Goal: Task Accomplishment & Management: Manage account settings

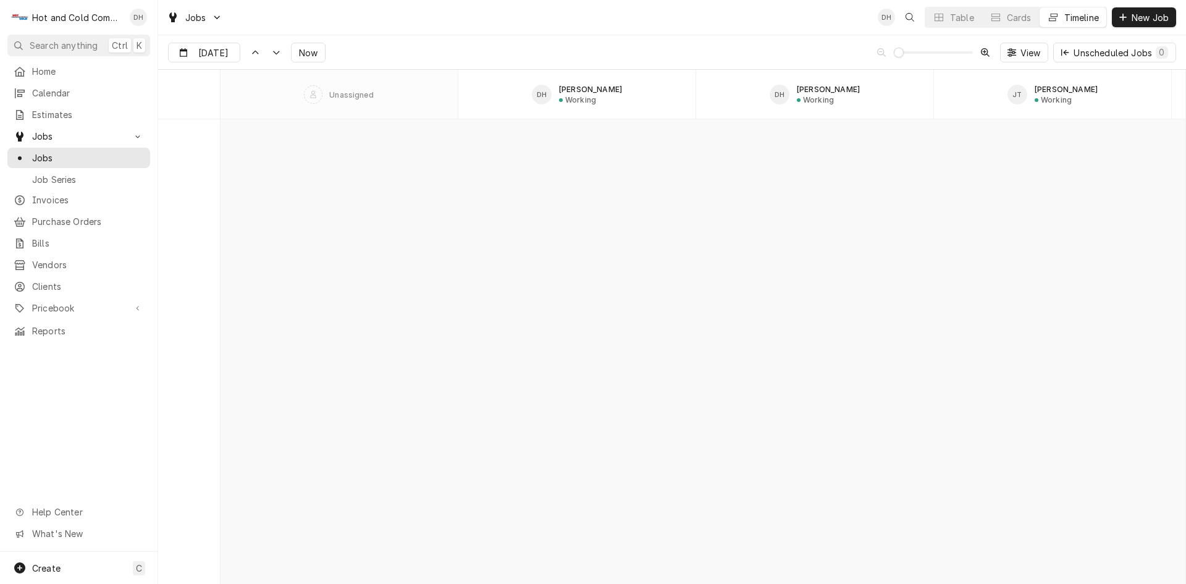
scroll to position [9872, 0]
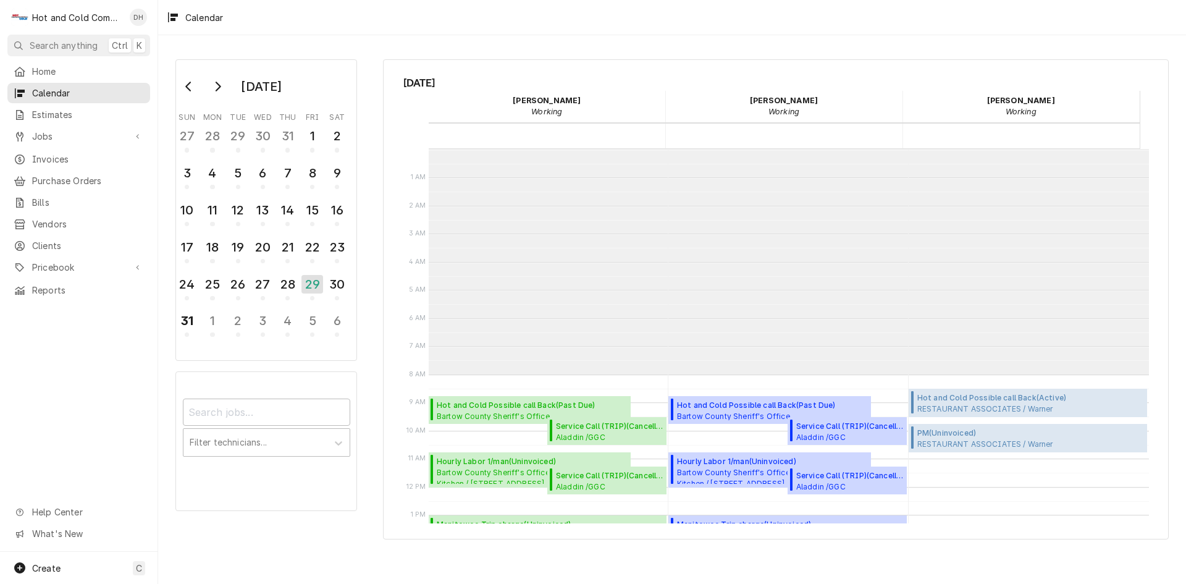
scroll to position [225, 0]
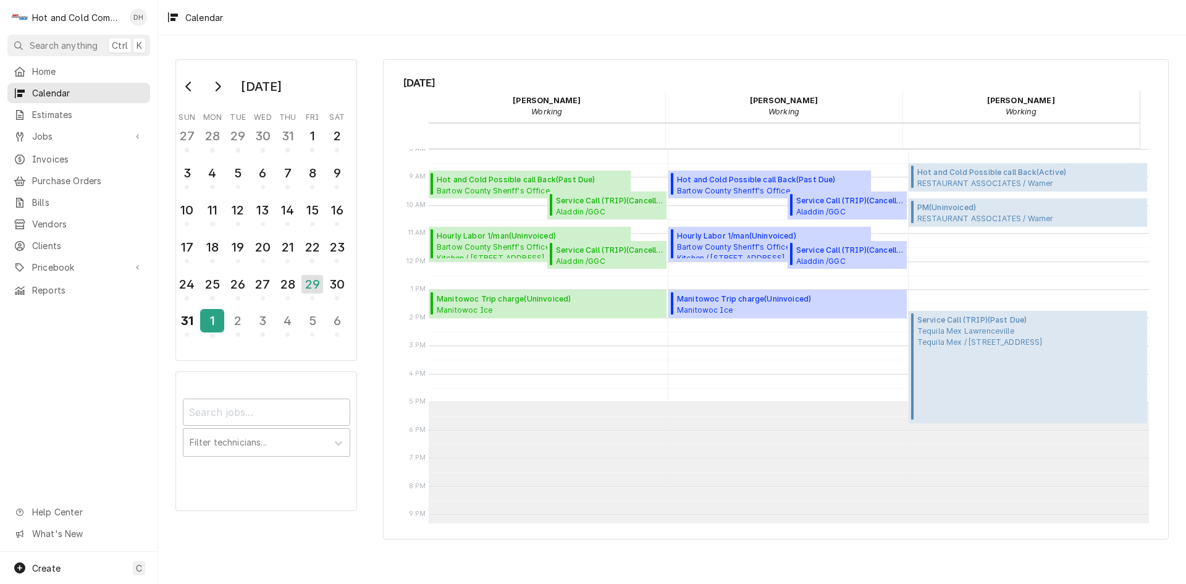
click at [214, 330] on div "1" at bounding box center [212, 320] width 22 height 21
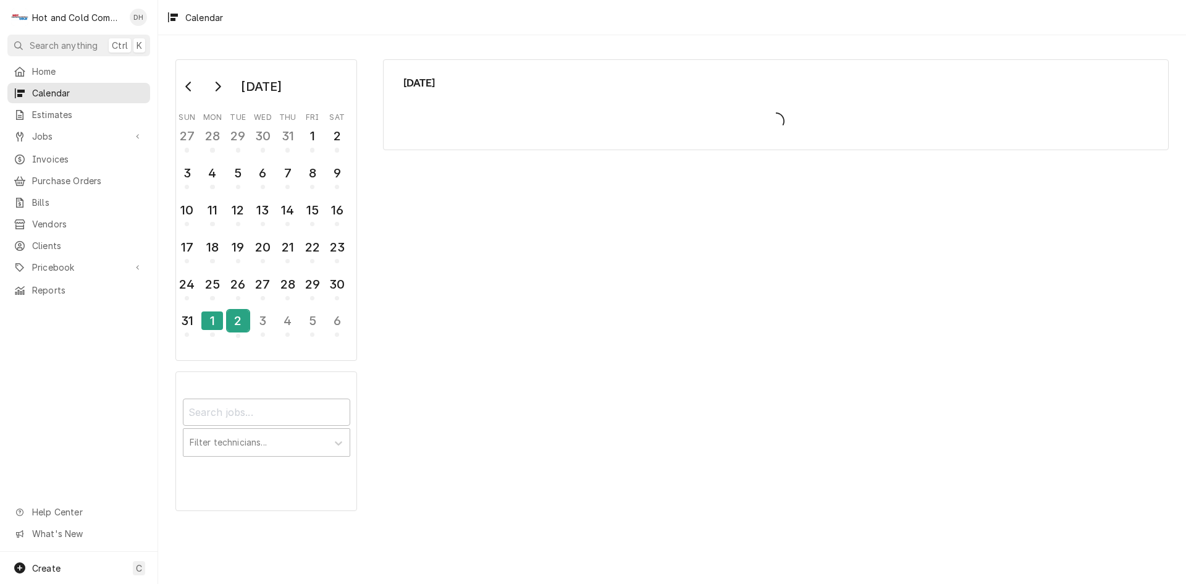
click at [240, 335] on span "Calendar Day Picker" at bounding box center [238, 335] width 4 height 4
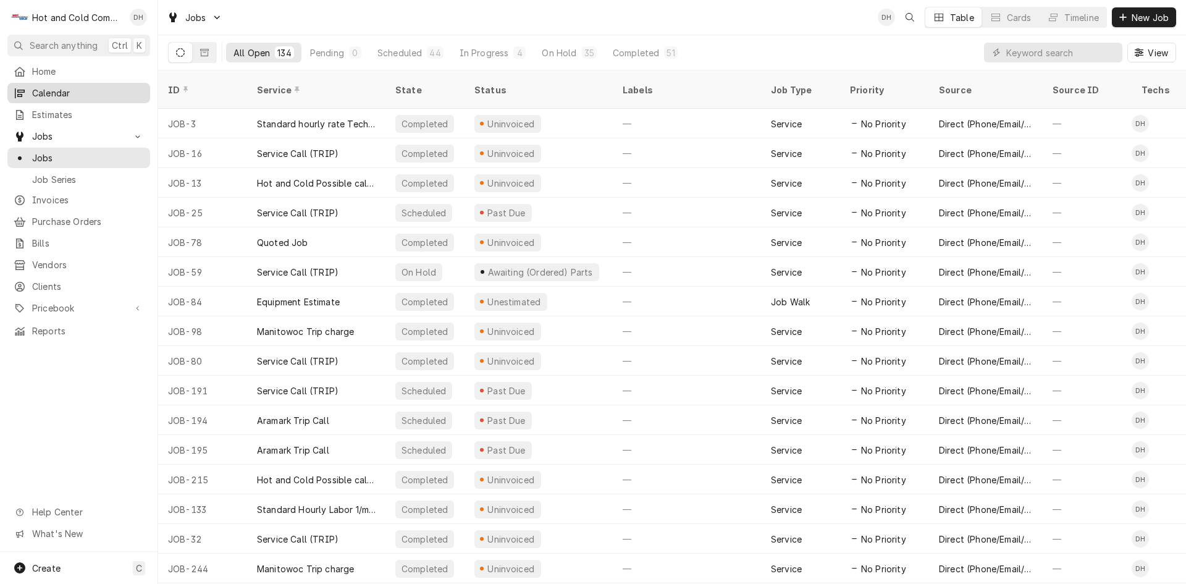
click at [78, 87] on span "Calendar" at bounding box center [88, 92] width 112 height 13
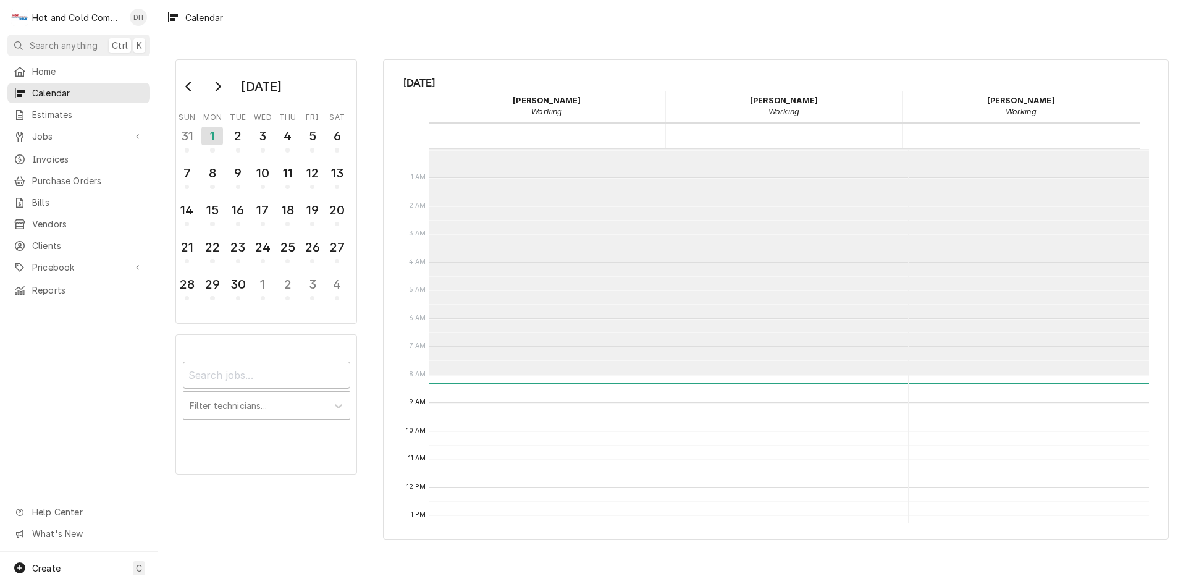
scroll to position [225, 0]
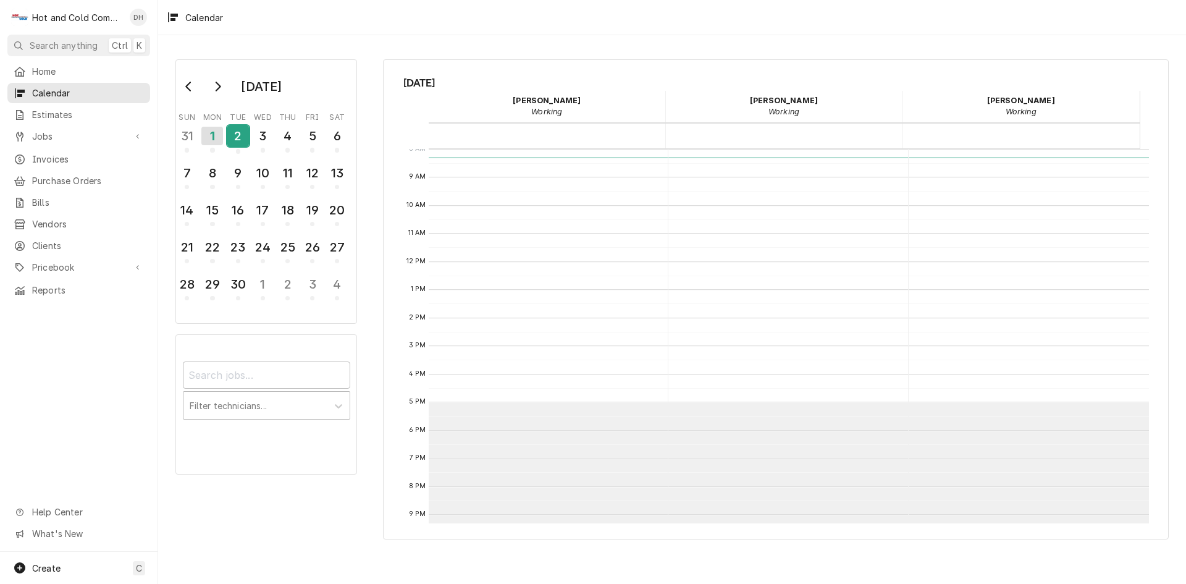
click at [237, 143] on div "2" at bounding box center [238, 135] width 22 height 21
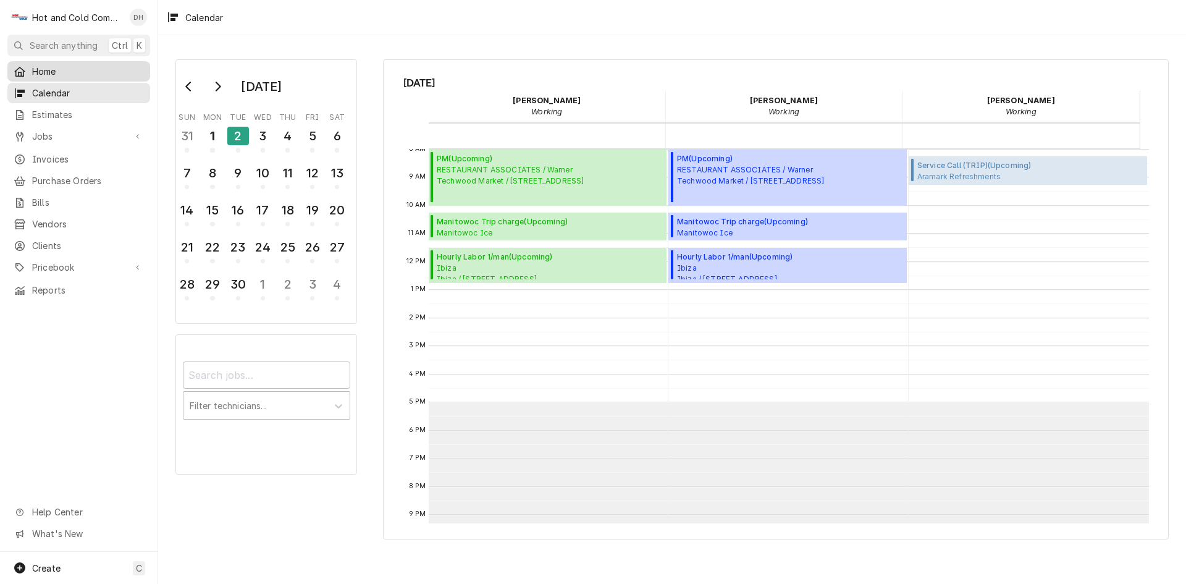
click at [39, 69] on span "Home" at bounding box center [88, 71] width 112 height 13
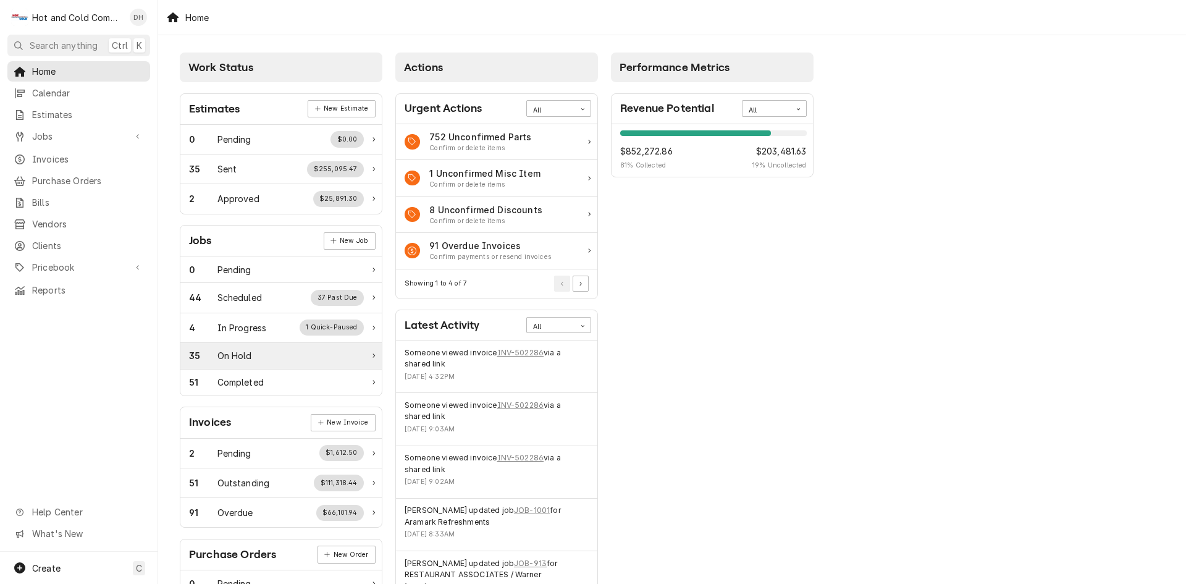
click at [278, 358] on div "35 On Hold" at bounding box center [276, 355] width 175 height 13
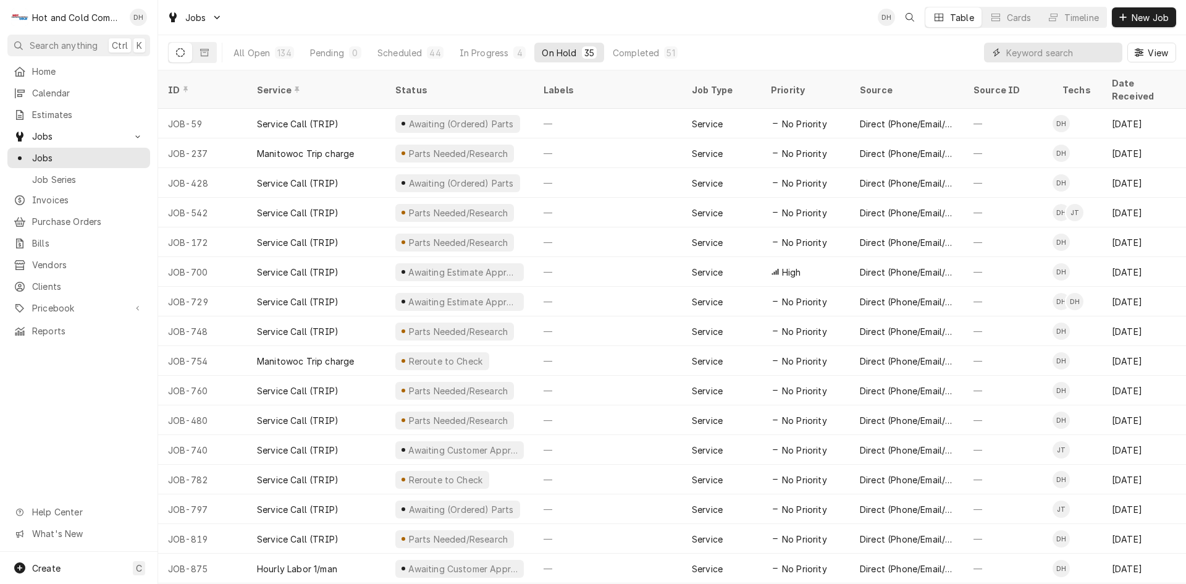
click at [1037, 53] on input "Dynamic Content Wrapper" at bounding box center [1061, 53] width 110 height 20
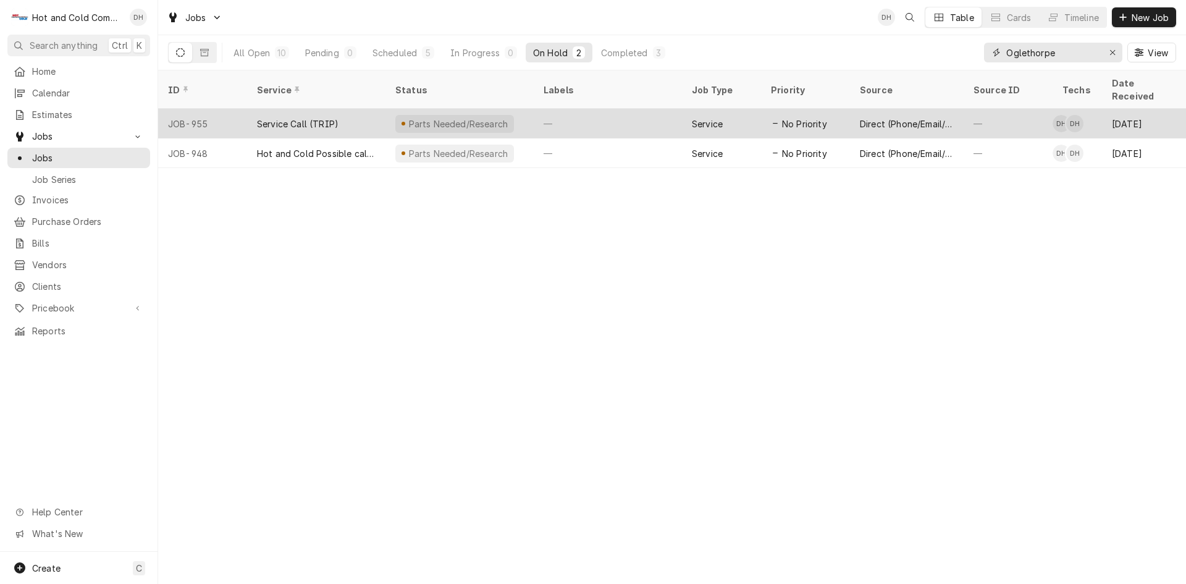
type input "Oglethorpe"
click at [608, 109] on div "—" at bounding box center [608, 124] width 148 height 30
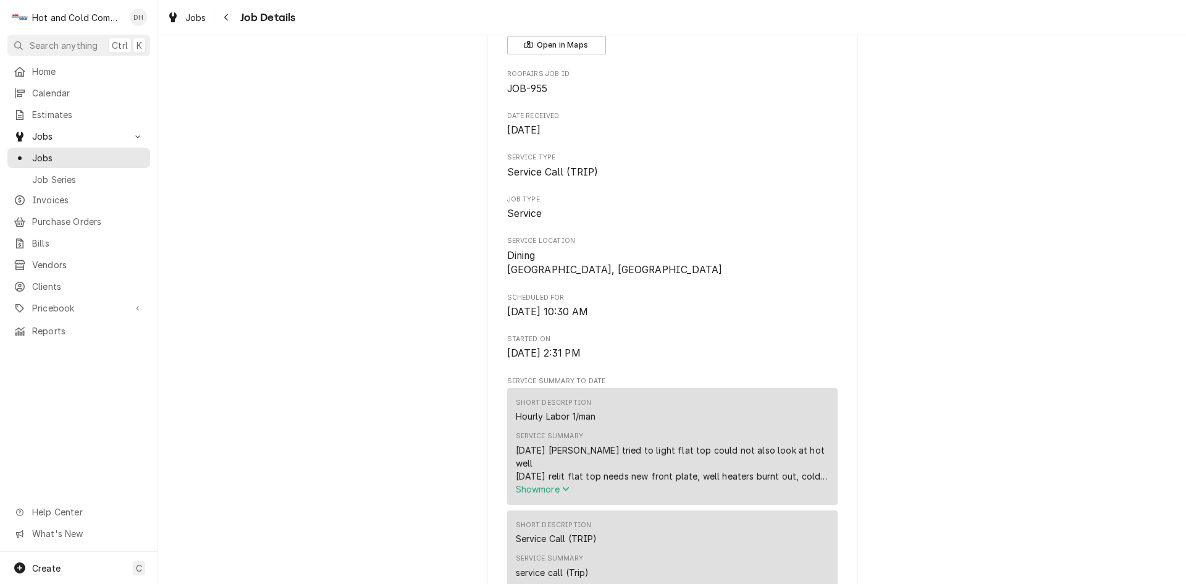
scroll to position [206, 0]
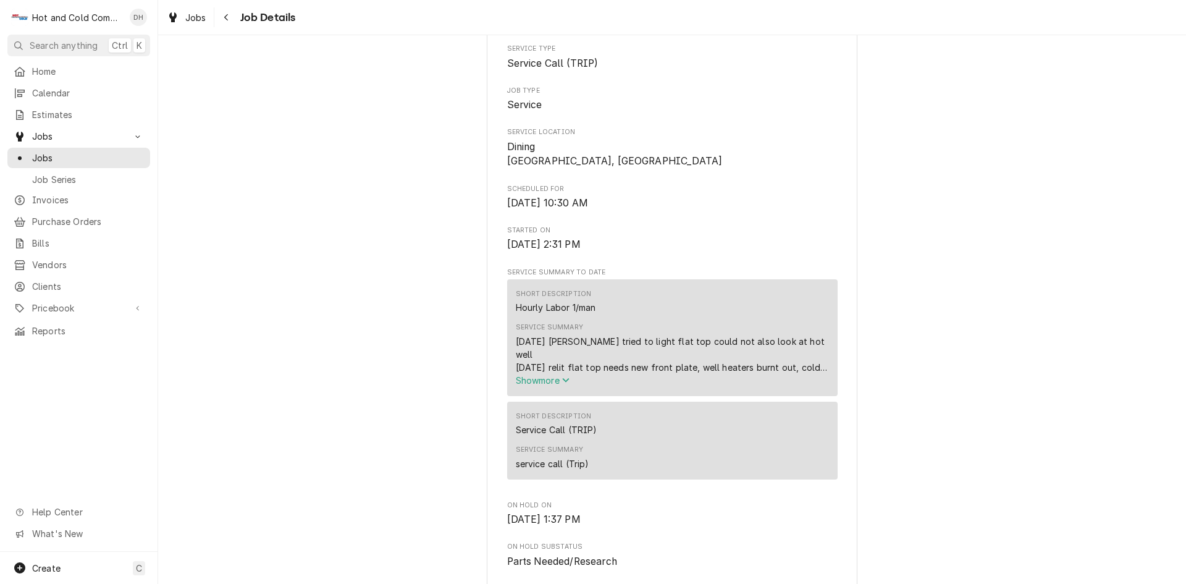
click at [562, 381] on icon "Service Summary" at bounding box center [565, 379] width 7 height 9
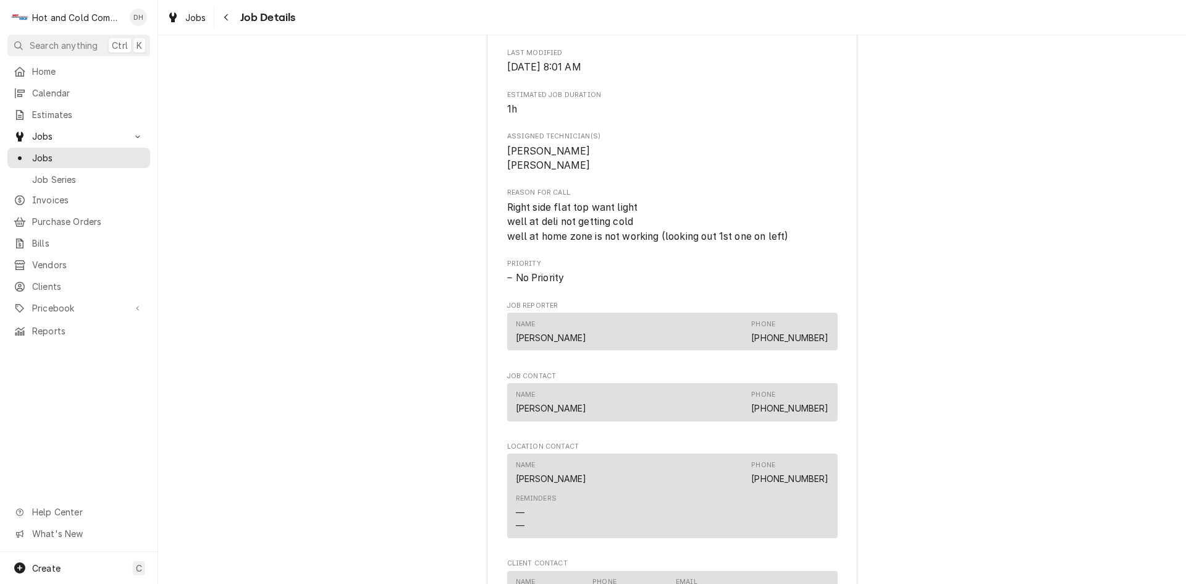
scroll to position [1029, 0]
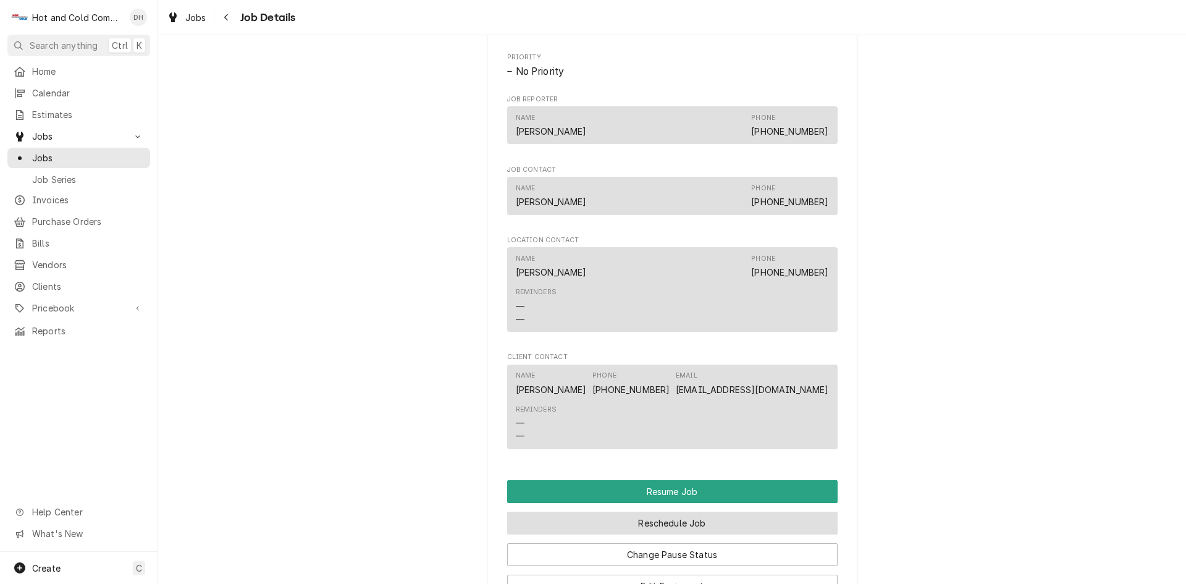
click at [671, 511] on button "Reschedule Job" at bounding box center [672, 522] width 330 height 23
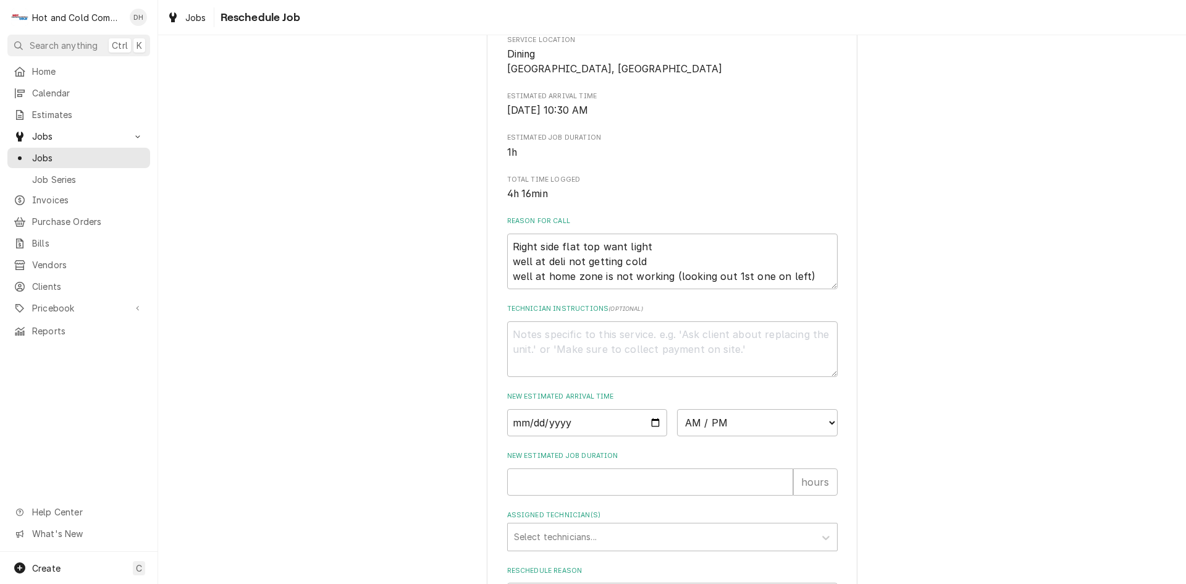
scroll to position [325, 0]
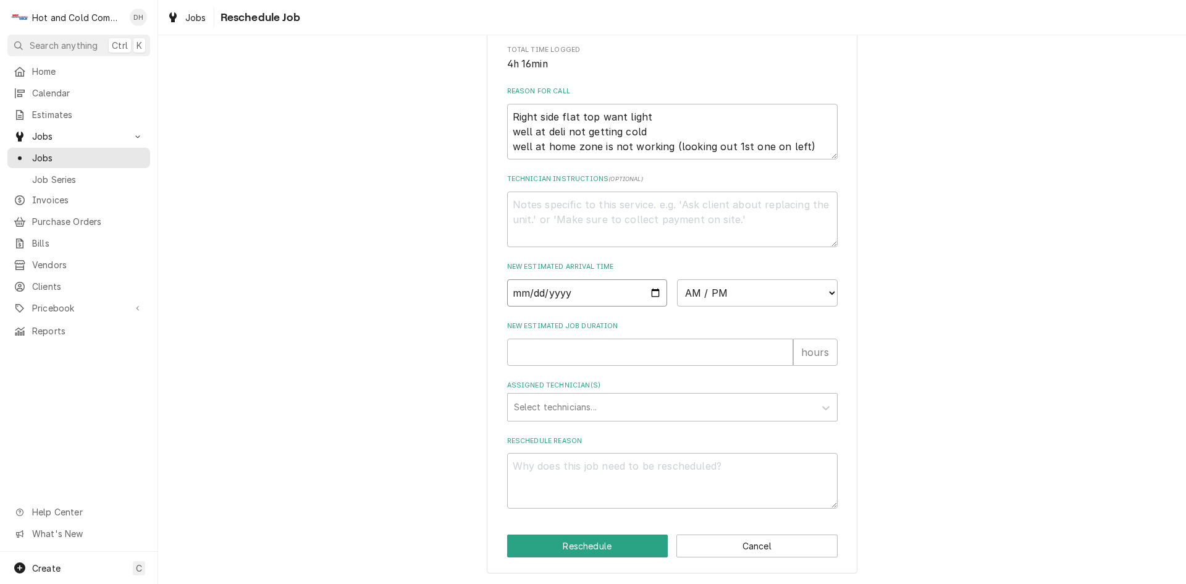
click at [651, 294] on input "Date" at bounding box center [587, 292] width 161 height 27
type textarea "x"
type input "2025-09-02"
click at [826, 294] on select "AM / PM 6:00 AM 6:15 AM 6:30 AM 6:45 AM 7:00 AM 7:15 AM 7:30 AM 7:45 AM 8:00 AM…" at bounding box center [757, 292] width 161 height 27
select select "08:30:00"
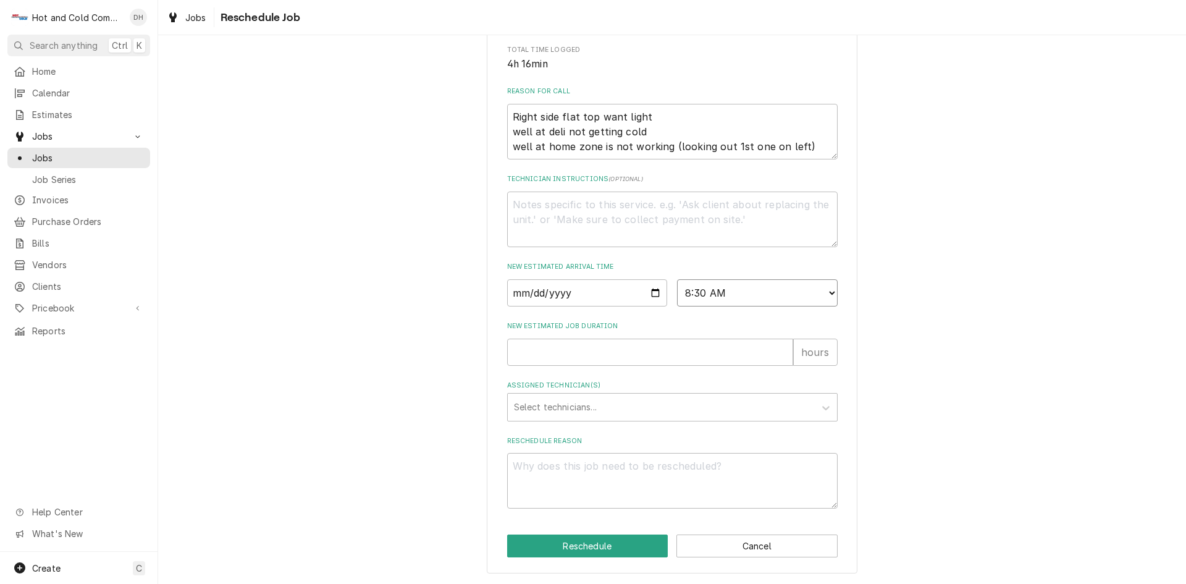
click at [677, 279] on select "AM / PM 6:00 AM 6:15 AM 6:30 AM 6:45 AM 7:00 AM 7:15 AM 7:30 AM 7:45 AM 8:00 AM…" at bounding box center [757, 292] width 161 height 27
click at [542, 356] on input "New Estimated Job Duration" at bounding box center [650, 351] width 286 height 27
type textarea "x"
type input "1"
click at [614, 398] on div "Assigned Technician(s)" at bounding box center [661, 407] width 295 height 22
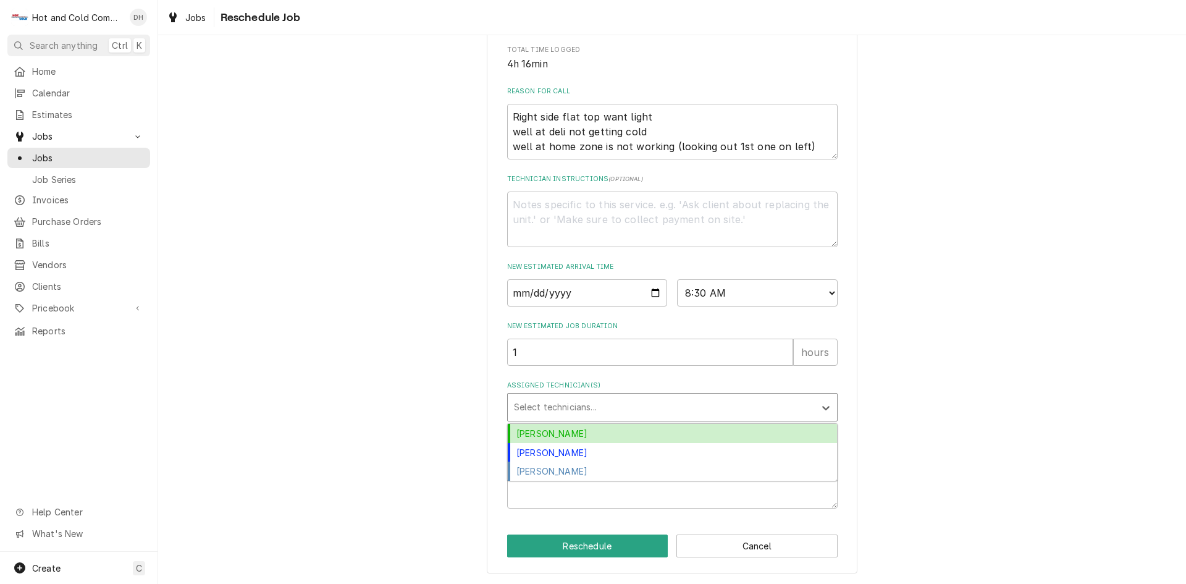
click at [542, 432] on div "[PERSON_NAME]" at bounding box center [672, 433] width 329 height 19
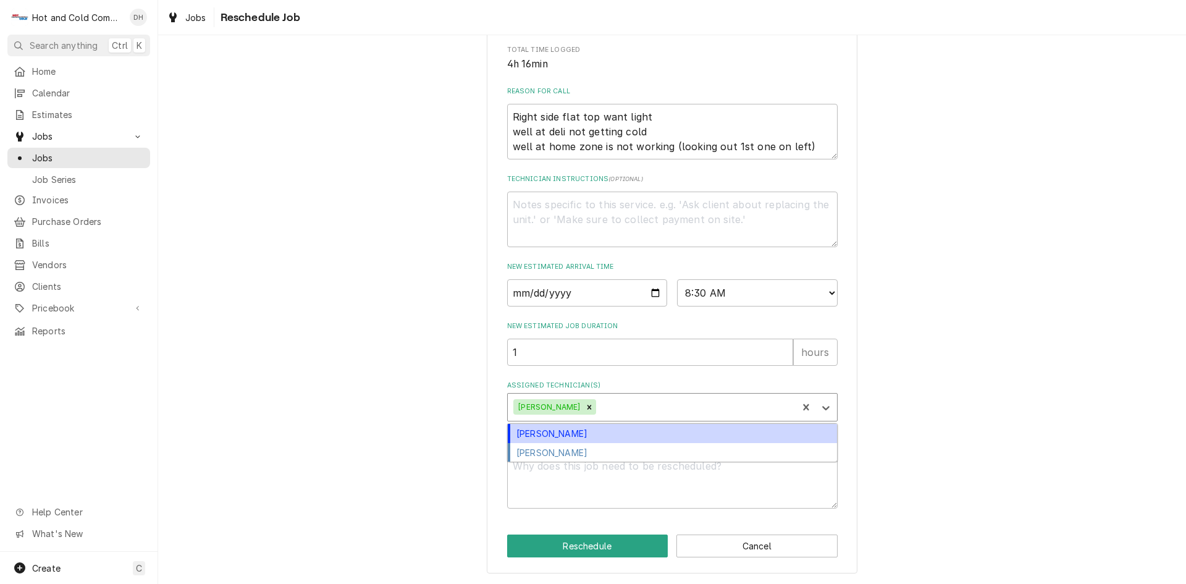
click at [613, 412] on div "Assigned Technician(s)" at bounding box center [694, 407] width 193 height 22
click at [579, 432] on div "[PERSON_NAME]" at bounding box center [672, 433] width 329 height 19
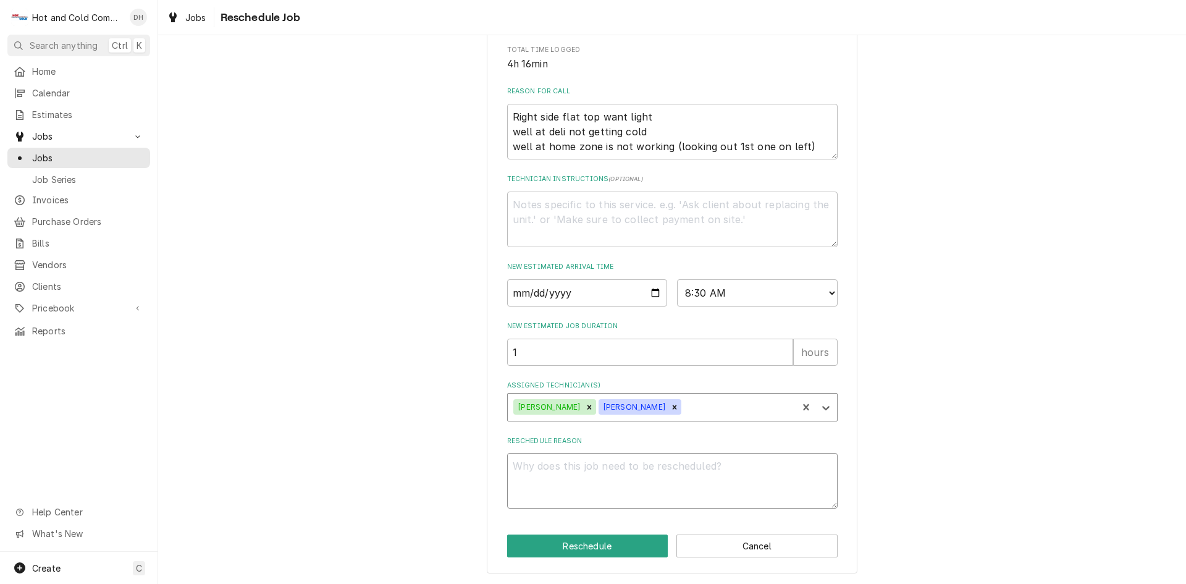
click at [535, 474] on textarea "Reschedule Reason" at bounding box center [672, 481] width 330 height 56
type textarea "x"
type textarea "r"
type textarea "x"
type textarea "re"
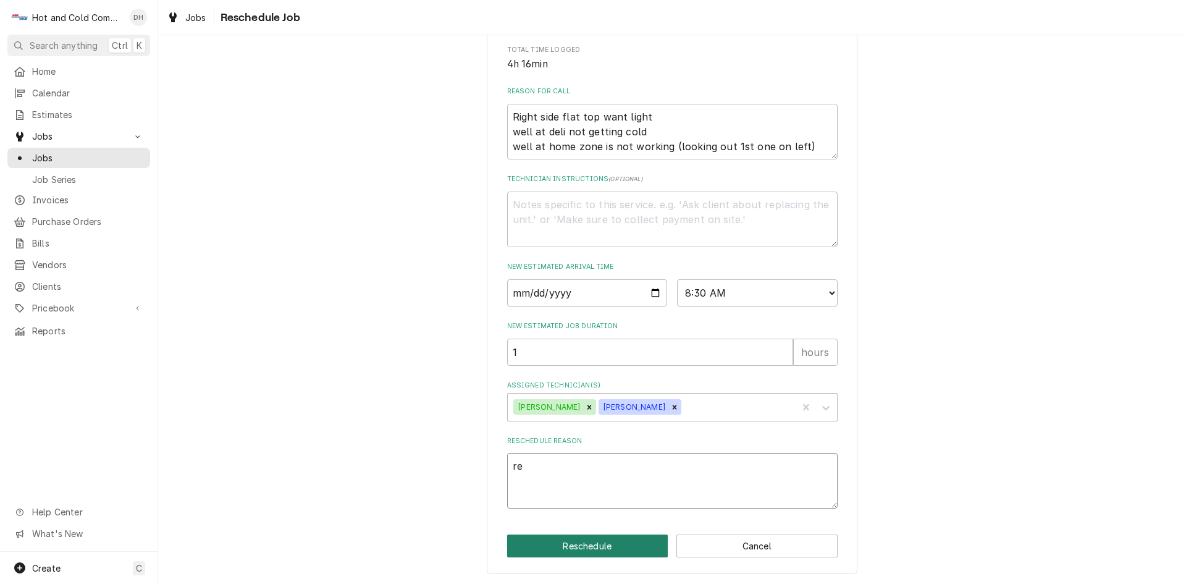
type textarea "x"
type textarea "rep"
type textarea "x"
type textarea "repa"
type textarea "x"
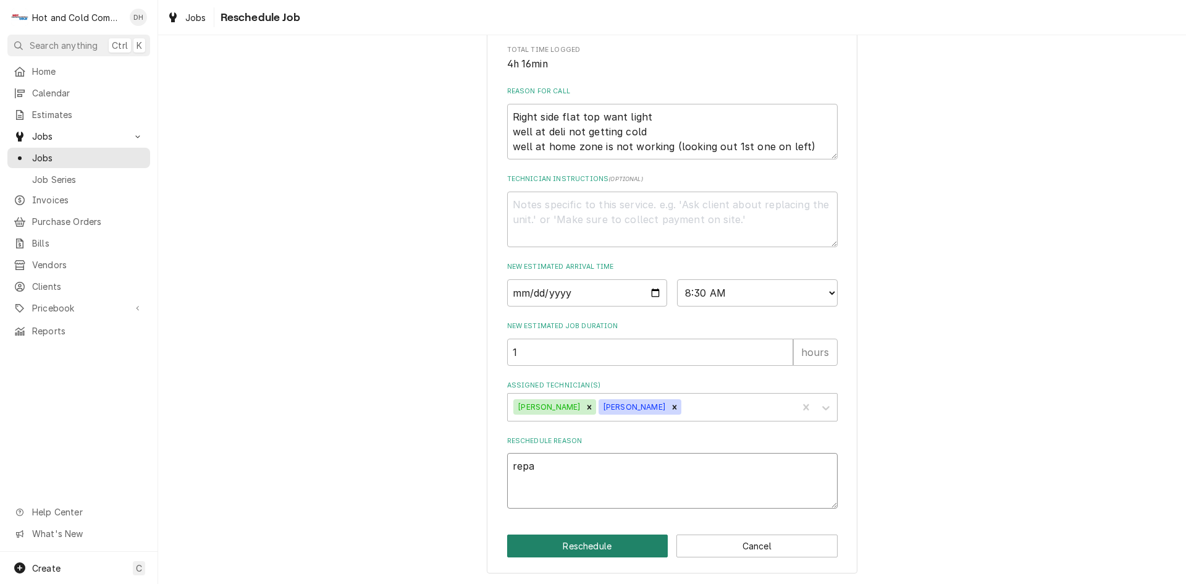
type textarea "repai"
type textarea "x"
type textarea "repair"
type textarea "x"
type textarea "repair"
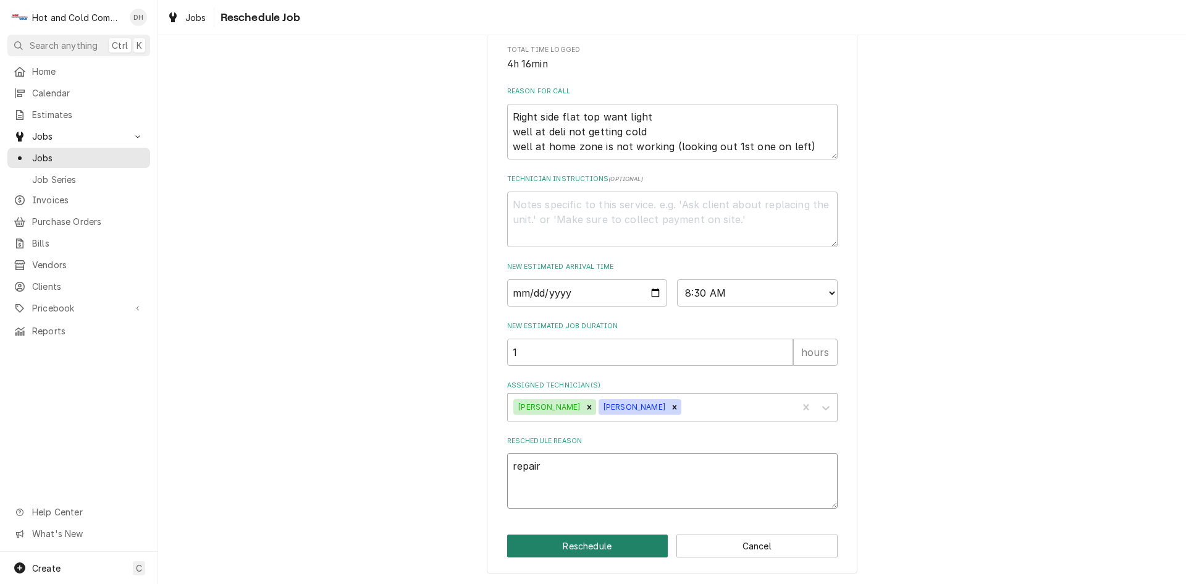
type textarea "x"
type textarea "repair w"
type textarea "x"
type textarea "repair wi"
type textarea "x"
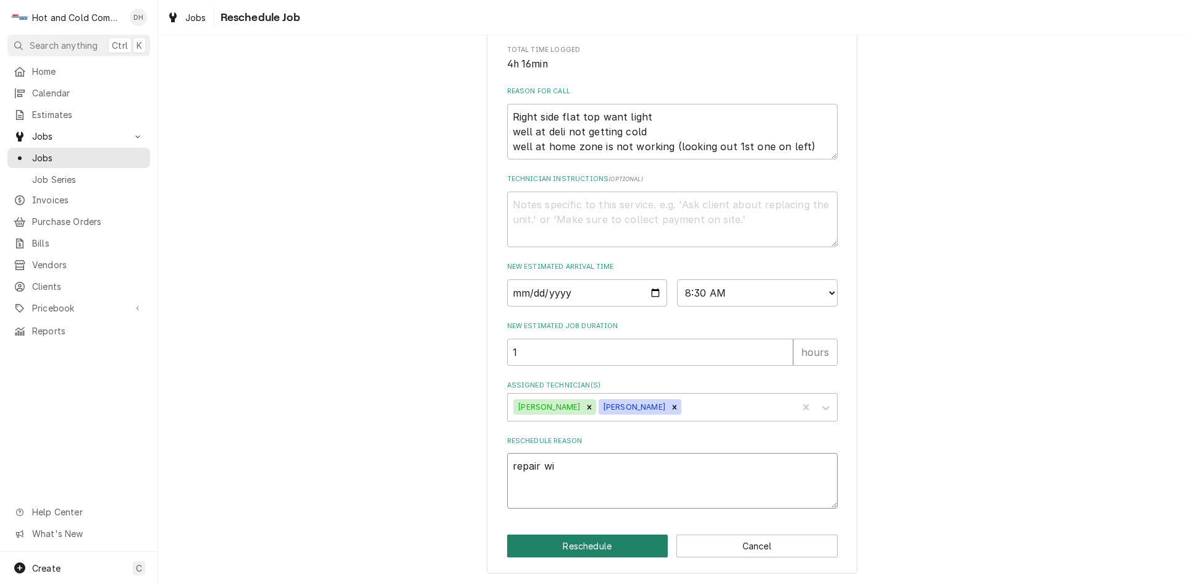
type textarea "repair wir"
type textarea "x"
type textarea "repair wire"
type textarea "x"
type textarea "repair wires"
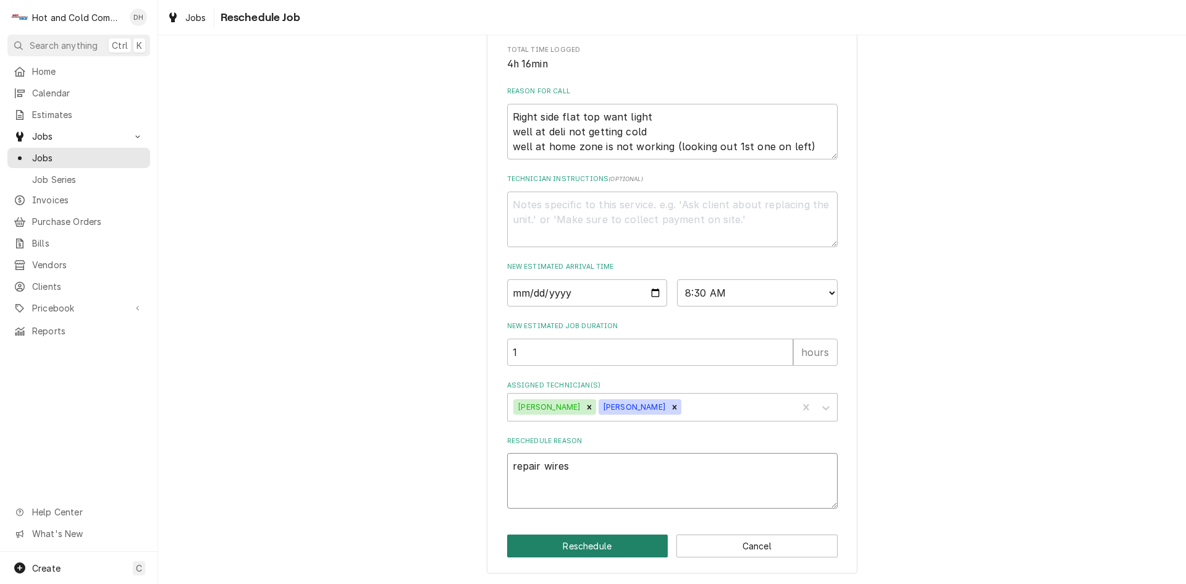
type textarea "x"
type textarea "repair wires"
type textarea "x"
type textarea "repair wires s"
type textarea "x"
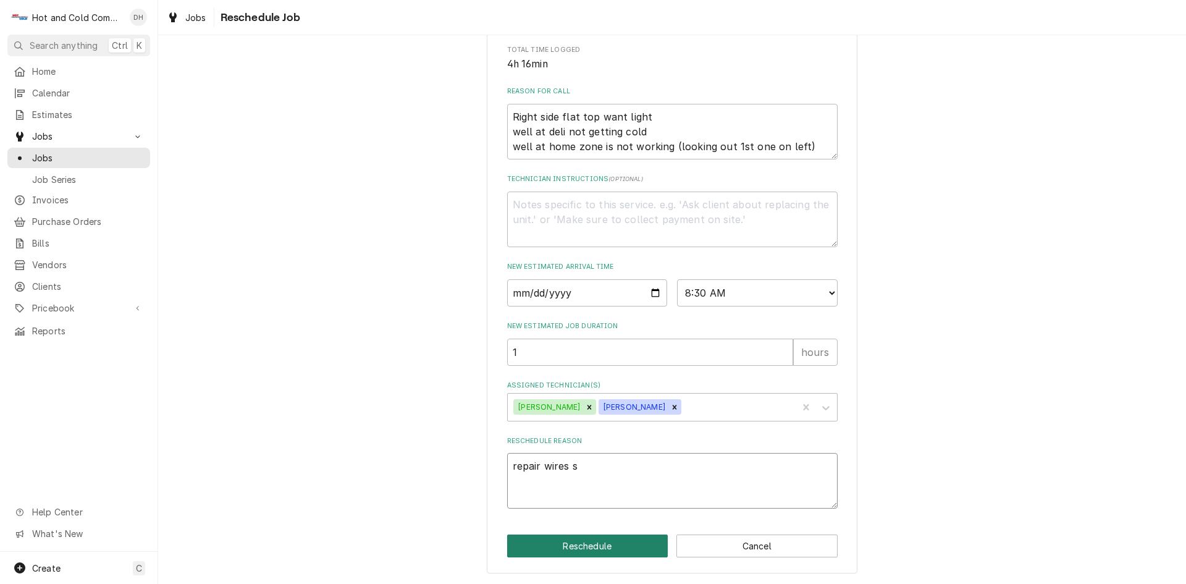
type textarea "repair wires se"
type textarea "x"
type textarea "repair wires see"
type textarea "x"
type textarea "repair wires see"
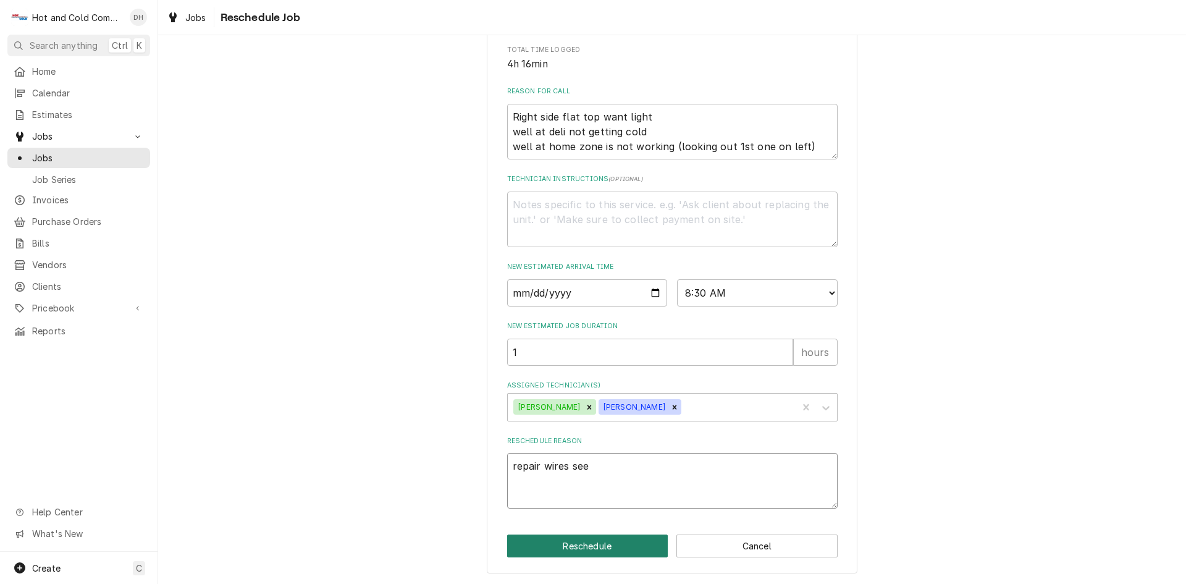
type textarea "x"
type textarea "repair wires see i"
type textarea "x"
type textarea "repair wires see if"
type textarea "x"
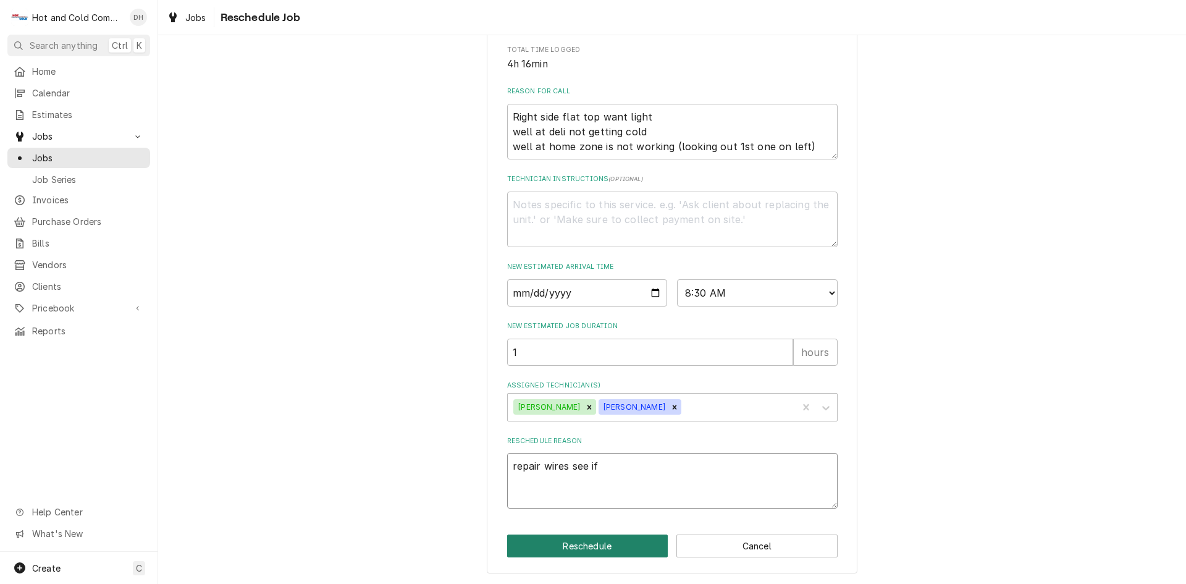
type textarea "repair wires see if"
type textarea "x"
type textarea "repair wires see if e"
type textarea "x"
type textarea "repair wires see if el"
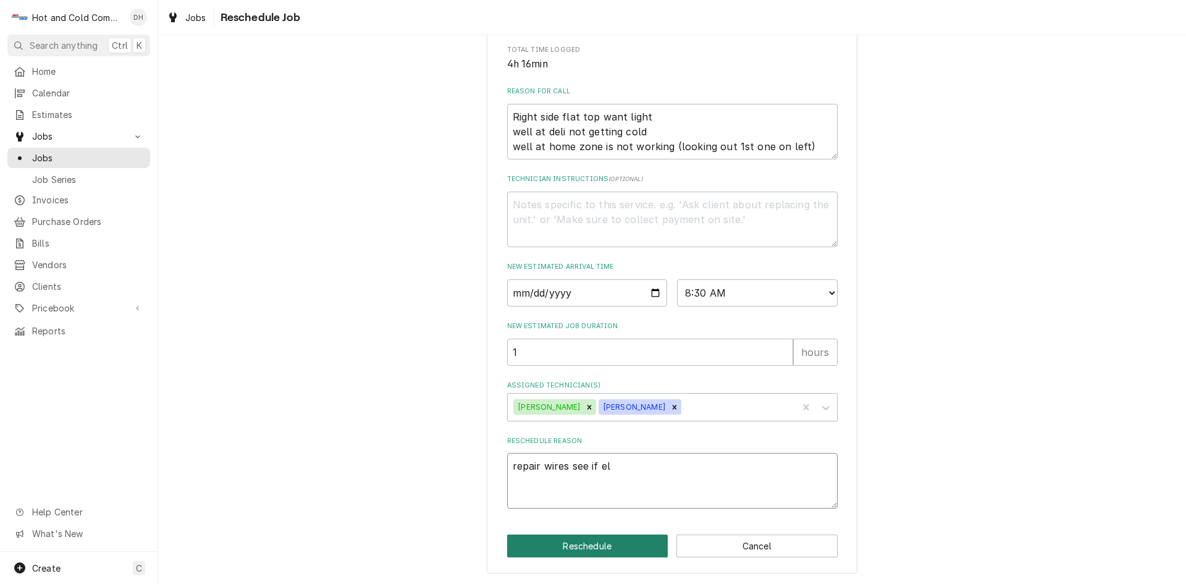
type textarea "x"
type textarea "repair wires see if ele"
type textarea "x"
type textarea "repair wires see if elem"
type textarea "x"
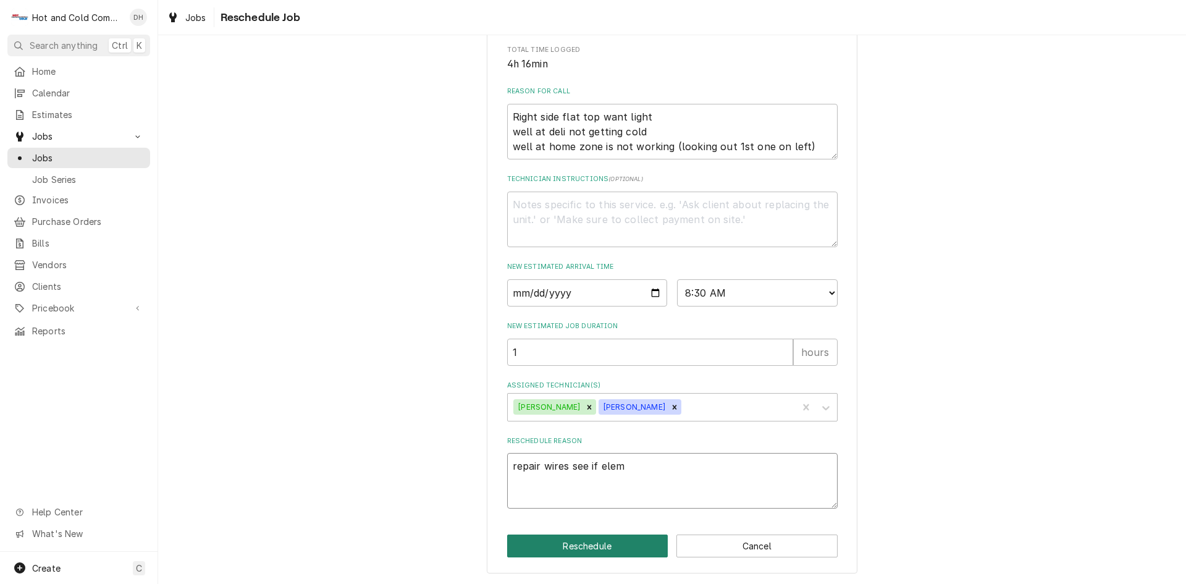
type textarea "repair wires see if eleme"
type textarea "x"
type textarea "repair wires see if elemen"
type textarea "x"
type textarea "repair wires see if element"
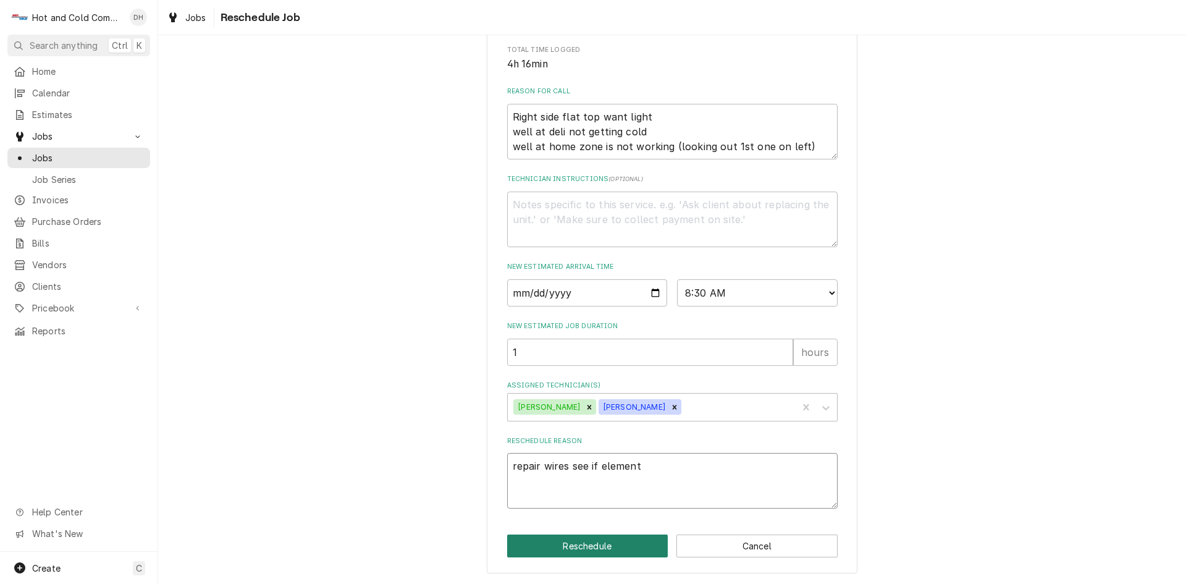
type textarea "x"
type textarea "repair wires see if element"
type textarea "x"
type textarea "repair wires see if element w"
type textarea "x"
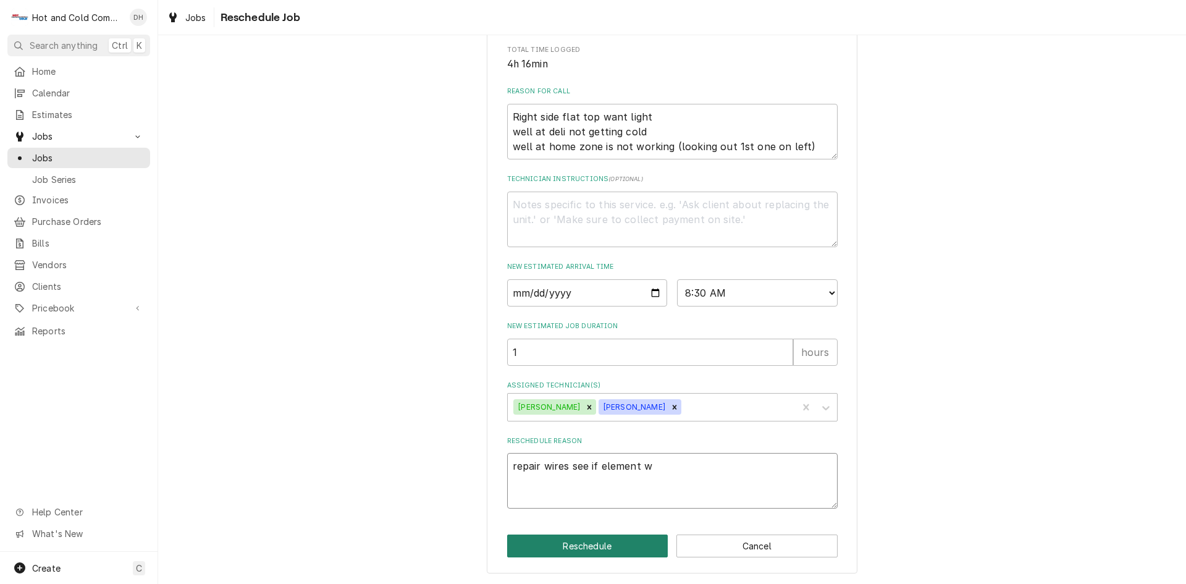
type textarea "repair wires see if element wi"
type textarea "x"
type textarea "repair wires see if element wil"
type textarea "x"
type textarea "repair wires see if element will"
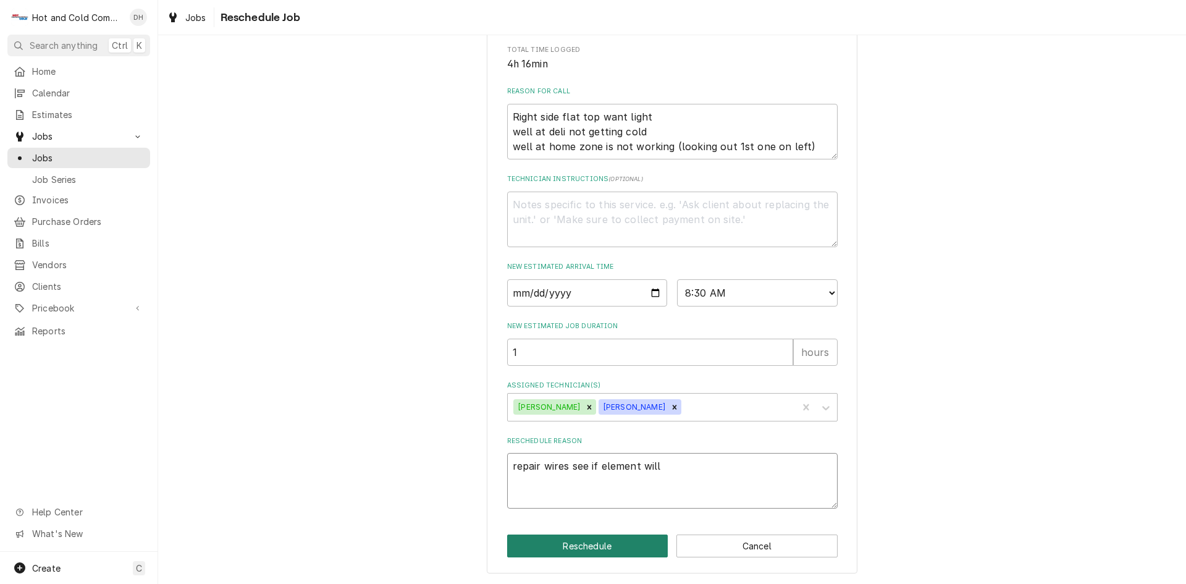
type textarea "x"
type textarea "repair wires see if element will"
type textarea "x"
type textarea "repair wires see if element will c"
type textarea "x"
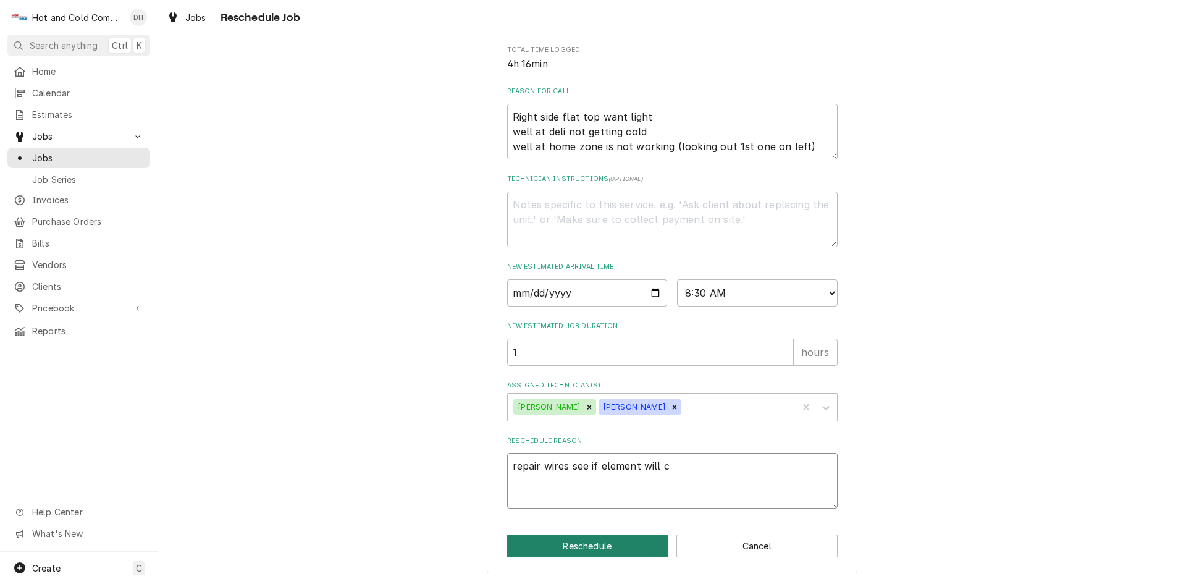
type textarea "repair wires see if element will co"
type textarea "x"
type textarea "repair wires see if element will com"
type textarea "x"
type textarea "repair wires see if element will come"
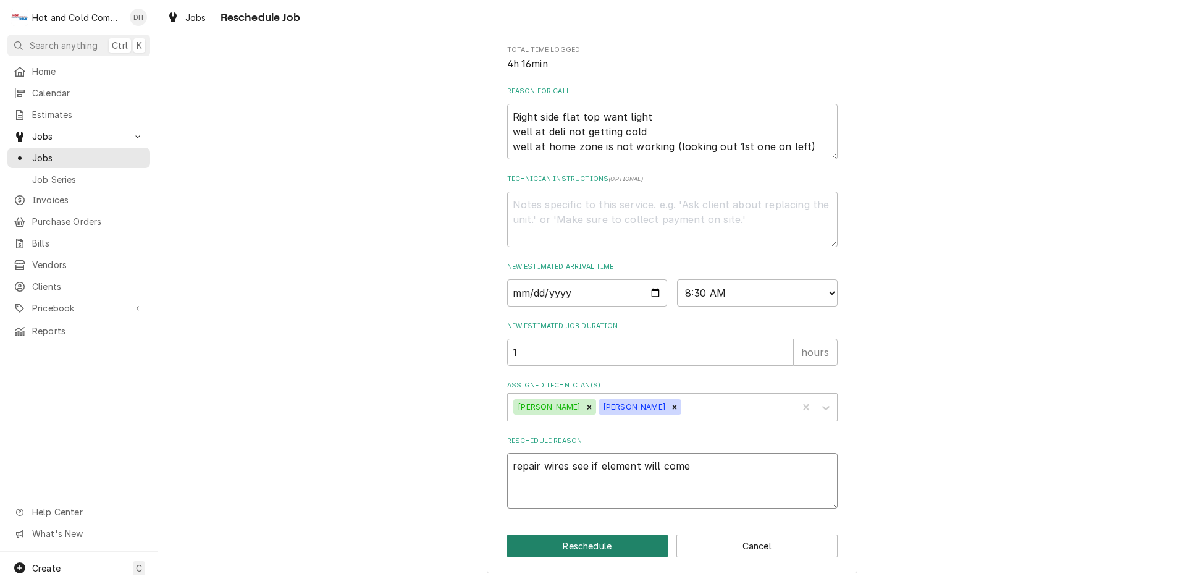
type textarea "x"
type textarea "repair wires see if element will come"
type textarea "x"
type textarea "repair wires see if element will come o"
type textarea "x"
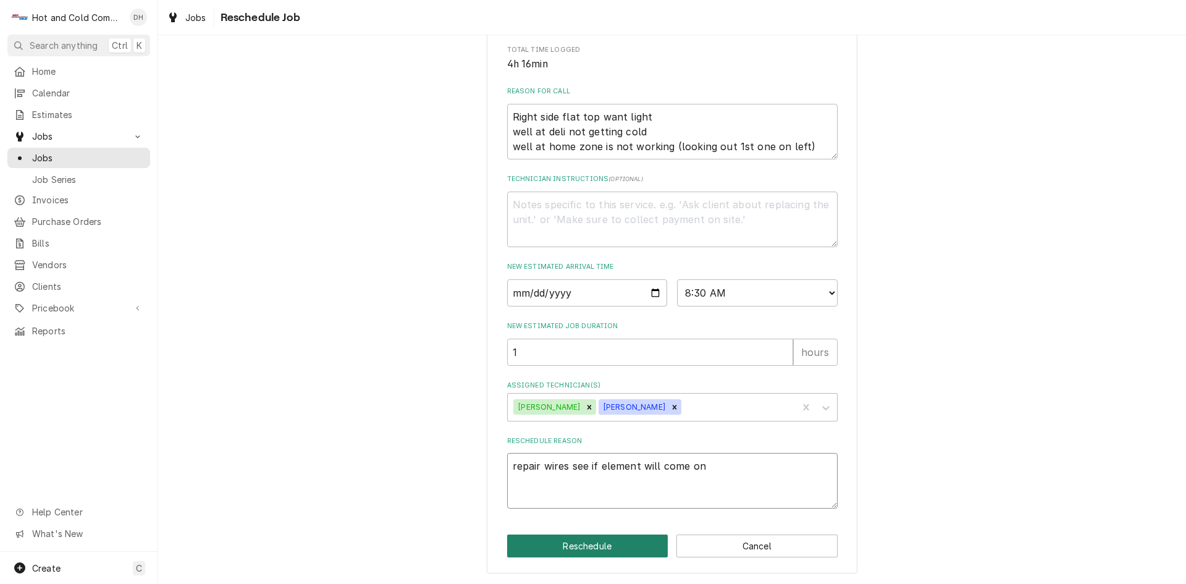
type textarea "repair wires see if element will come on"
click at [595, 547] on button "Reschedule" at bounding box center [587, 545] width 161 height 23
type textarea "x"
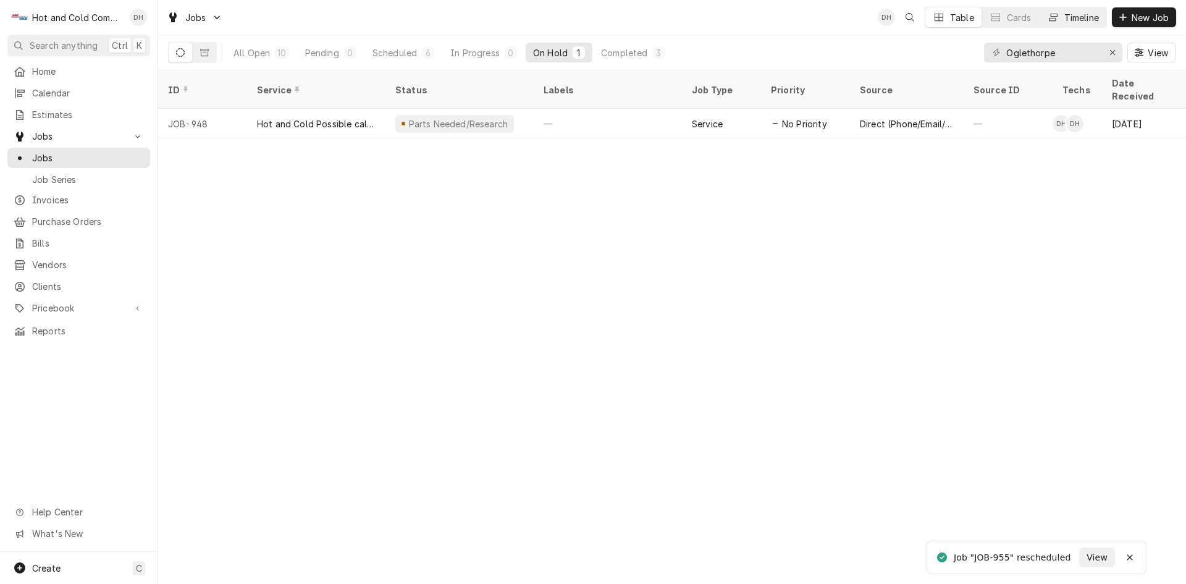
click at [1083, 19] on div "Timeline" at bounding box center [1081, 17] width 35 height 13
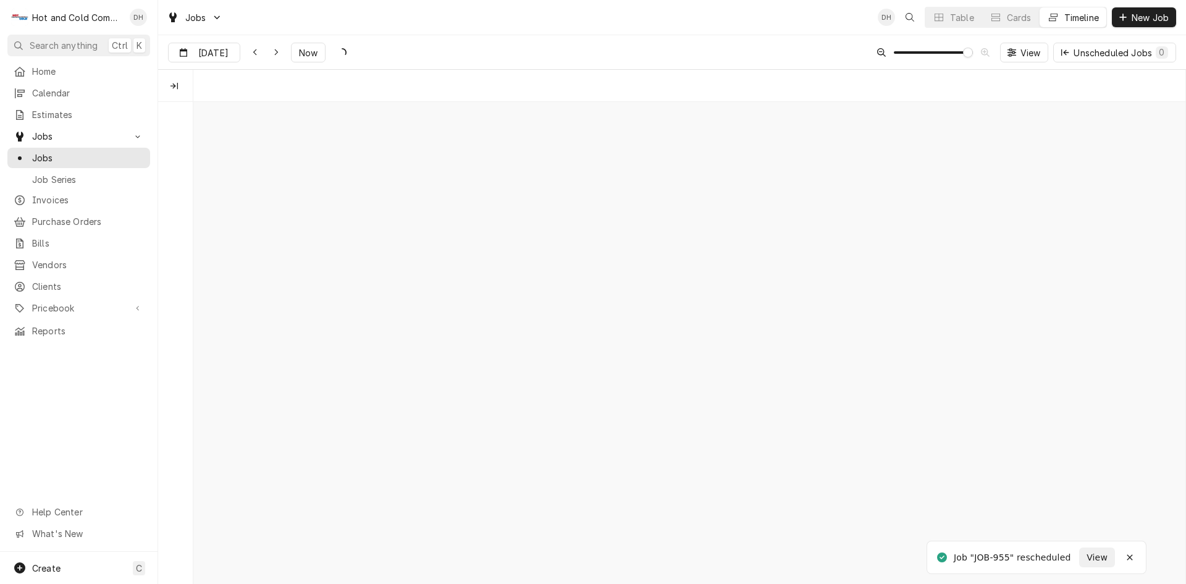
scroll to position [0, 19688]
click at [272, 57] on div "Dynamic Content Wrapper" at bounding box center [276, 52] width 12 height 12
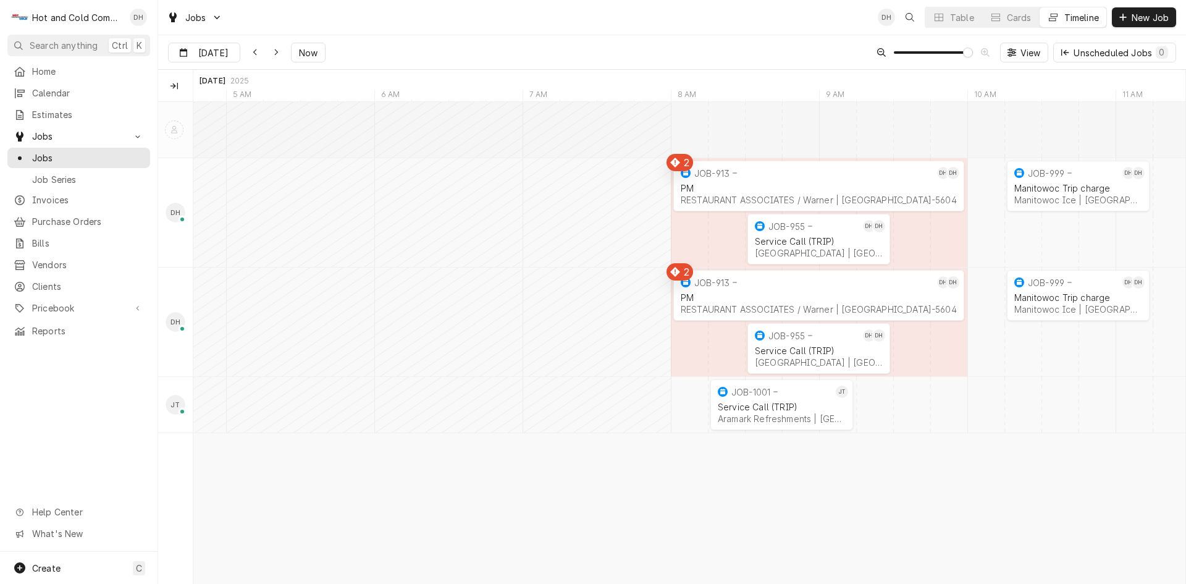
type input "Sep 2"
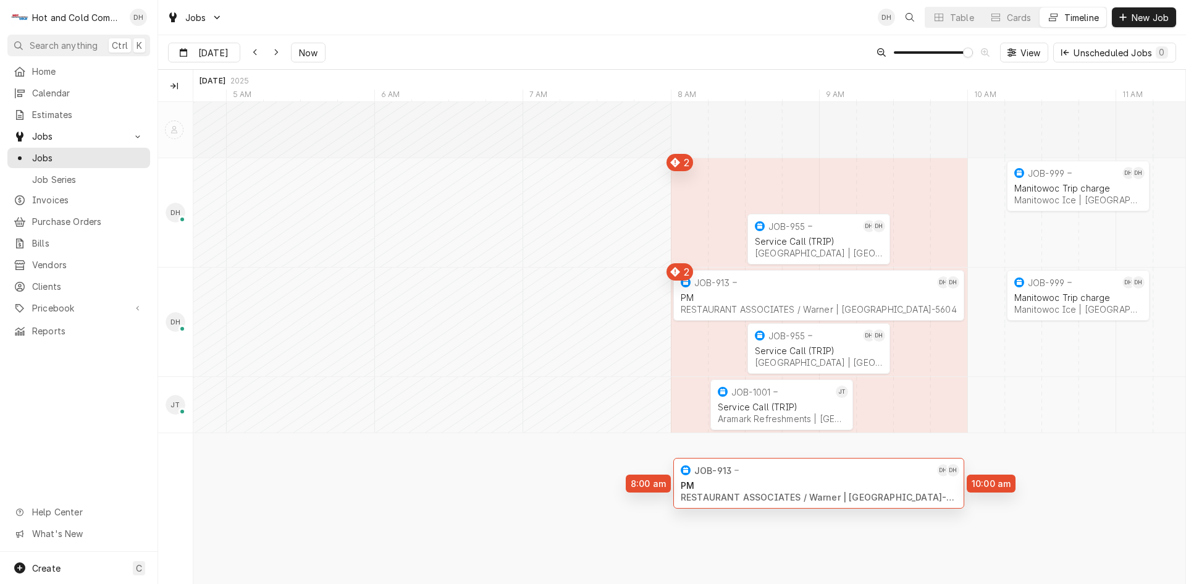
drag, startPoint x: 800, startPoint y: 181, endPoint x: 789, endPoint y: 478, distance: 297.2
click at [789, 478] on div "8:00 AM 10:00 AM JOB-913 DH DH PM RESTAURANT ASSOCIATES / Warner | Atlanta, 303…" at bounding box center [689, 342] width 992 height 481
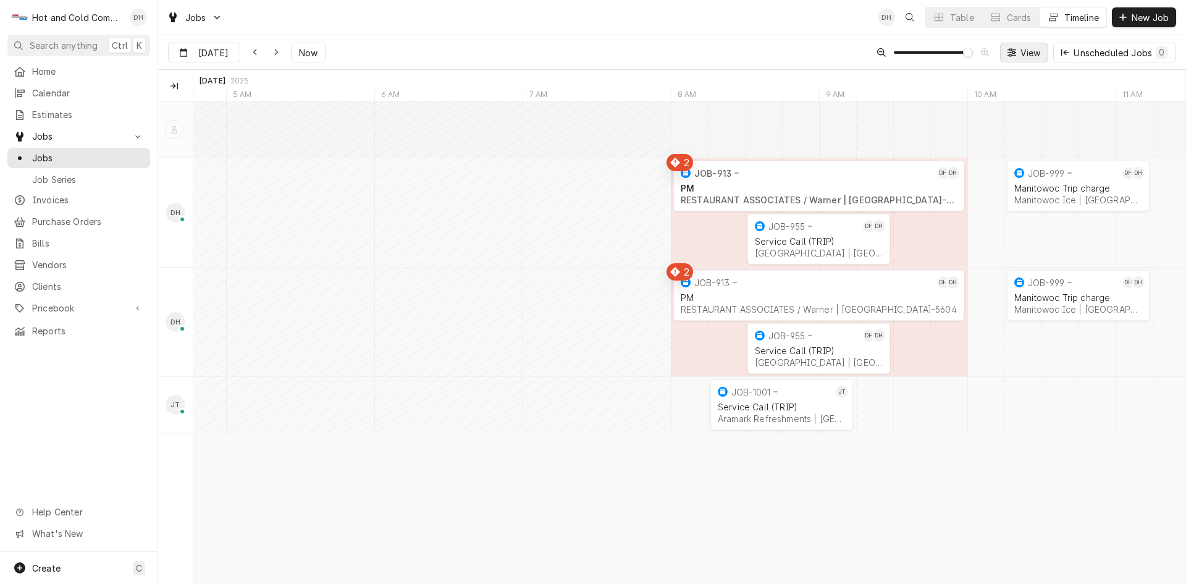
click at [1025, 50] on span "View" at bounding box center [1030, 52] width 25 height 13
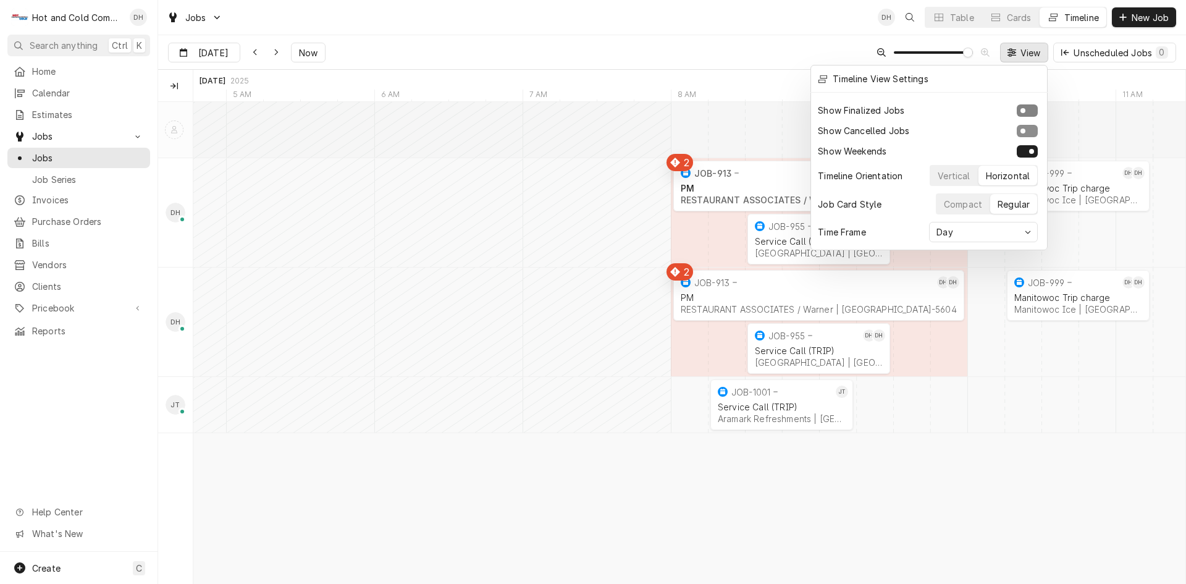
click at [1034, 112] on button "Show Finalized Jobs" at bounding box center [1026, 110] width 21 height 12
click at [951, 171] on div "Vertical" at bounding box center [953, 175] width 32 height 13
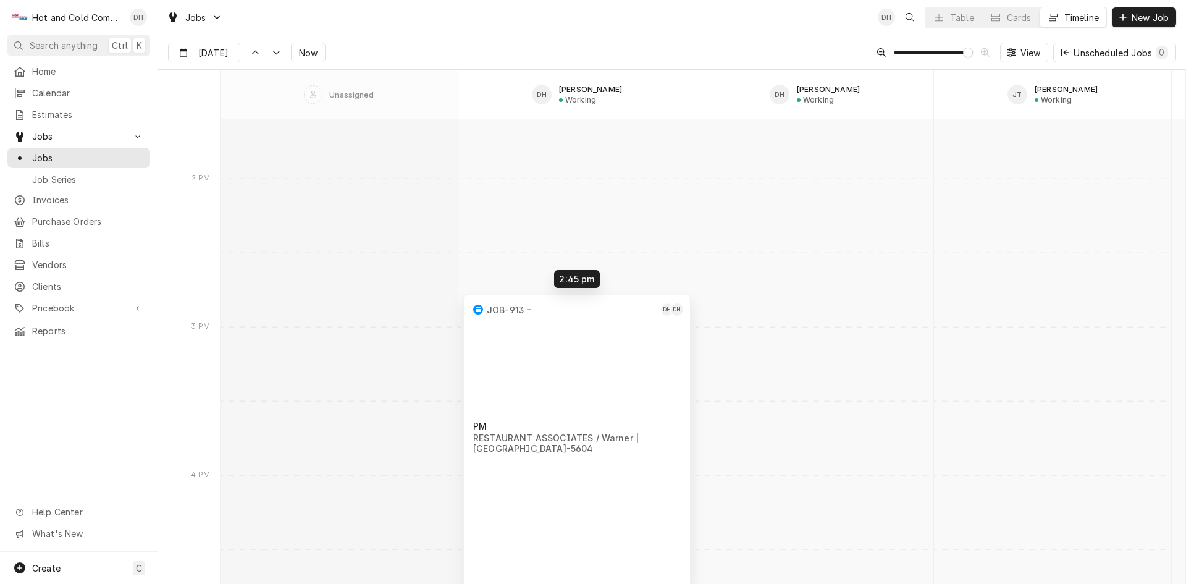
scroll to position [11021, 0]
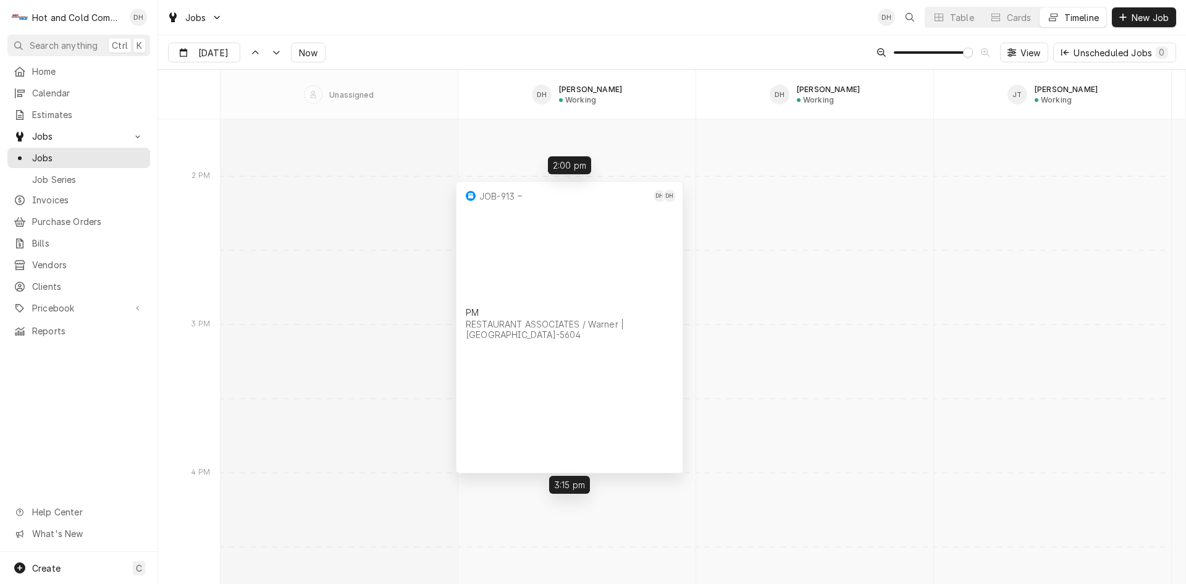
drag, startPoint x: 552, startPoint y: 440, endPoint x: 545, endPoint y: 421, distance: 20.5
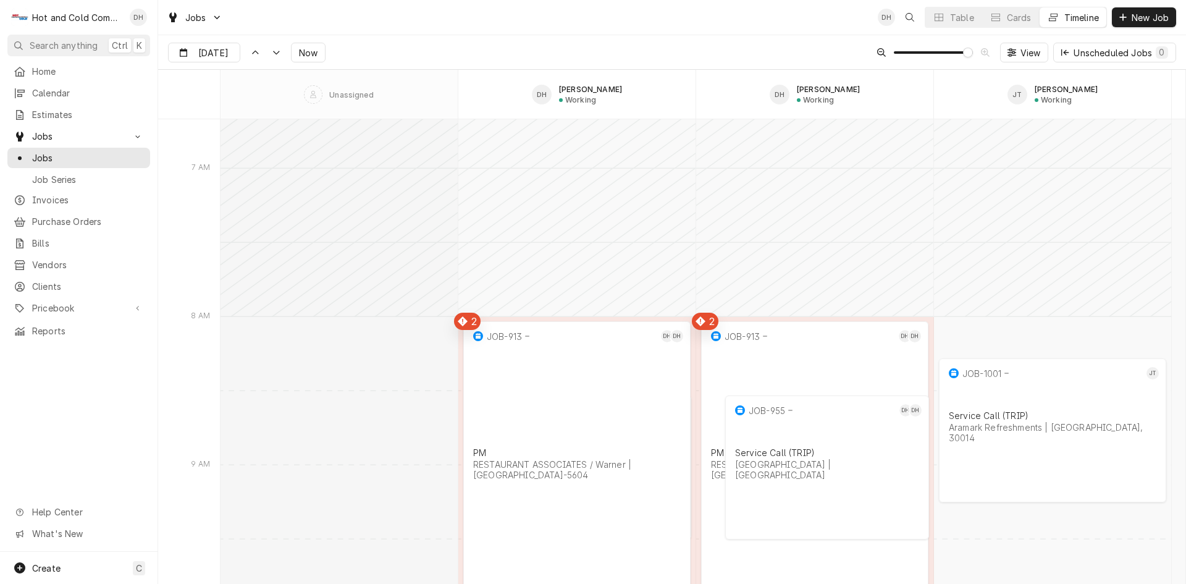
scroll to position [10197, 0]
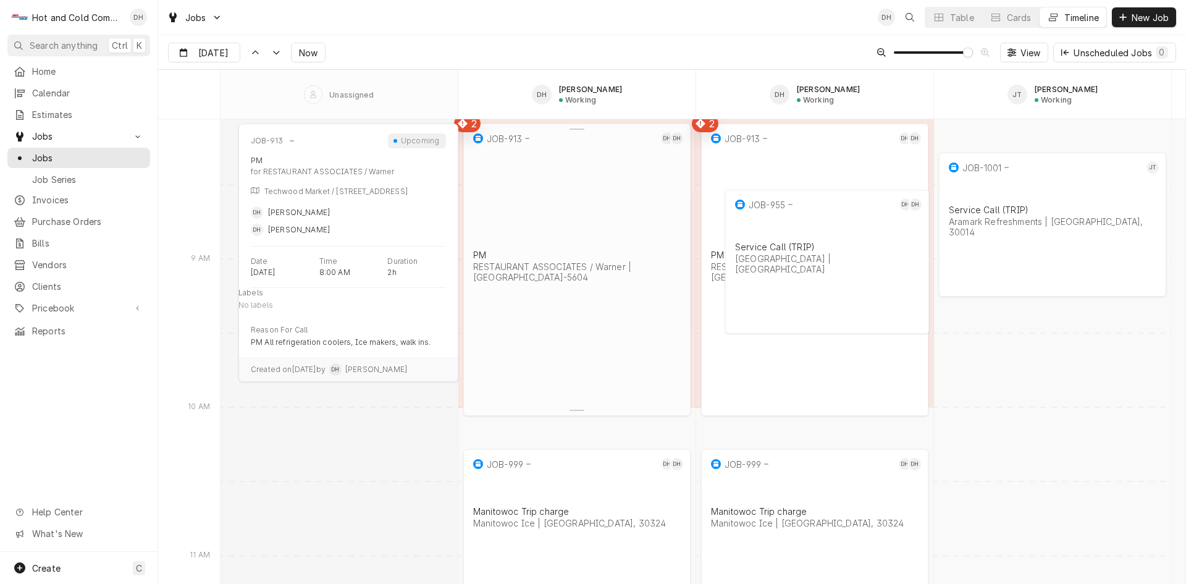
click at [592, 277] on div "JOB-913 DH DH PM RESTAURANT ASSOCIATES / Warner | Atlanta, 30318-5604" at bounding box center [576, 258] width 227 height 269
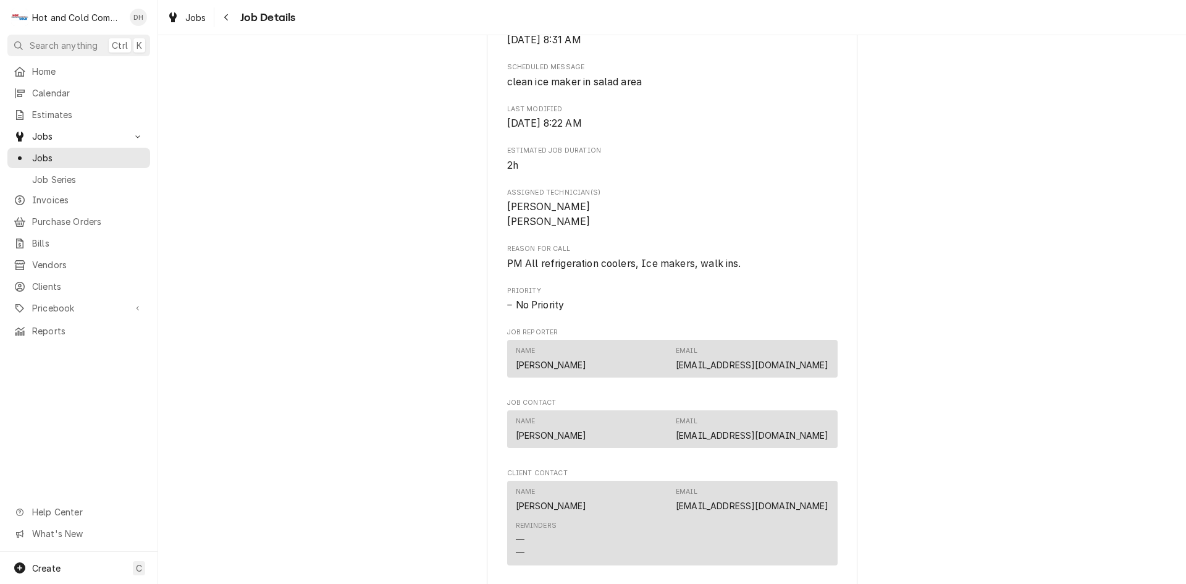
scroll to position [823, 0]
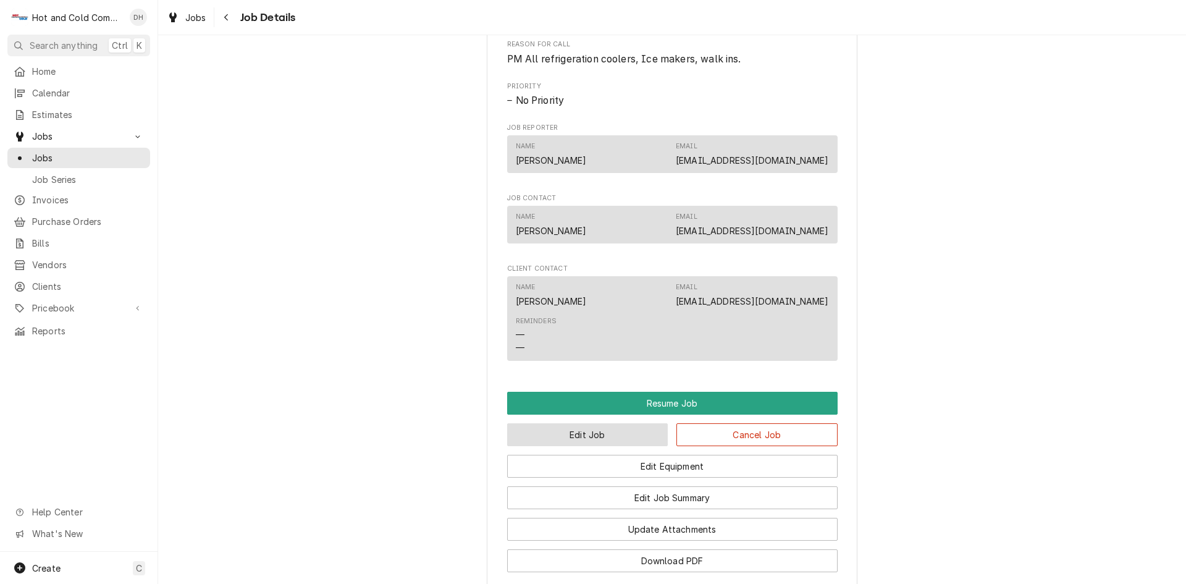
click at [591, 446] on button "Edit Job" at bounding box center [587, 434] width 161 height 23
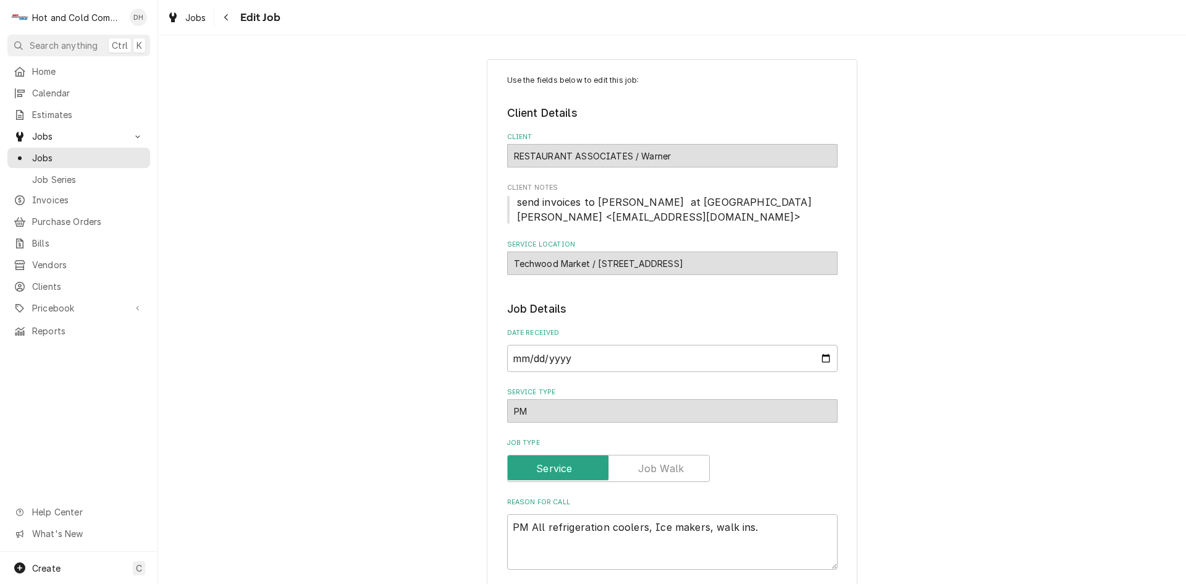
type textarea "x"
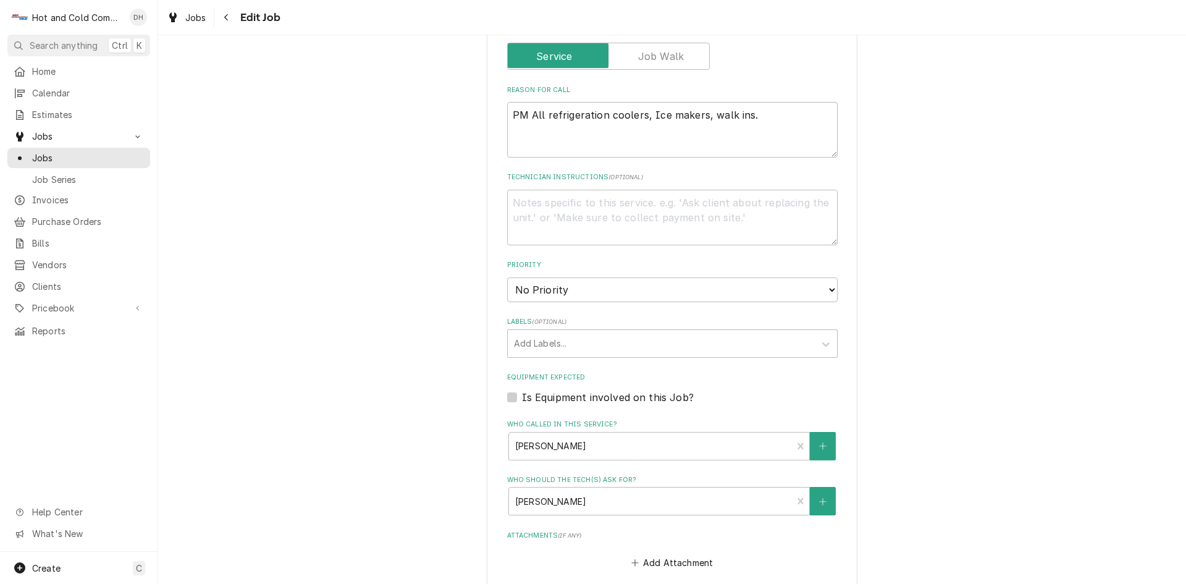
scroll to position [618, 0]
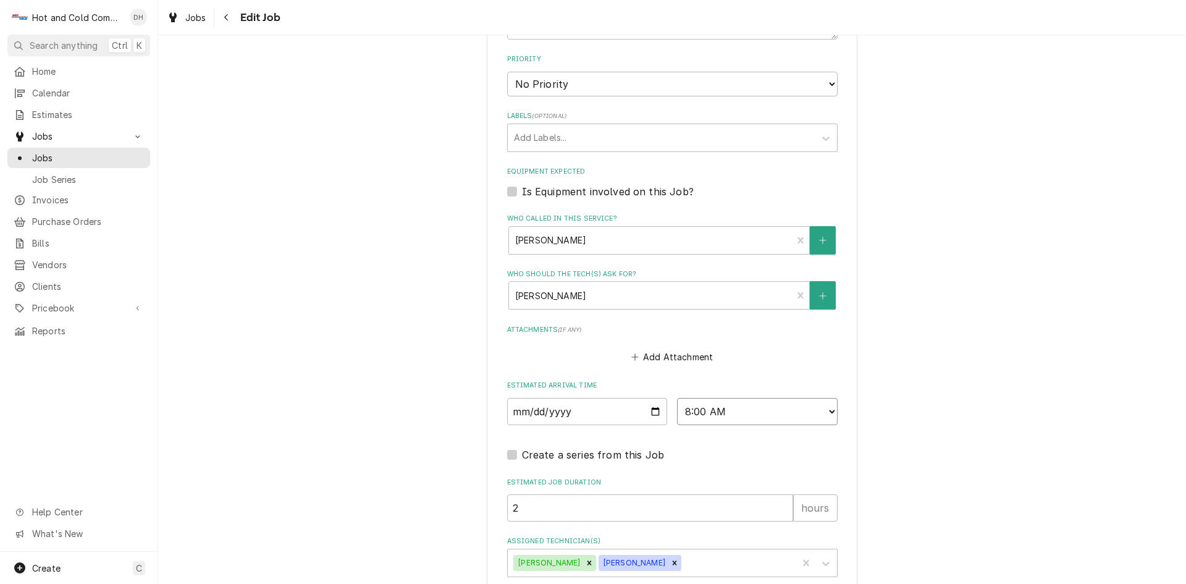
click at [826, 412] on select "AM / PM 6:00 AM 6:15 AM 6:30 AM 6:45 AM 7:00 AM 7:15 AM 7:30 AM 7:45 AM 8:00 AM…" at bounding box center [757, 411] width 161 height 27
select select "14:00:00"
click at [677, 398] on select "AM / PM 6:00 AM 6:15 AM 6:30 AM 6:45 AM 7:00 AM 7:15 AM 7:30 AM 7:45 AM 8:00 AM…" at bounding box center [757, 411] width 161 height 27
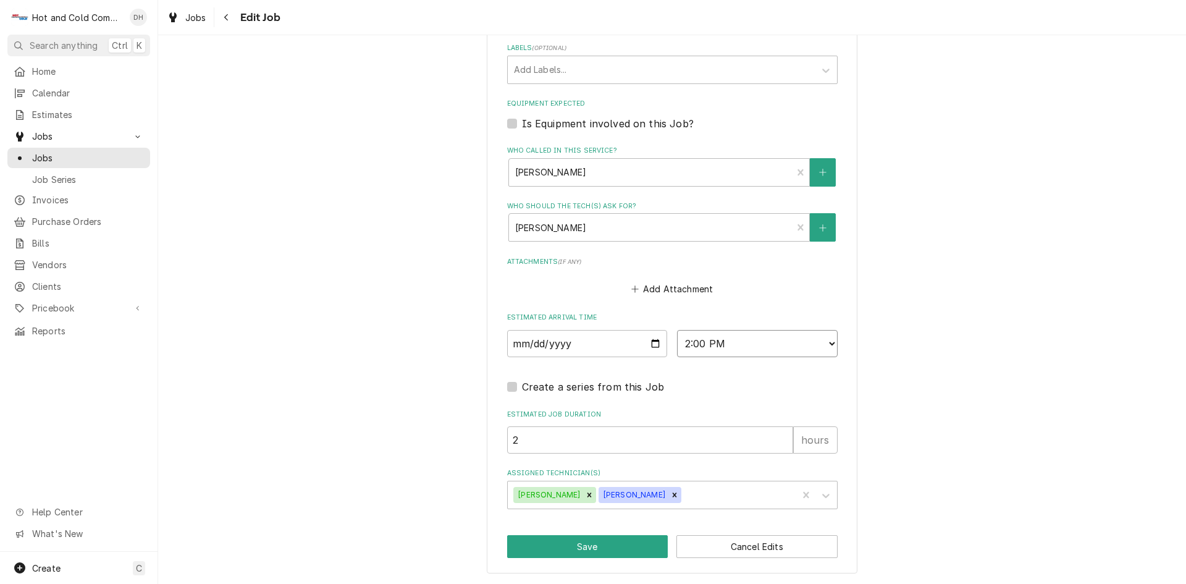
scroll to position [686, 0]
drag, startPoint x: 566, startPoint y: 541, endPoint x: 632, endPoint y: 521, distance: 69.1
click at [567, 541] on button "Save" at bounding box center [587, 545] width 161 height 23
type textarea "x"
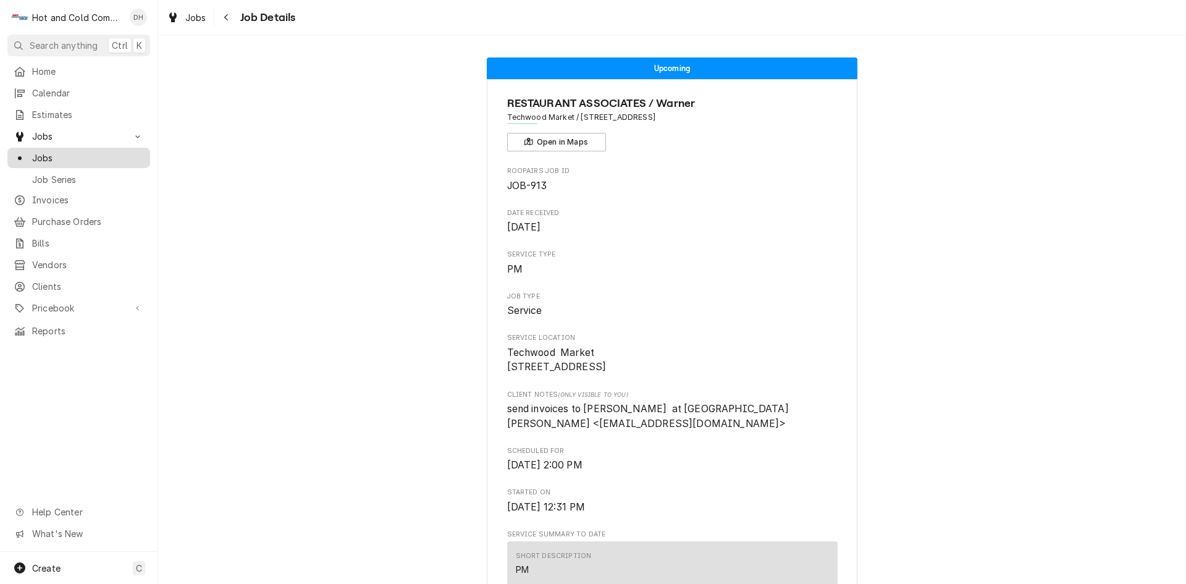
drag, startPoint x: 37, startPoint y: 156, endPoint x: 54, endPoint y: 165, distance: 19.9
click at [38, 156] on span "Jobs" at bounding box center [88, 157] width 112 height 13
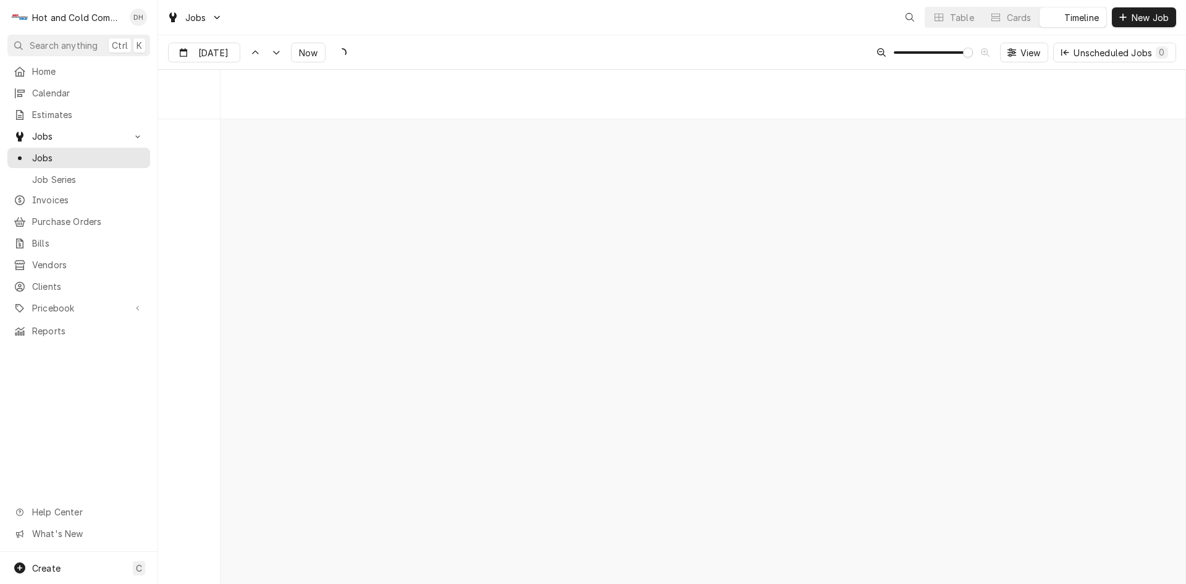
scroll to position [9678, 0]
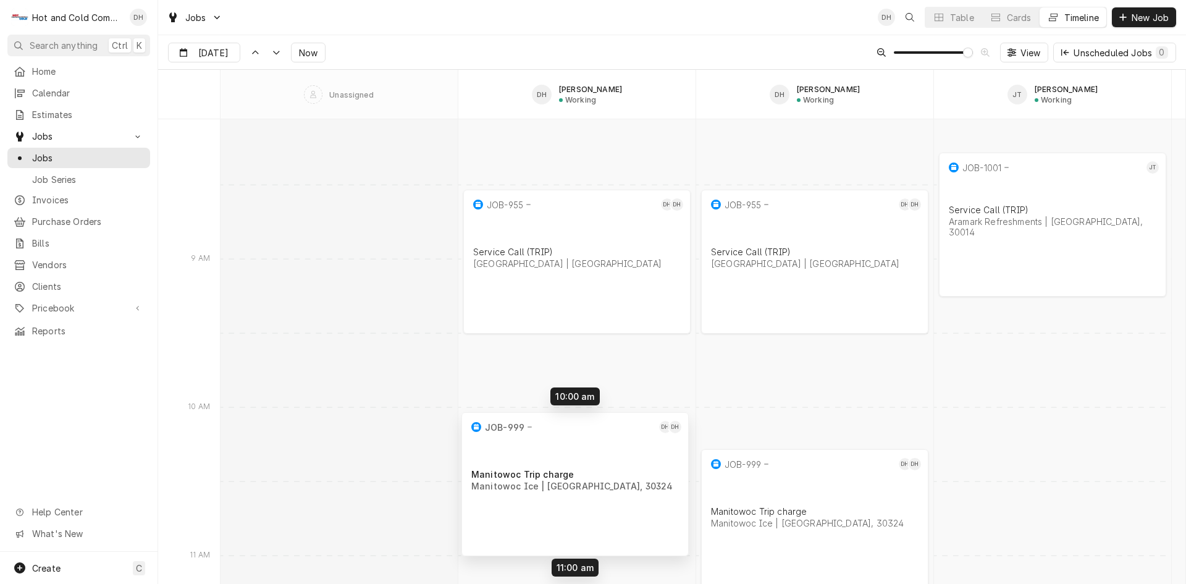
drag, startPoint x: 585, startPoint y: 517, endPoint x: 584, endPoint y: 471, distance: 46.4
click at [584, 471] on div "8:30 AM 9:30 AM JOB-955 DH DH Service Call (TRIP) Oglethorpe University | Atlan…" at bounding box center [702, 500] width 965 height 20119
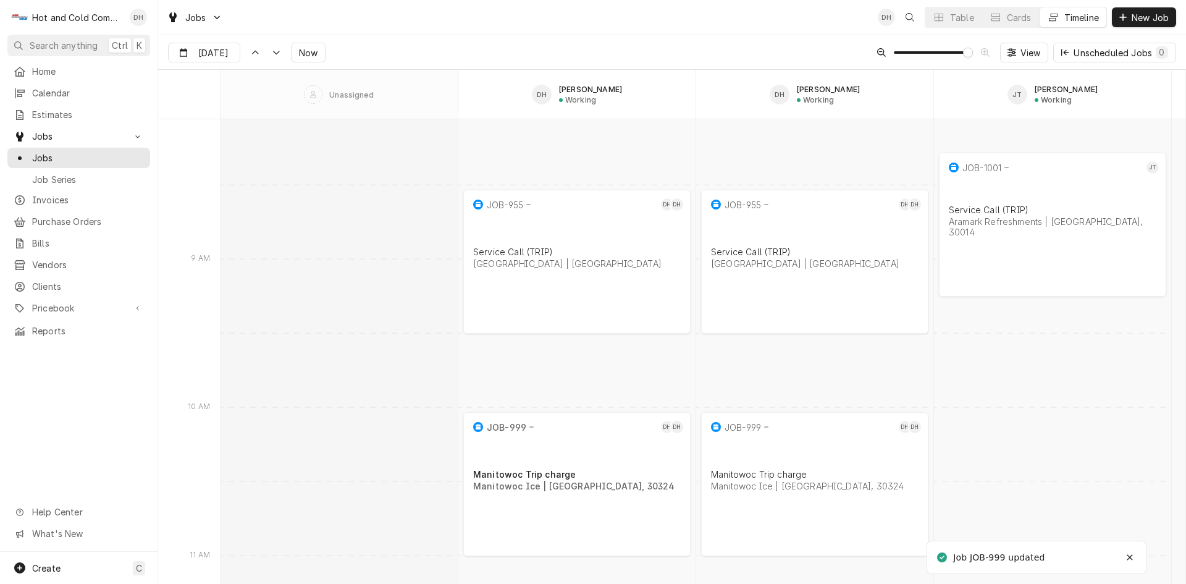
scroll to position [9884, 0]
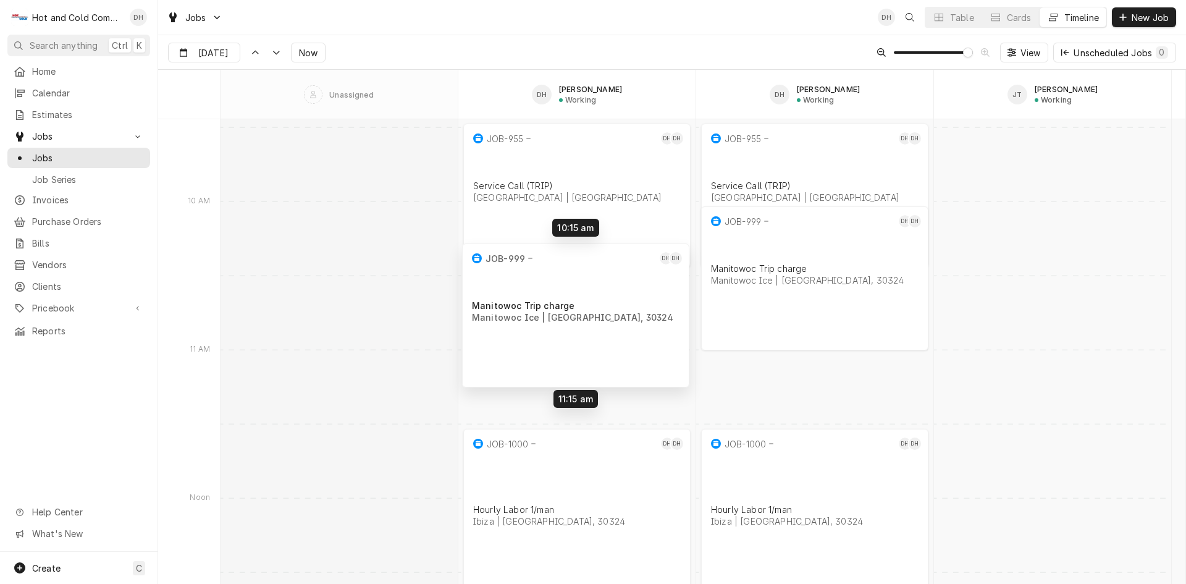
drag, startPoint x: 546, startPoint y: 283, endPoint x: 545, endPoint y: 329, distance: 45.7
click at [545, 329] on div "11:30 AM 12:45 PM JOB-1000 DH DH Hourly Labor 1/man Ibiza | Atlanta, 30324 1h 1…" at bounding box center [702, 294] width 965 height 20119
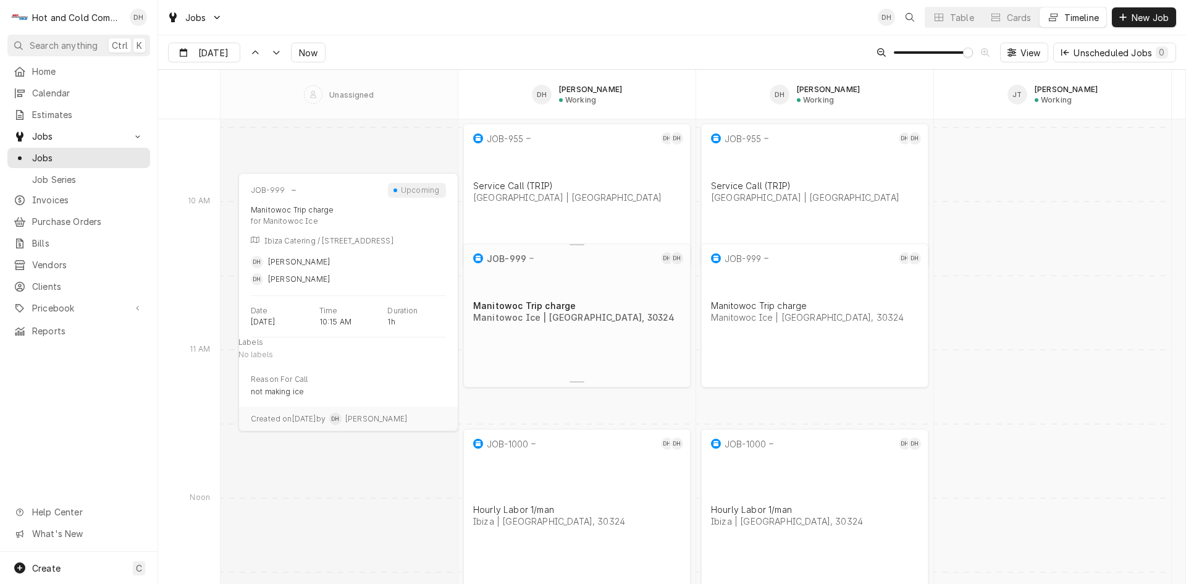
click at [562, 319] on div "JOB-999 DH DH Manitowoc Trip charge Manitowoc Ice | Atlanta, 30324" at bounding box center [576, 303] width 227 height 121
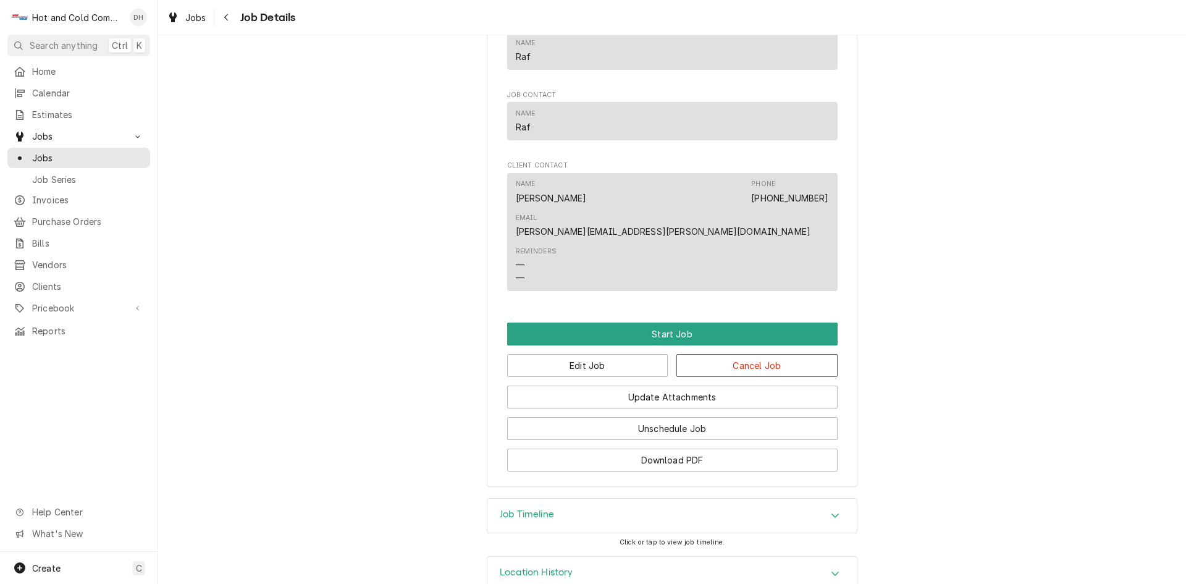
scroll to position [688, 0]
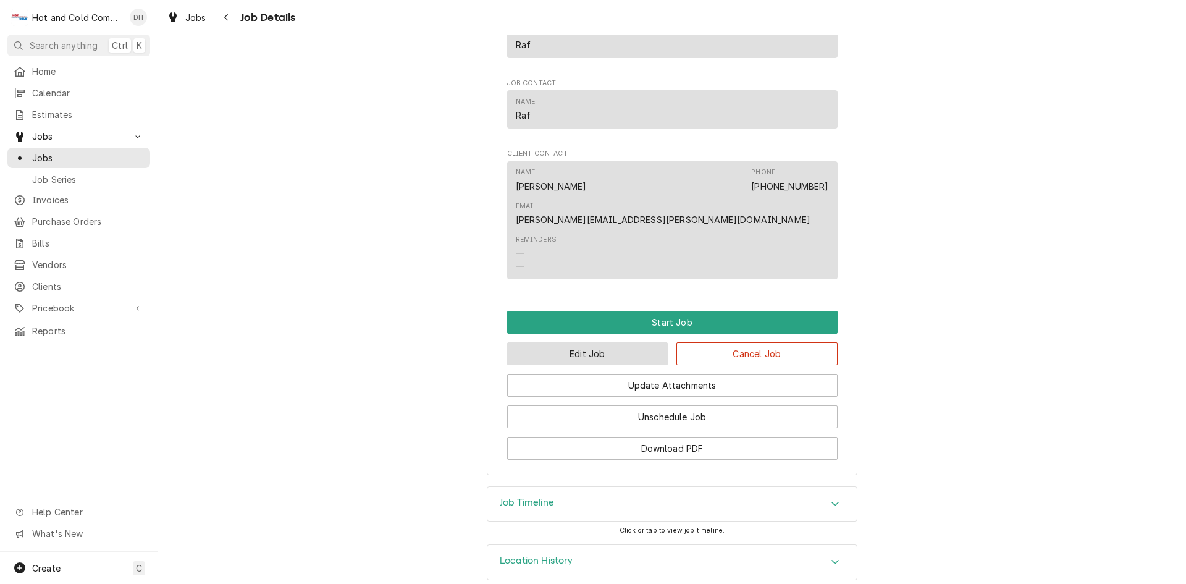
click at [593, 342] on button "Edit Job" at bounding box center [587, 353] width 161 height 23
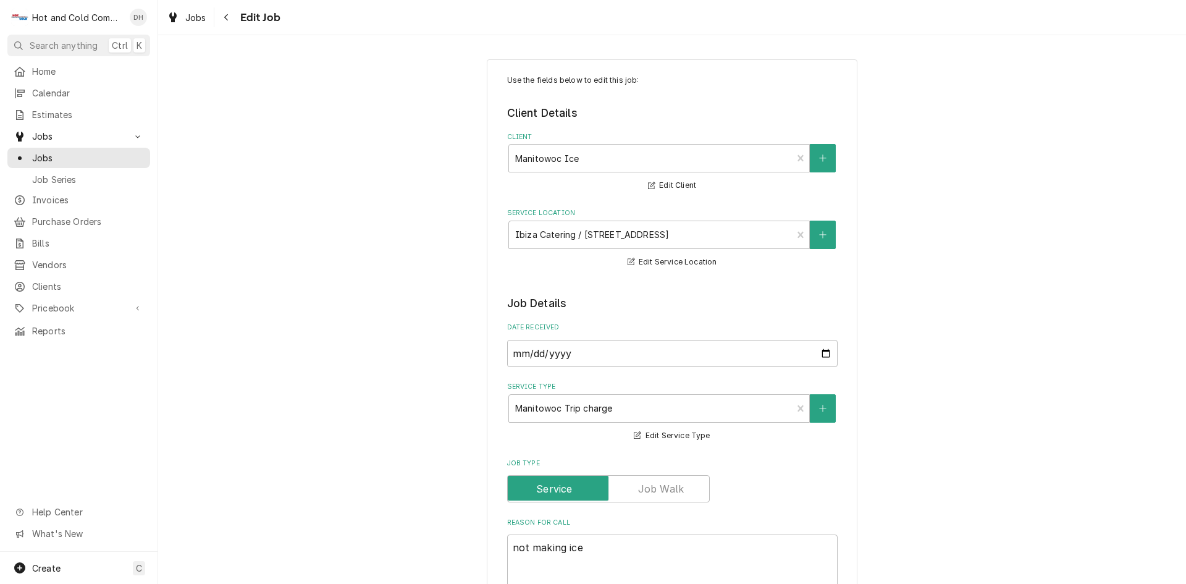
type textarea "x"
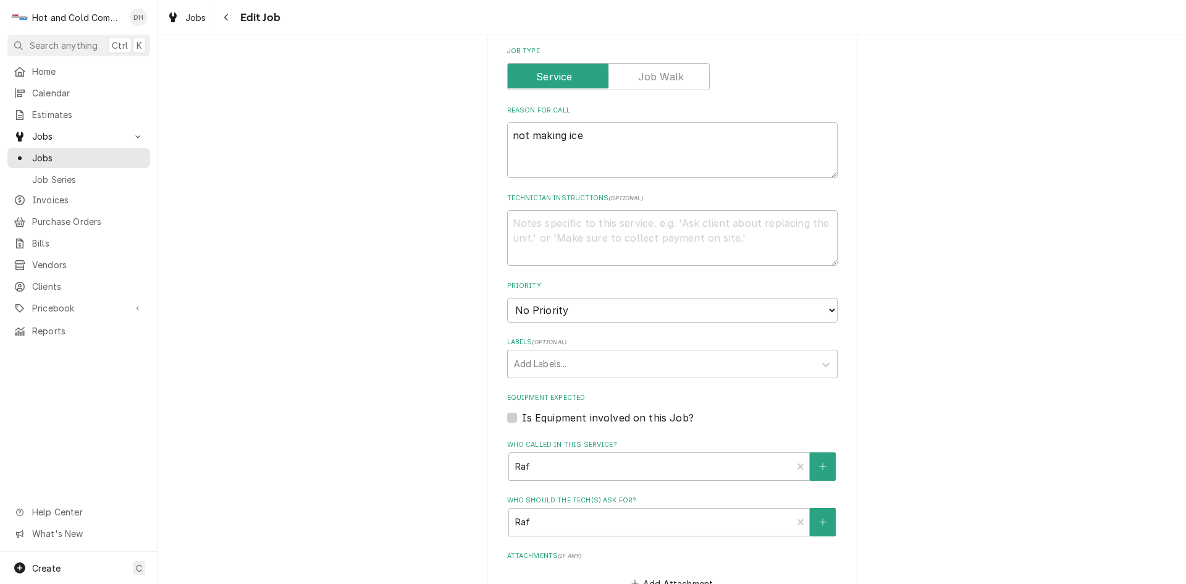
scroll to position [706, 0]
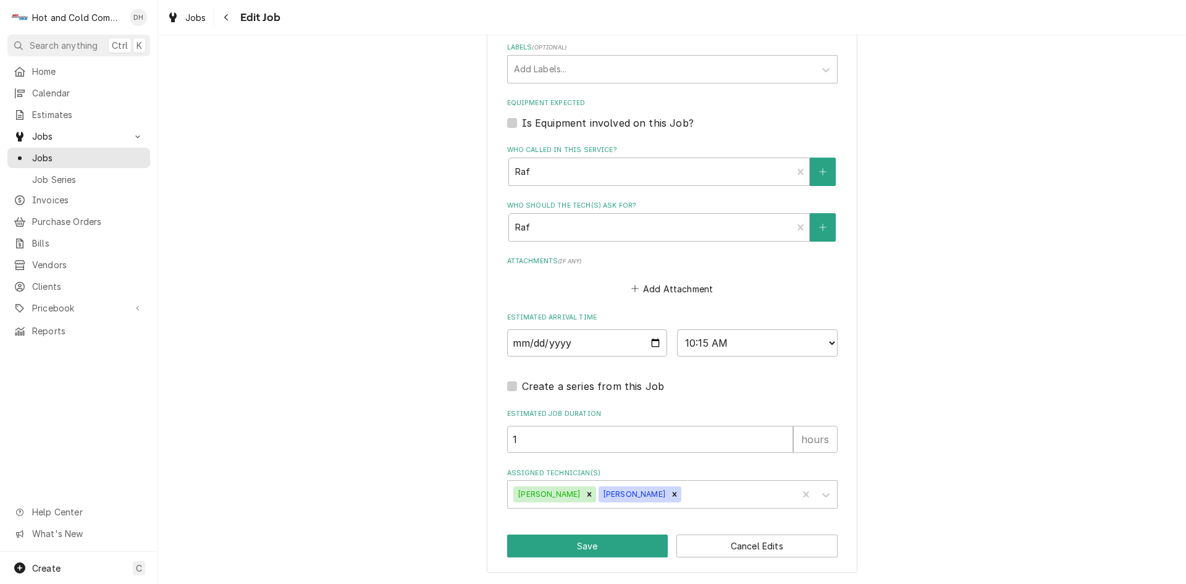
drag, startPoint x: 506, startPoint y: 120, endPoint x: 482, endPoint y: 136, distance: 28.4
click at [522, 120] on label "Is Equipment involved on this Job?" at bounding box center [608, 122] width 172 height 15
click at [522, 120] on input "Equipment Expected" at bounding box center [687, 128] width 330 height 27
checkbox input "true"
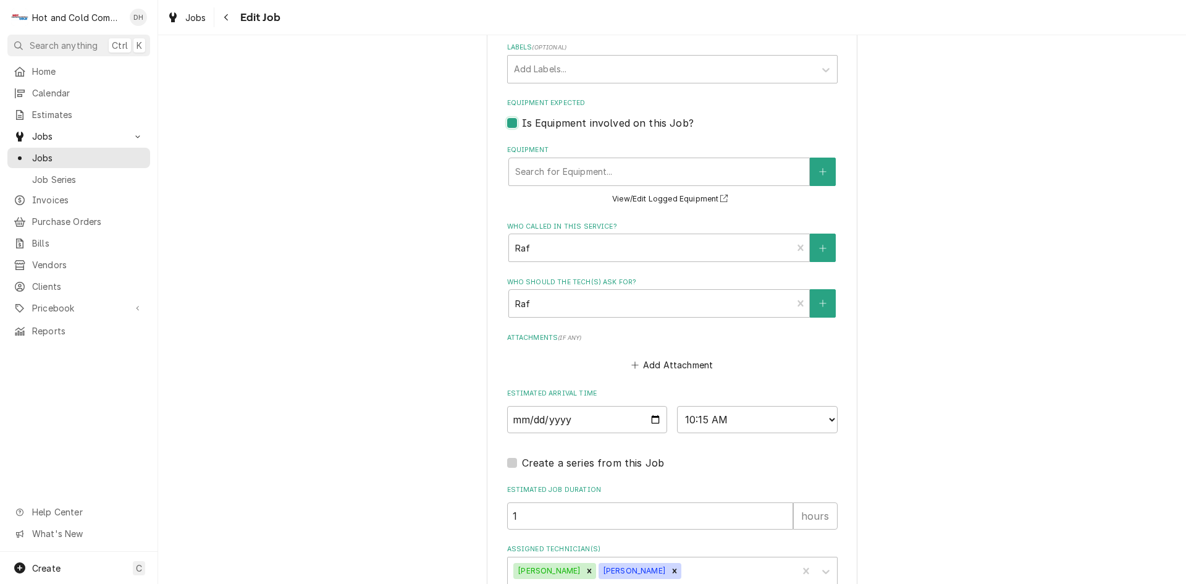
type textarea "x"
click at [722, 170] on div "Equipment" at bounding box center [659, 172] width 288 height 22
click at [819, 167] on icon "Create New Equipment" at bounding box center [822, 171] width 7 height 9
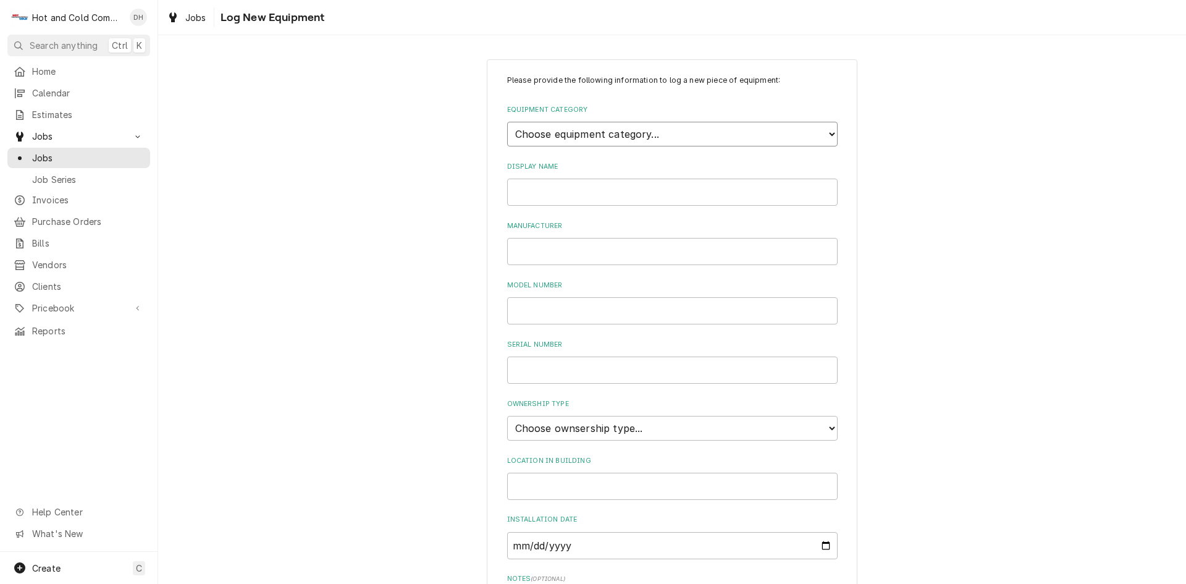
click at [657, 135] on select "Choose equipment category... Cooking Equipment Fryers Ice Machines Ovens and Ra…" at bounding box center [672, 134] width 330 height 25
select select "3"
click at [507, 122] on select "Choose equipment category... Cooking Equipment Fryers Ice Machines Ovens and Ra…" at bounding box center [672, 134] width 330 height 25
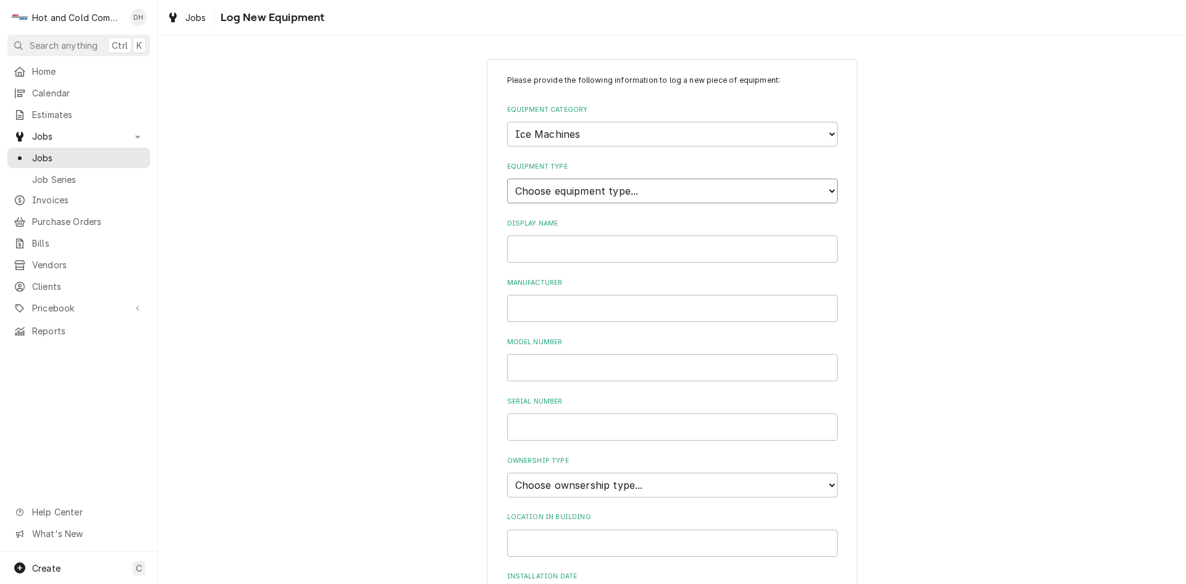
click at [669, 187] on select "Choose equipment type... Ice Bin Ice Dispenser Ice Maker Ice Merchandiser" at bounding box center [672, 190] width 330 height 25
select select "18"
click at [507, 178] on select "Choose equipment type... Ice Bin Ice Dispenser Ice Maker Ice Merchandiser" at bounding box center [672, 190] width 330 height 25
click at [587, 256] on input "Display Name" at bounding box center [672, 248] width 330 height 27
type input "Manitowoc"
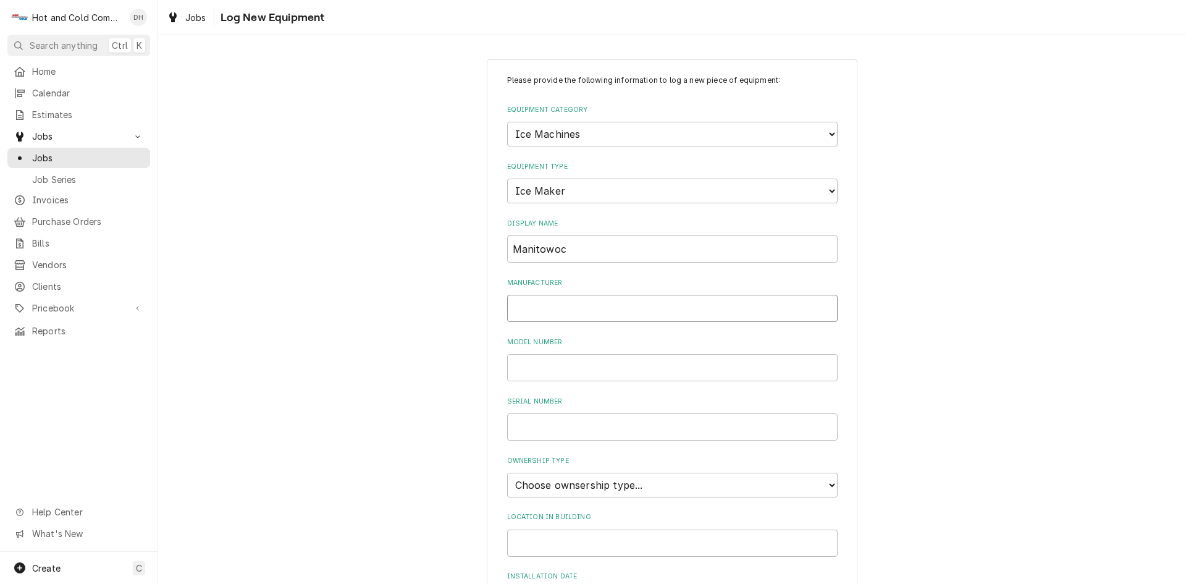
click at [583, 316] on input "Manufacturer" at bounding box center [672, 308] width 330 height 27
type input "Manitowoc"
click at [545, 364] on input "Model Number" at bounding box center [672, 367] width 330 height 27
paste input "IYT0750A-261"
type input "IYT0750A-261"
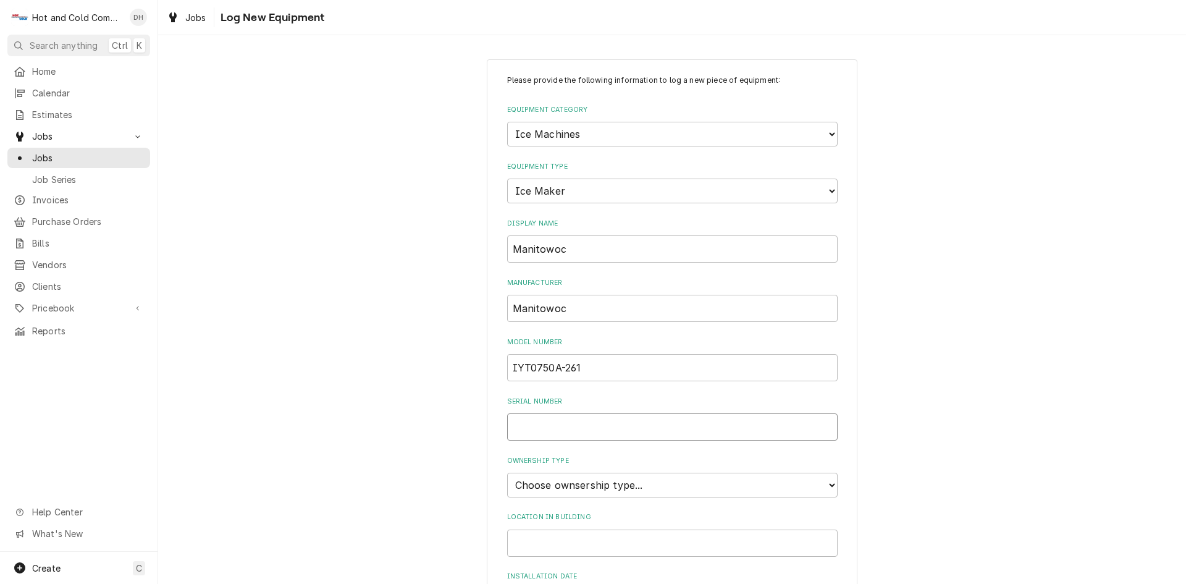
click at [572, 437] on input "Serial Number" at bounding box center [672, 426] width 330 height 27
paste input "1121144490"
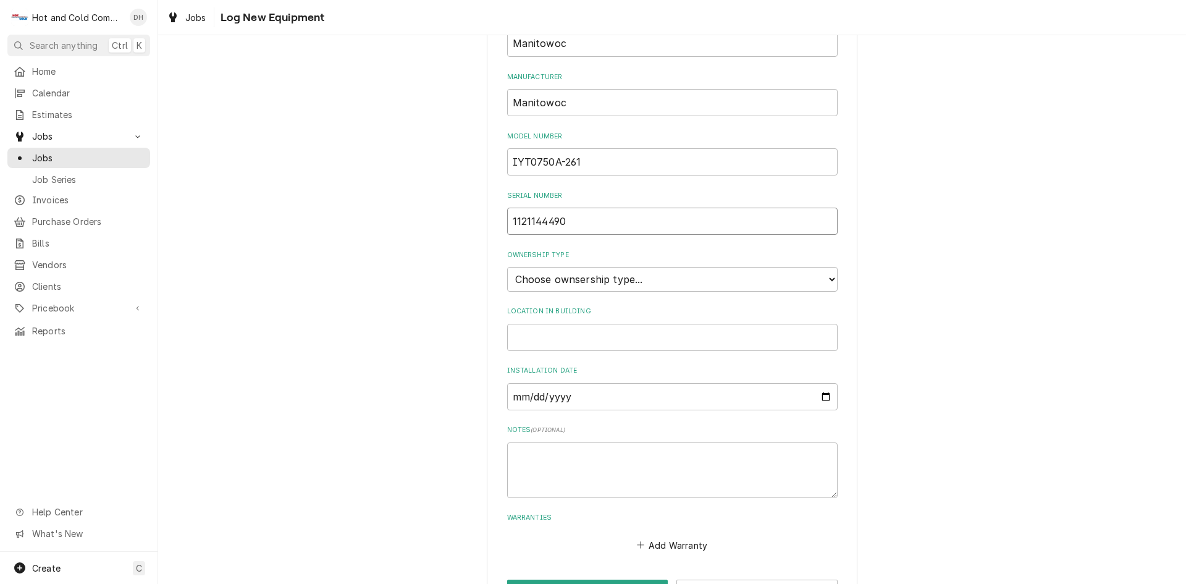
type input "1121144490"
click at [692, 275] on select "Choose ownsership type... Unknown Owned Leased Rented" at bounding box center [672, 279] width 330 height 25
select select "1"
click at [507, 267] on select "Choose ownsership type... Unknown Owned Leased Rented" at bounding box center [672, 279] width 330 height 25
click at [629, 341] on input "Location in Building" at bounding box center [672, 337] width 330 height 27
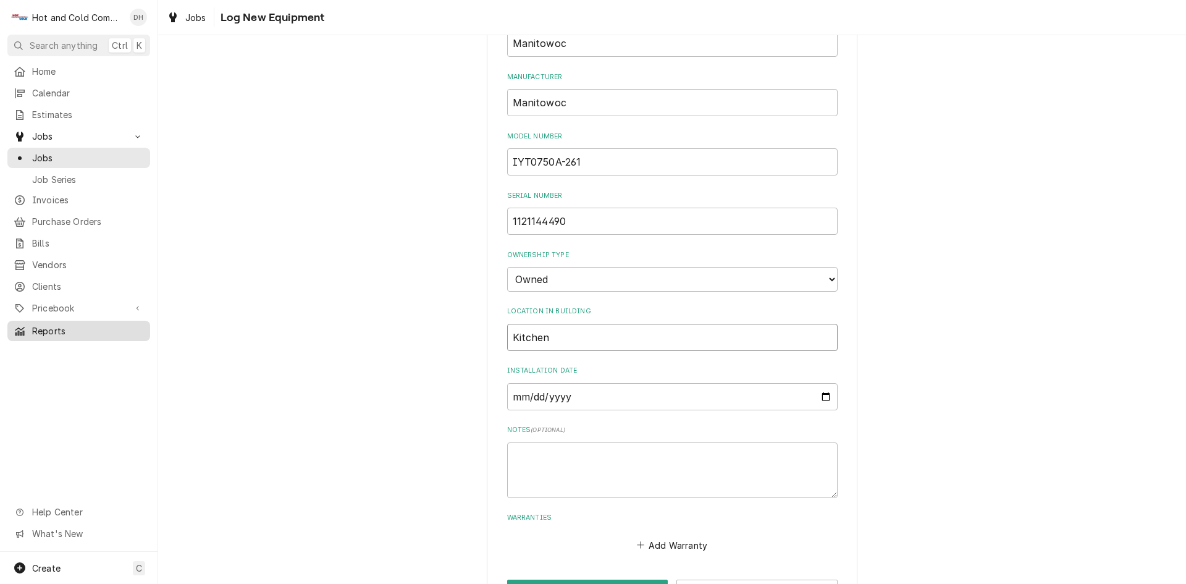
type input "Kitchen"
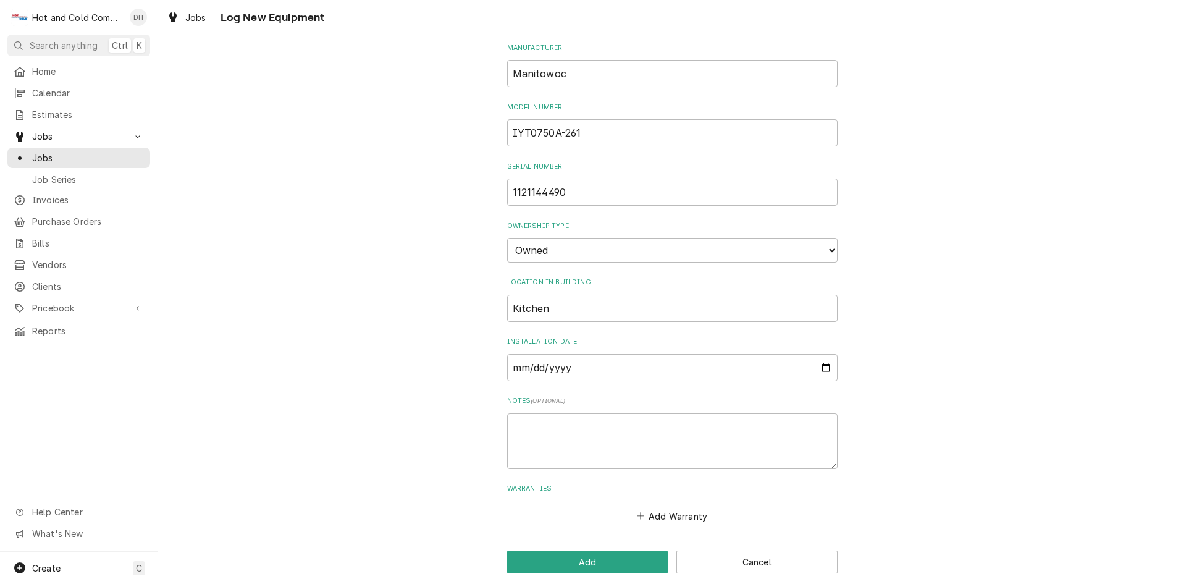
scroll to position [251, 0]
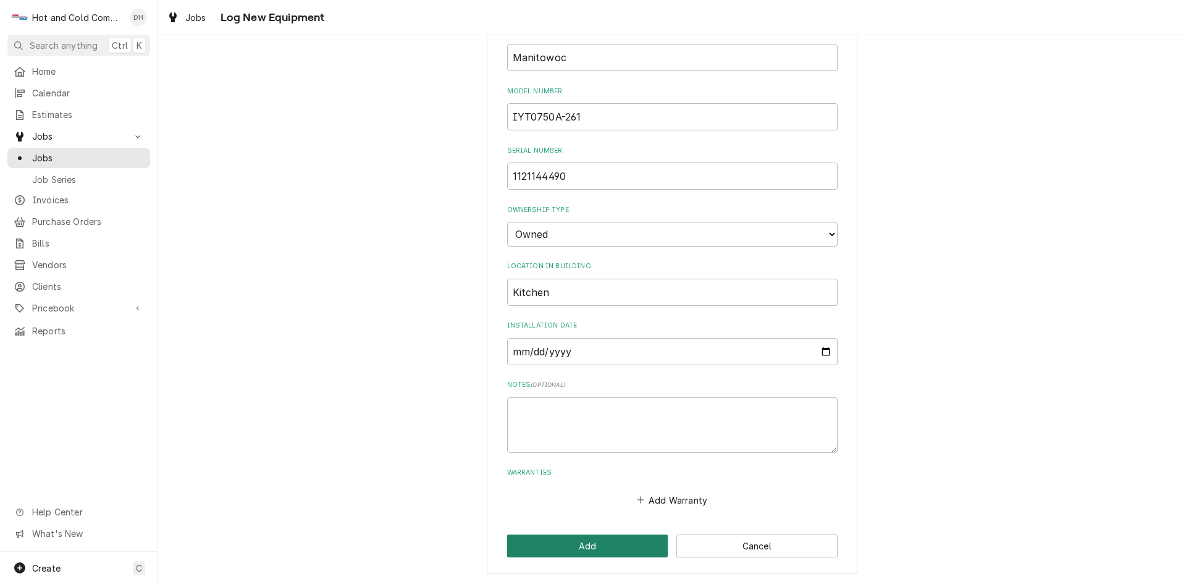
click at [581, 545] on button "Add" at bounding box center [587, 545] width 161 height 23
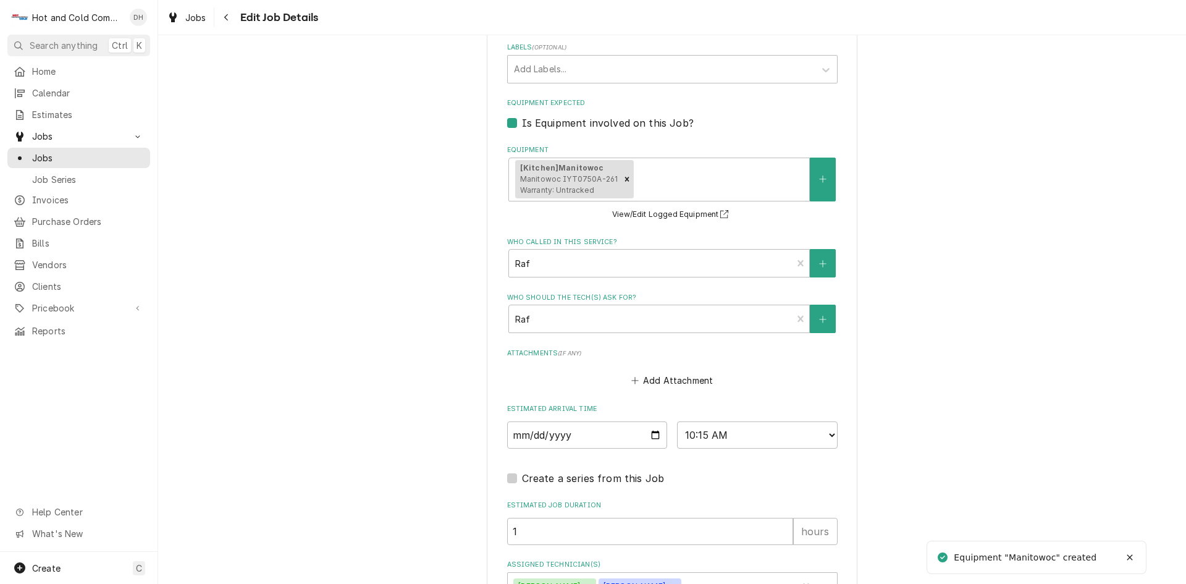
scroll to position [798, 0]
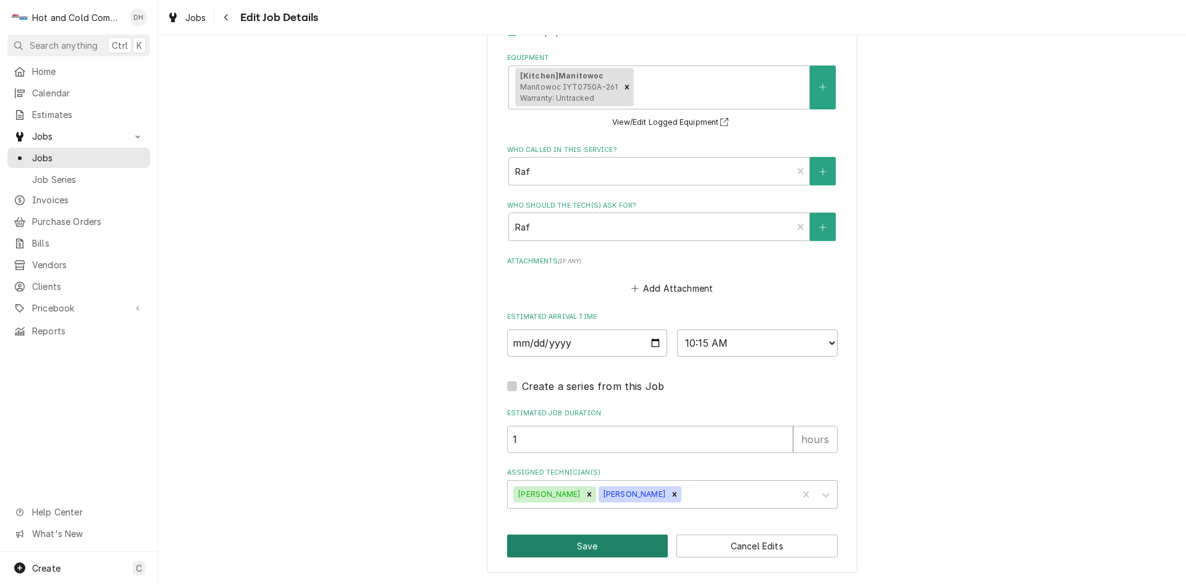
click at [576, 549] on button "Save" at bounding box center [587, 545] width 161 height 23
type textarea "x"
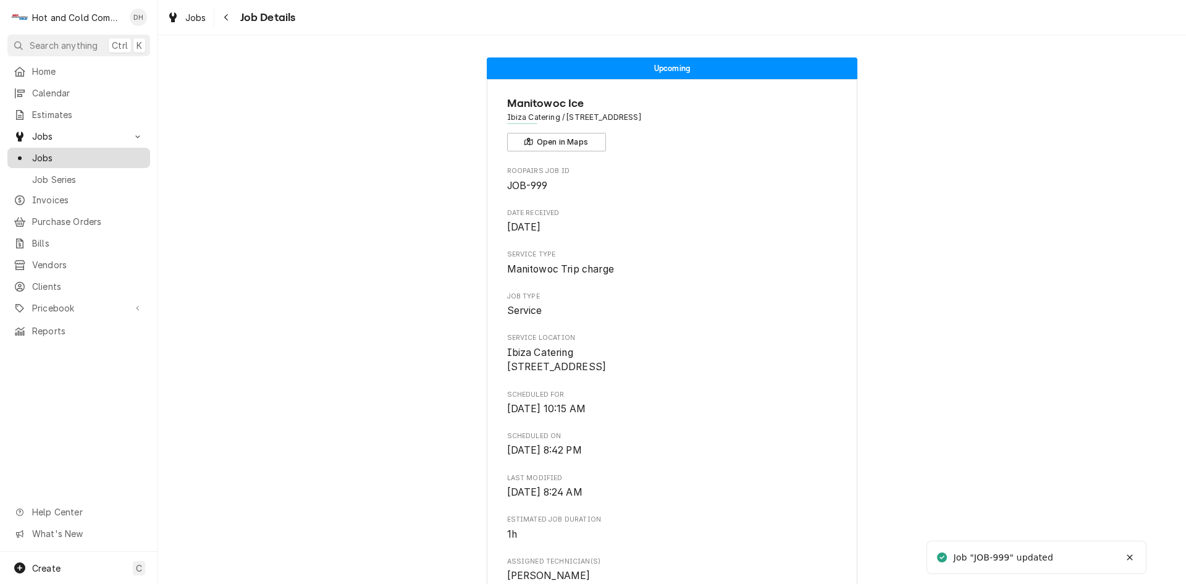
click at [62, 151] on span "Jobs" at bounding box center [88, 157] width 112 height 13
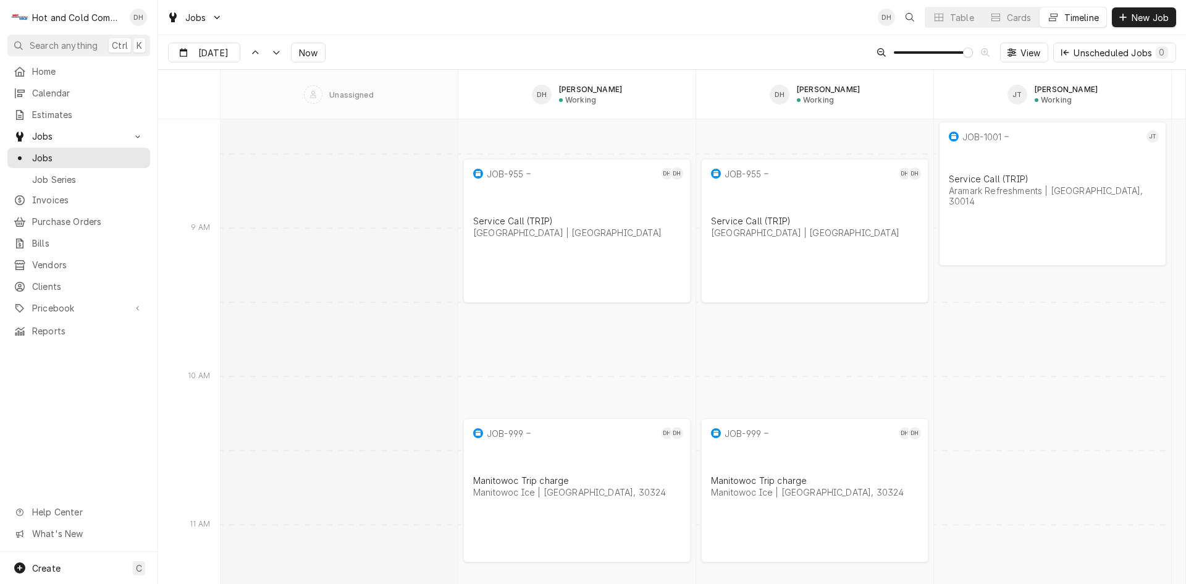
scroll to position [9493, 0]
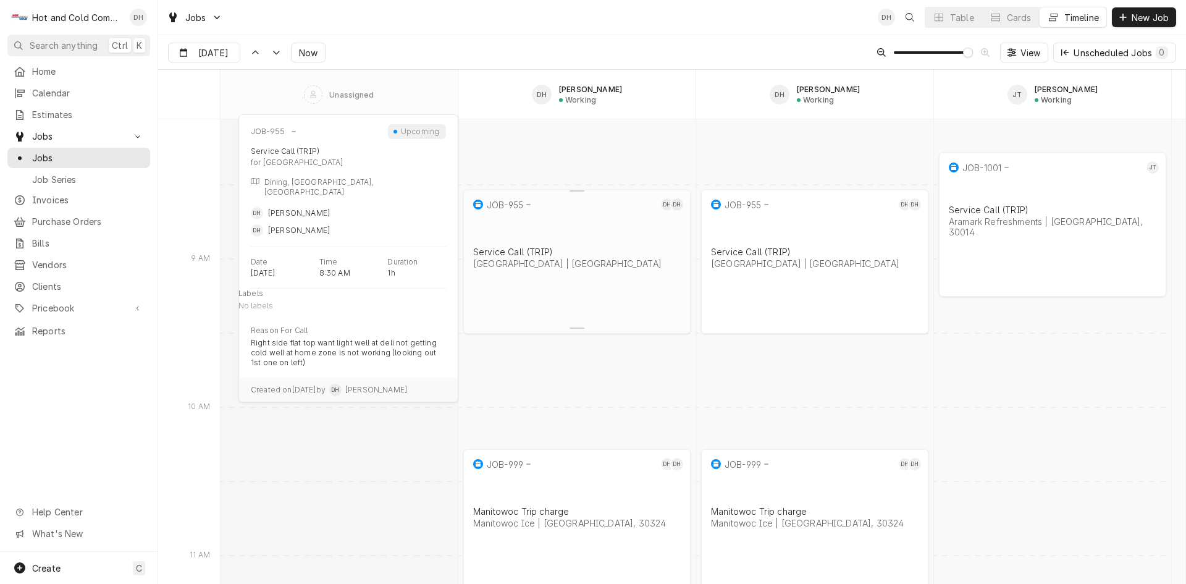
click at [563, 280] on div "JOB-955 DH DH Service Call (TRIP) Oglethorpe University | Atlanta" at bounding box center [576, 250] width 227 height 121
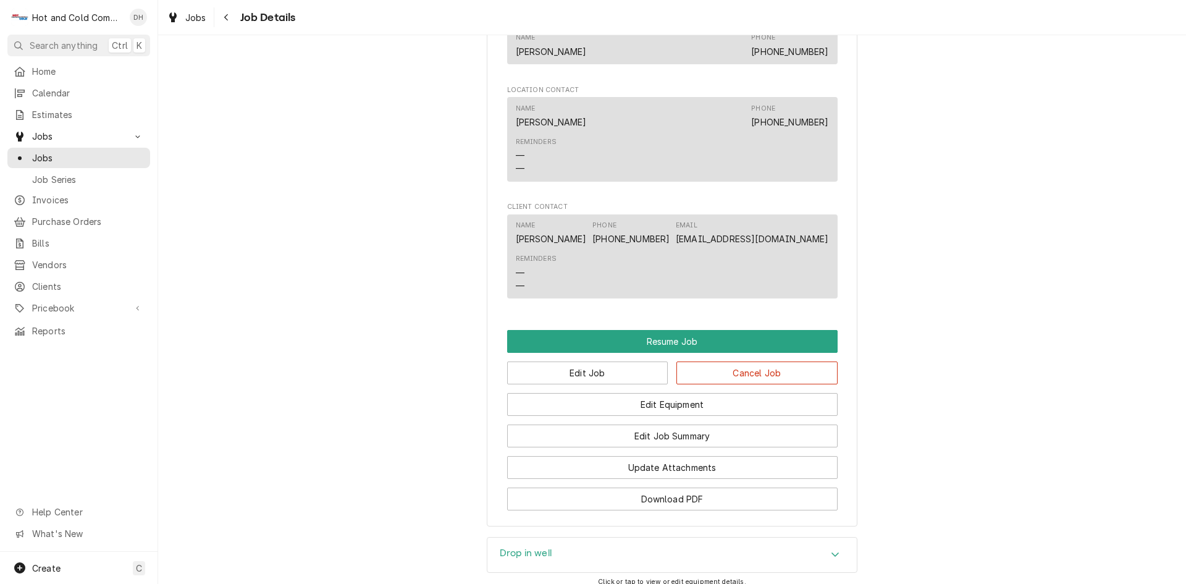
scroll to position [1235, 0]
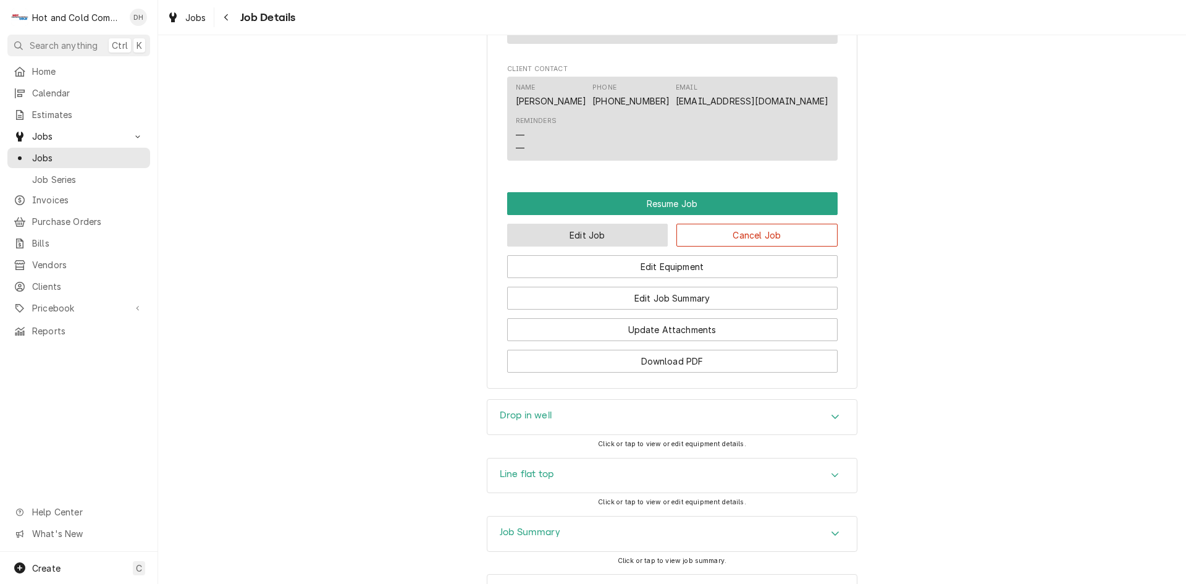
click at [586, 238] on button "Edit Job" at bounding box center [587, 235] width 161 height 23
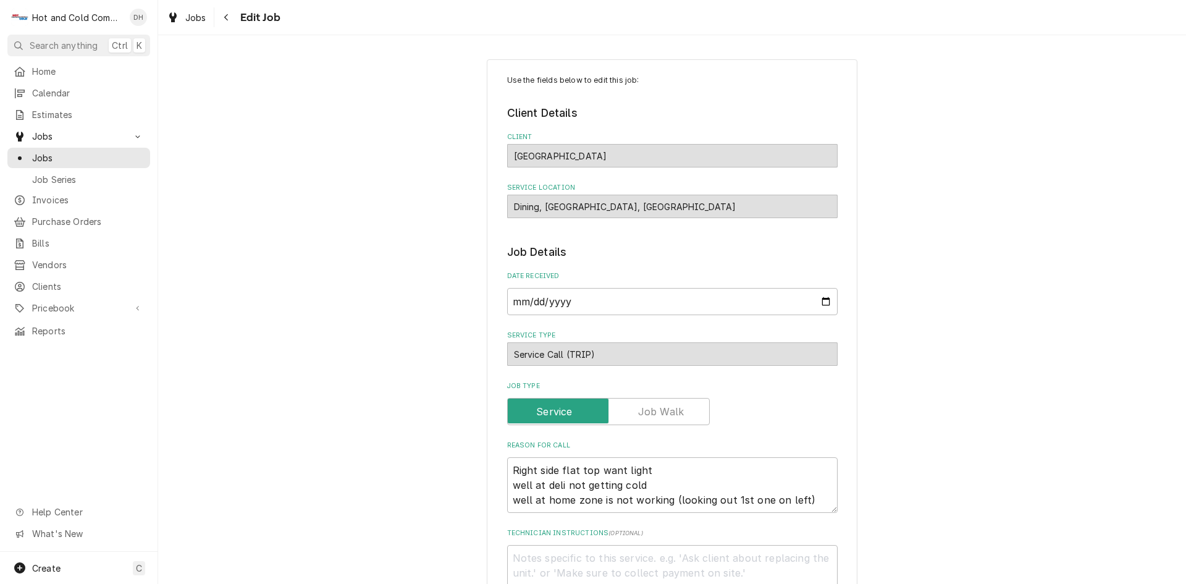
scroll to position [206, 0]
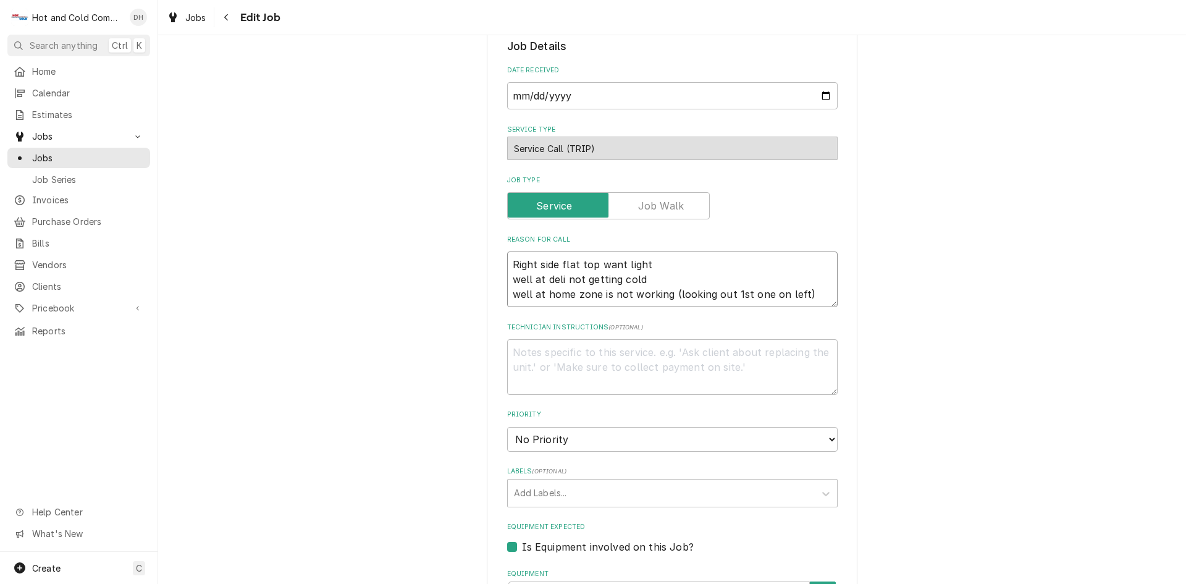
click at [508, 259] on textarea "Right side flat top want light well at deli not getting cold well at home zone …" at bounding box center [672, 279] width 330 height 56
type textarea "x"
type textarea "Right side flat top want light well at deli not getting cold well at home zone …"
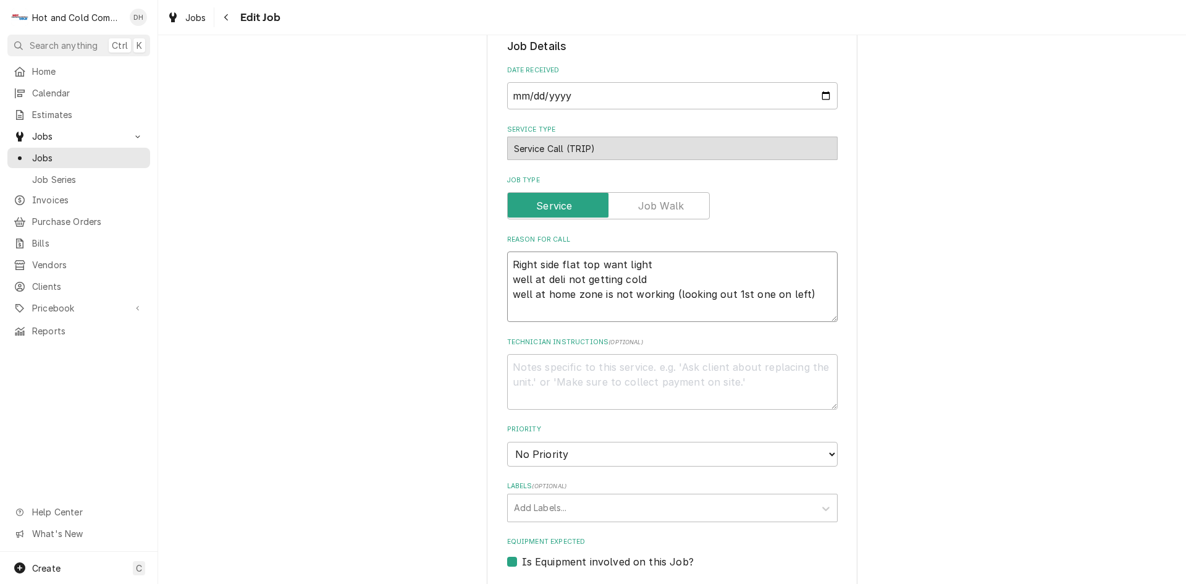
type textarea "x"
type textarea "RRight side flat top want light well at deli not getting cold well at home zone…"
type textarea "x"
type textarea "RhRight side flat top want light well at deli not getting cold well at home zon…"
type textarea "x"
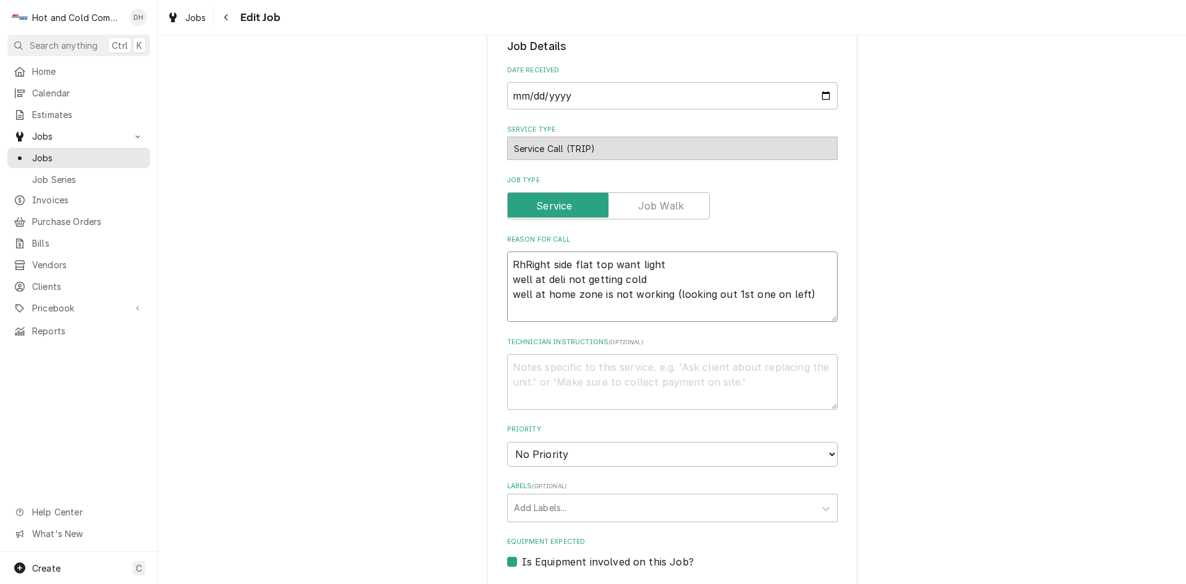
type textarea "RhoRight side flat top want light well at deli not getting cold well at home zo…"
type textarea "x"
type textarea "RhoaRight side flat top want light well at deli not getting cold well at home z…"
type textarea "x"
type textarea "RhoadRight side flat top want light well at deli not getting cold well at home …"
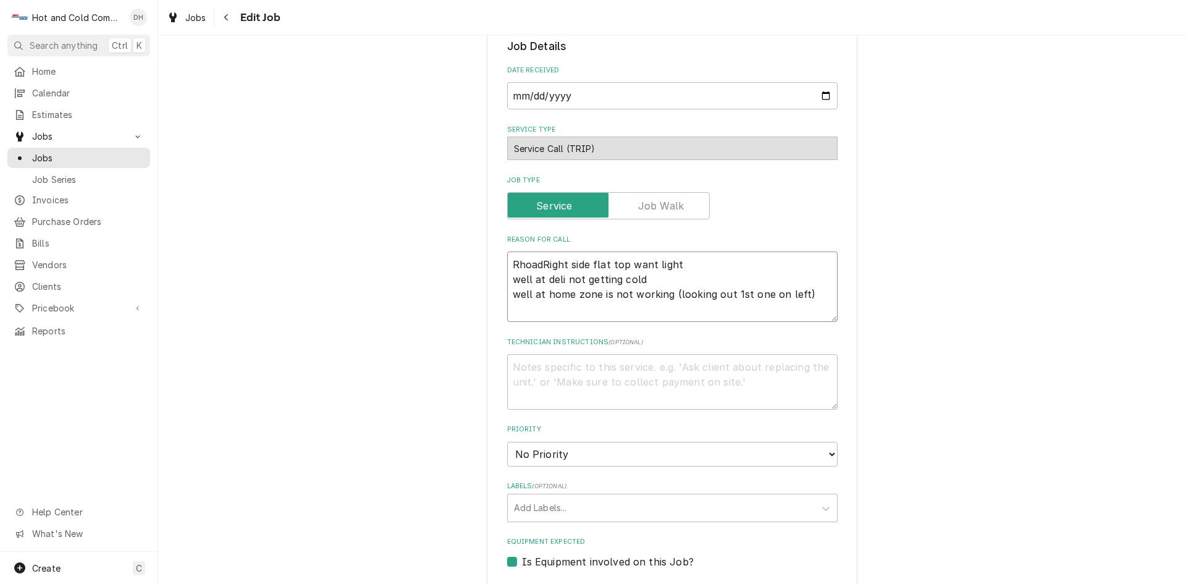
type textarea "x"
type textarea "Rhoad Right side flat top want light well at deli not getting cold well at home…"
type textarea "x"
type textarea "Rhoad wRight side flat top want light well at deli not getting cold well at hom…"
type textarea "x"
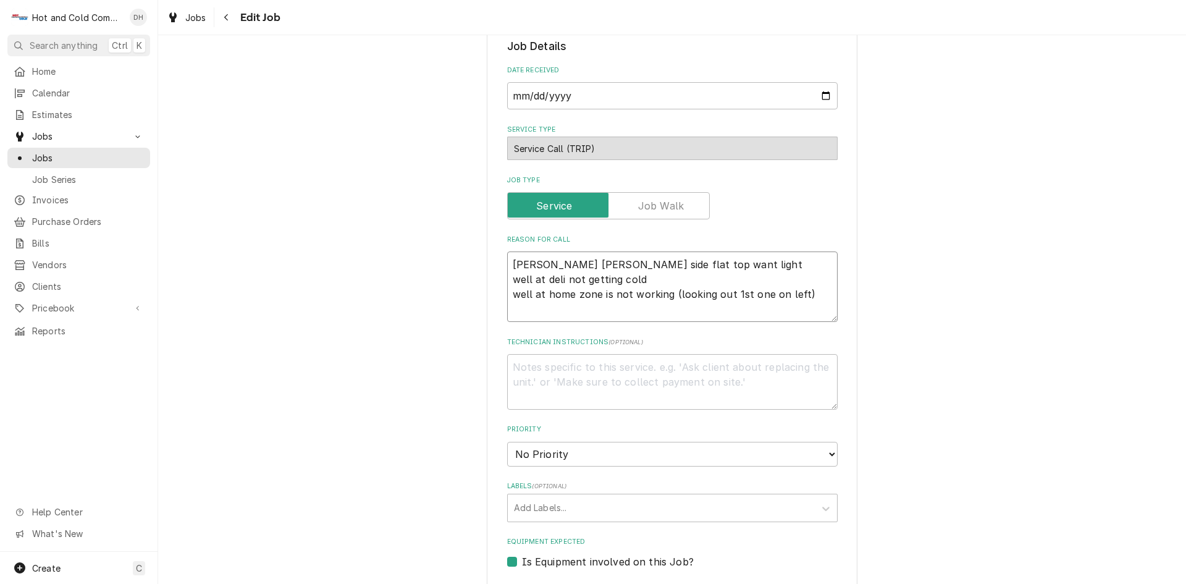
type textarea "Rhoad waRight side flat top want light well at deli not getting cold well at ho…"
type textarea "x"
type textarea "Rhoad wanRight side flat top want light well at deli not getting cold well at h…"
type textarea "x"
type textarea "Rhoad wantRight side flat top want light well at deli not getting cold well at …"
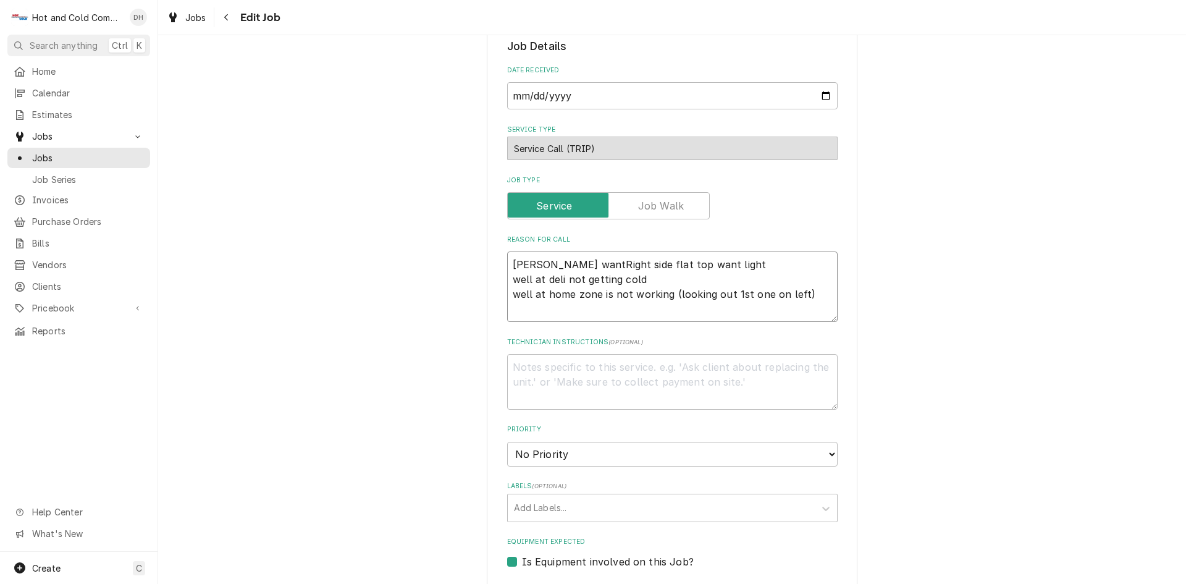
type textarea "x"
type textarea "Rhoad want Right side flat top want light well at deli not getting cold well at…"
type textarea "x"
type textarea "Rhoad want tRight side flat top want light well at deli not getting cold well a…"
type textarea "x"
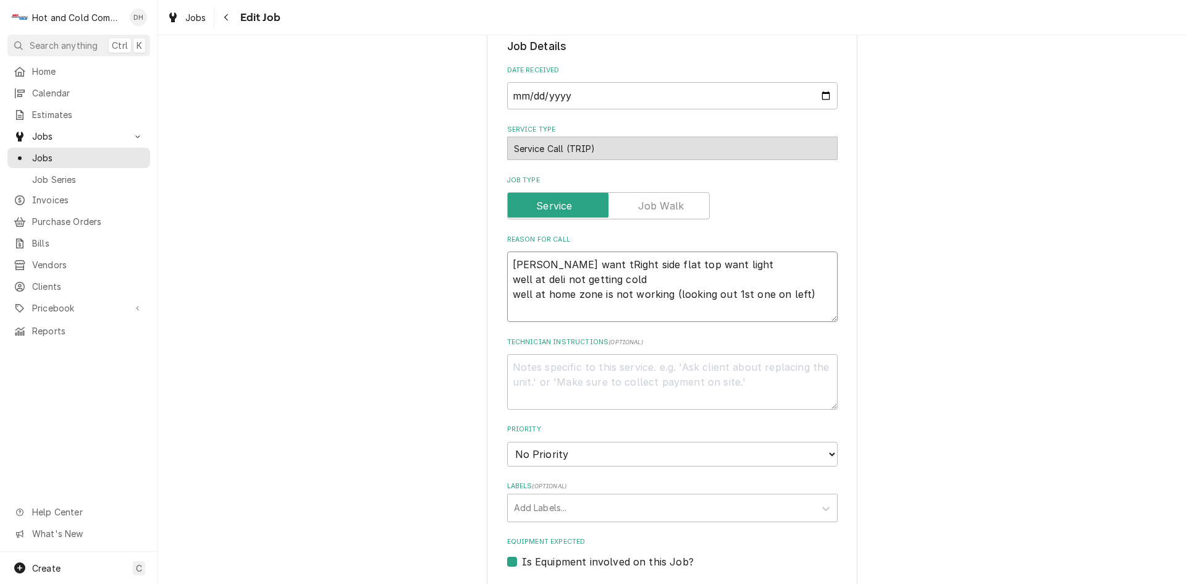
type textarea "Rhoad want toRight side flat top want light well at deli not getting cold well …"
type textarea "x"
type textarea "Rhoad want to Right side flat top want light well at deli not getting cold well…"
type textarea "x"
type textarea "Rhoad want to sRight side flat top want light well at deli not getting cold wel…"
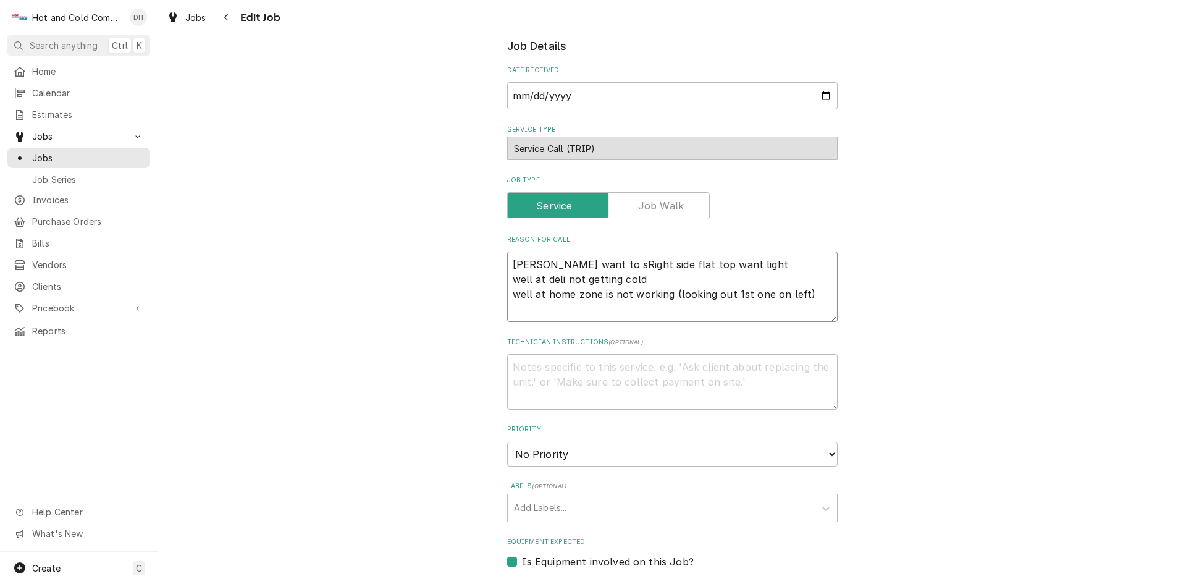
type textarea "x"
type textarea "Rhoad want to seRight side flat top want light well at deli not getting cold we…"
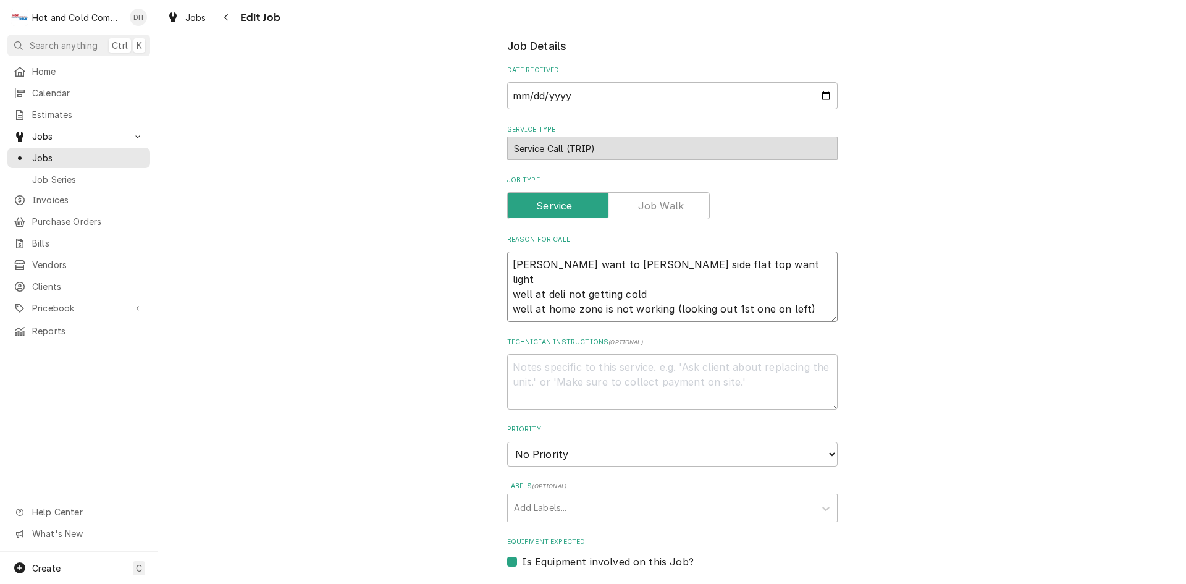
type textarea "x"
type textarea "Rhoad want to seeRight side flat top want light well at deli not getting cold w…"
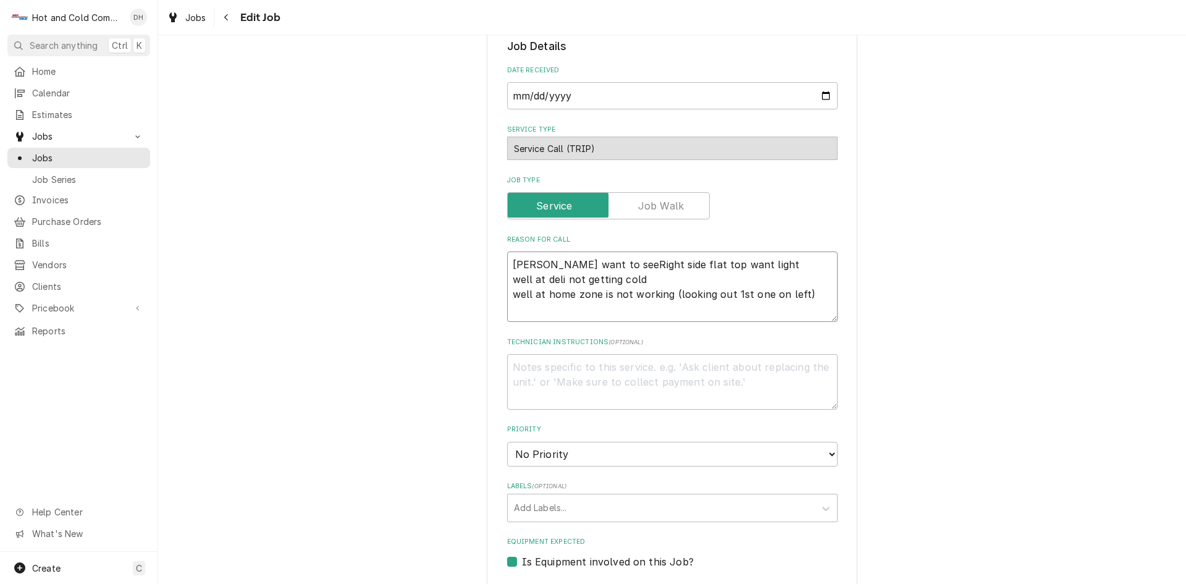
type textarea "x"
type textarea "Rhoad want to see Right side flat top want light well at deli not getting cold …"
type textarea "x"
type textarea "Rhoad want to see aRight side flat top want light well at deli not getting cold…"
type textarea "x"
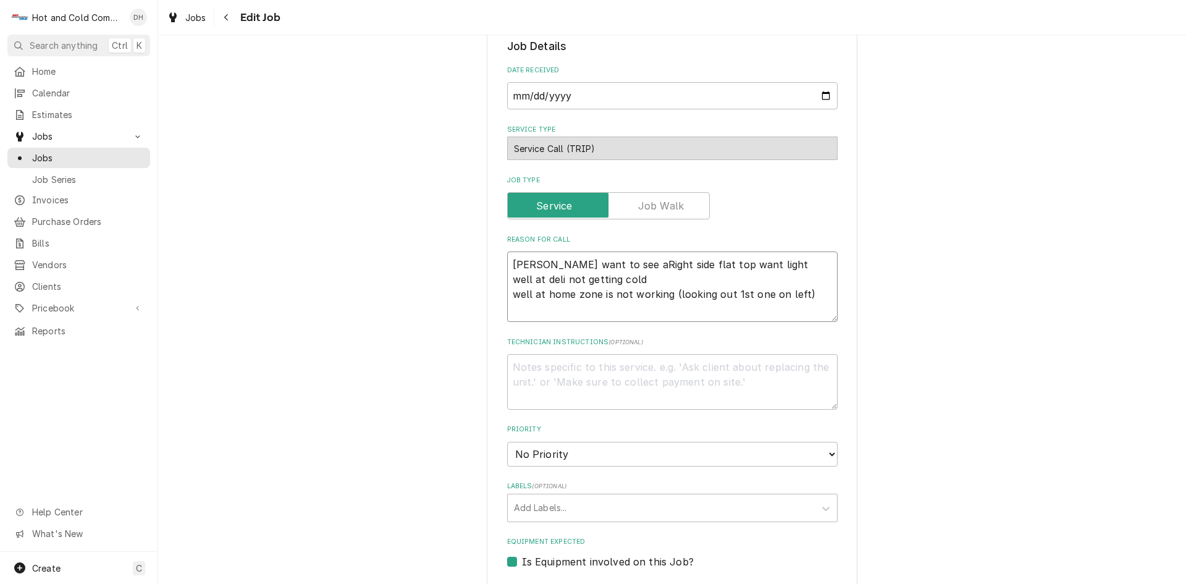
type textarea "Rhoad want to see abRight side flat top want light well at deli not getting col…"
type textarea "x"
type textarea "Rhoad want to see aboRight side flat top want light well at deli not getting co…"
type textarea "x"
type textarea "Rhoad want to see abouRight side flat top want light well at deli not getting c…"
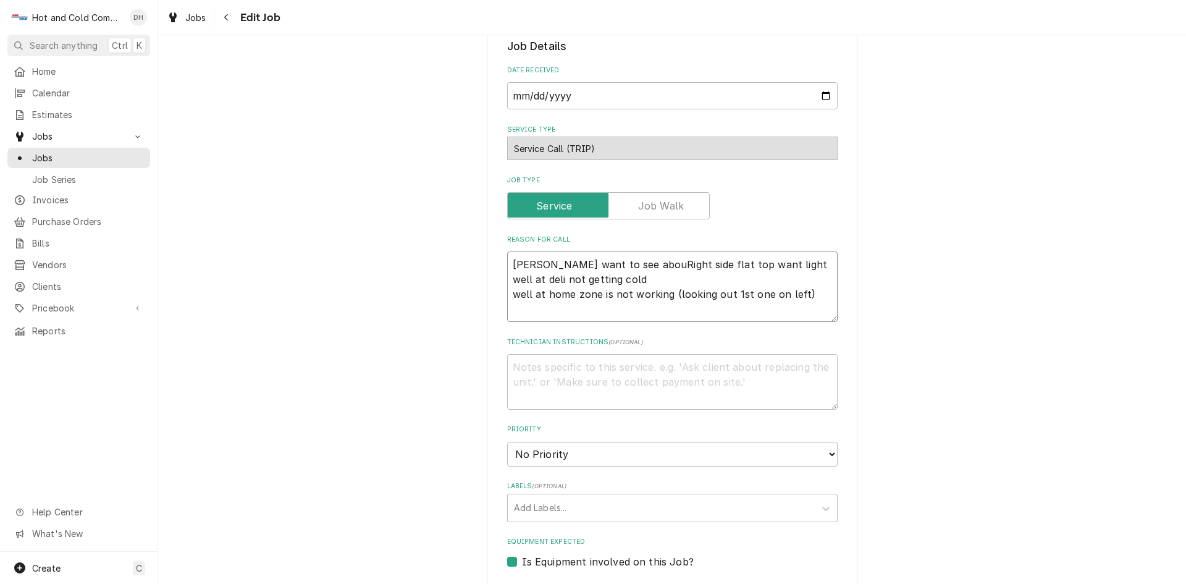
type textarea "x"
type textarea "Rhoad want to see aboutRight side flat top want light well at deli not getting …"
type textarea "x"
type textarea "Rhoad want to see about Right side flat top want light well at deli not getting…"
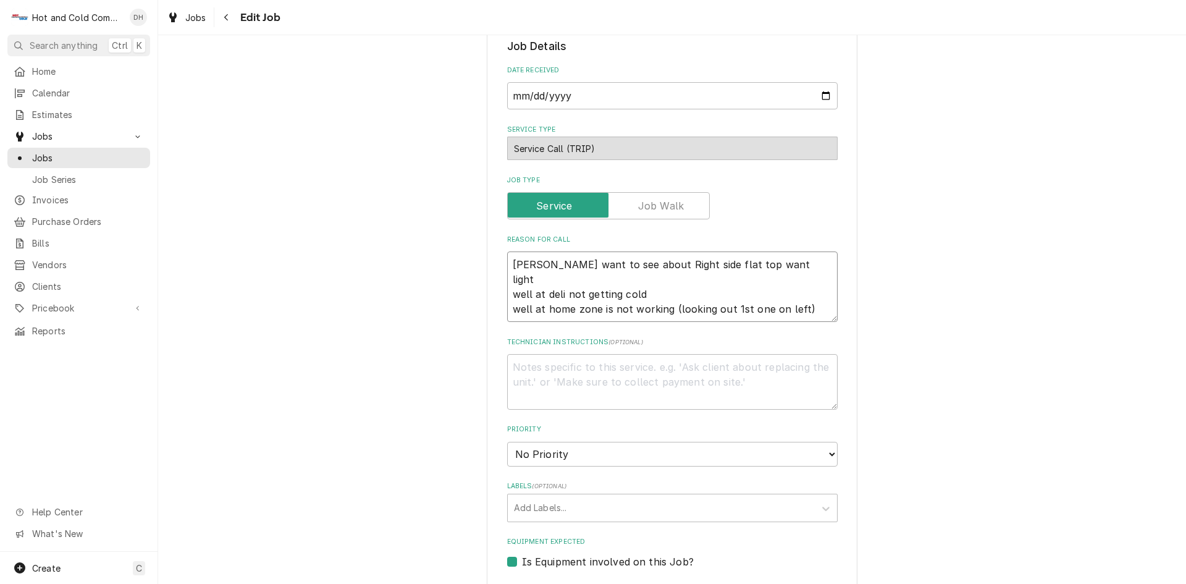
type textarea "x"
type textarea "Rhoad want to see about iRight side flat top want light well at deli not gettin…"
type textarea "x"
type textarea "Rhoad want to see about inRight side flat top want light well at deli not getti…"
type textarea "x"
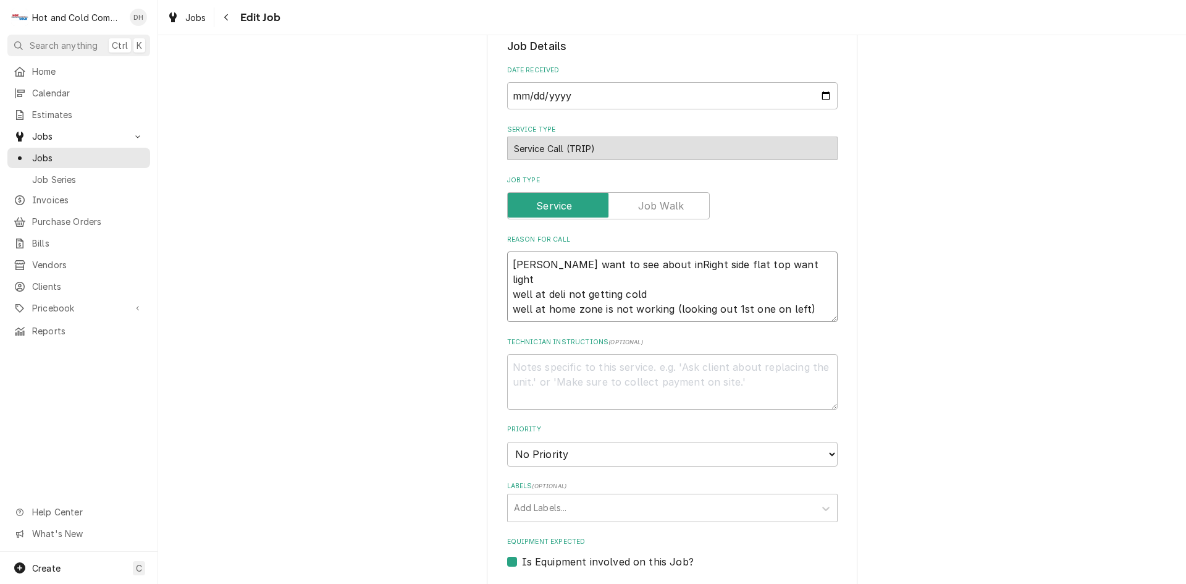
type textarea "Rhoad want to see about insRight side flat top want light well at deli not gett…"
type textarea "x"
type textarea "Rhoad want to see about instRight side flat top want light well at deli not get…"
type textarea "x"
type textarea "Rhoad want to see about instaRight side flat top want light well at deli not ge…"
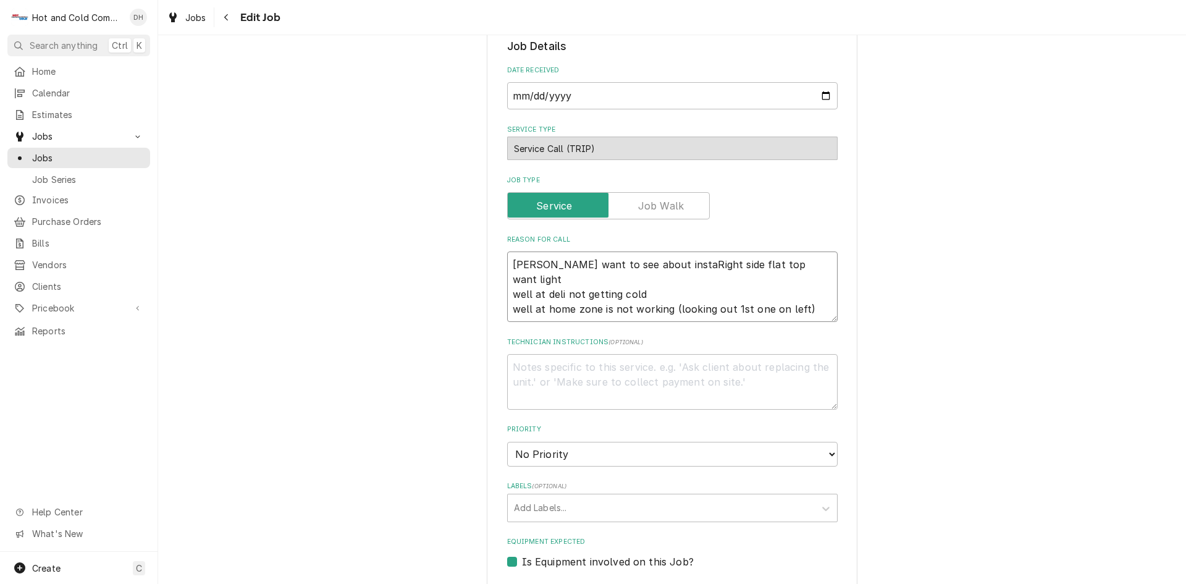
type textarea "x"
type textarea "Rhoad want to see about instalRight side flat top want light well at deli not g…"
type textarea "x"
type textarea "Rhoad want to see about installRight side flat top want light well at deli not …"
type textarea "x"
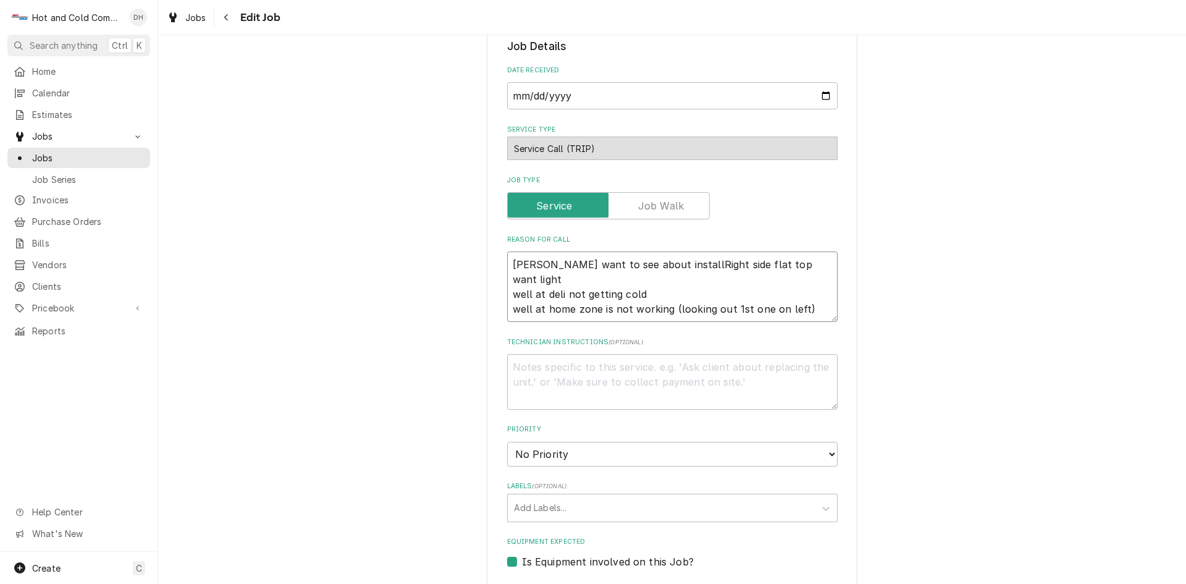
type textarea "Rhoad want to see about installiRight side flat top want light well at deli not…"
type textarea "x"
type textarea "Rhoad want to see about installinRight side flat top want light well at deli no…"
type textarea "x"
type textarea "Rhoad want to see about installingRight side flat top want light well at deli n…"
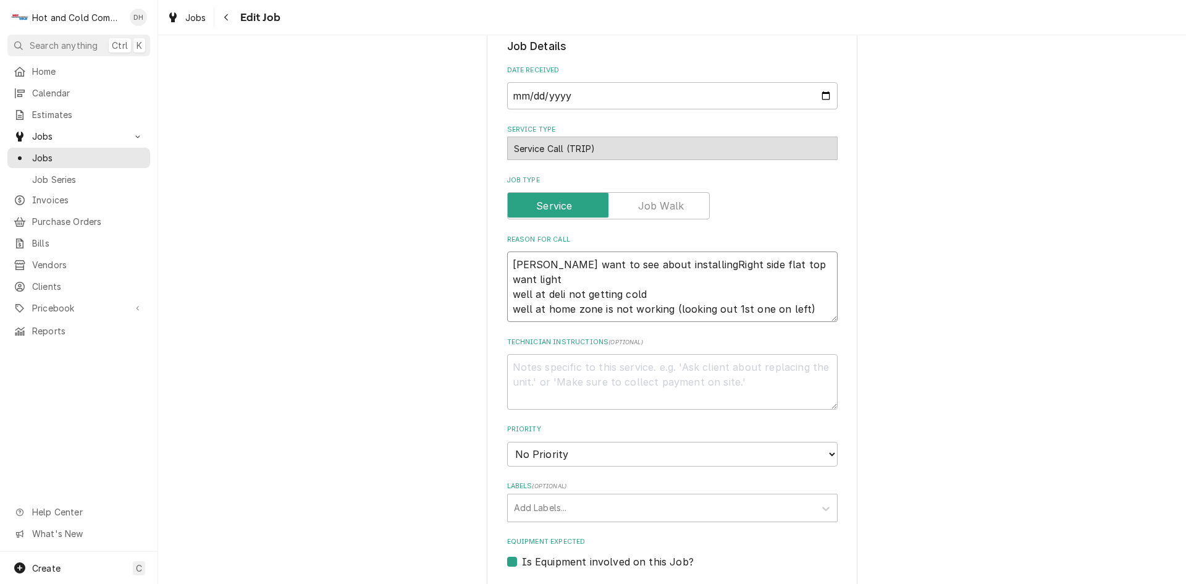
type textarea "x"
type textarea "Rhoad want to see about installing Right side flat top want light well at deli …"
type textarea "x"
type textarea "Rhoad want to see about installing nRight side flat top want light well at deli…"
type textarea "x"
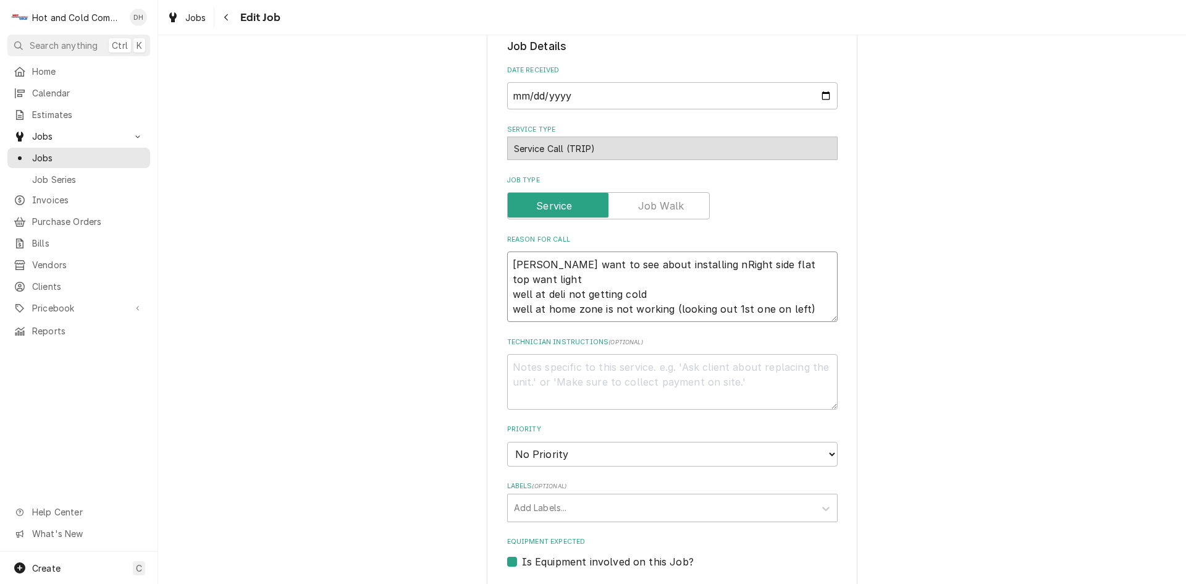
type textarea "Rhoad want to see about installing neRight side flat top want light well at del…"
type textarea "x"
type textarea "Rhoad want to see about installing newRight side flat top want light well at de…"
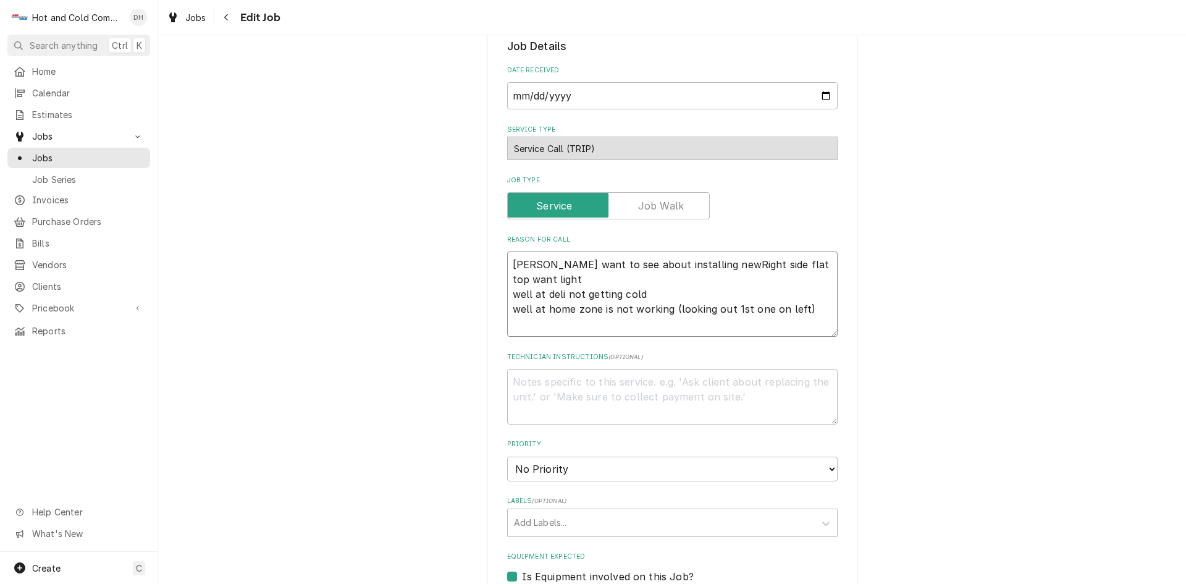
type textarea "x"
type textarea "Rhoad want to see about installing new Right side flat top want light well at d…"
type textarea "x"
type textarea "Rhoad want to see about installing new aRight side flat top want light well at …"
type textarea "x"
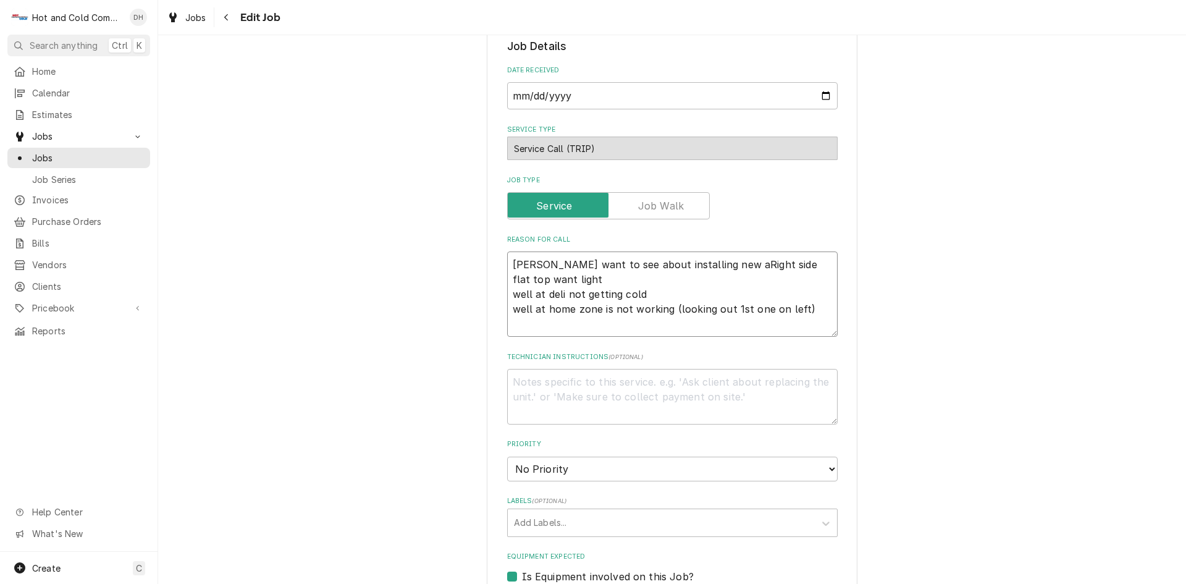
type textarea "Rhoad want to see about installing new arRight side flat top want light well at…"
type textarea "x"
type textarea "Rhoad want to see about installing new areRight side flat top want light well a…"
type textarea "x"
type textarea "Rhoad want to see about installing new are Right side flat top want light well …"
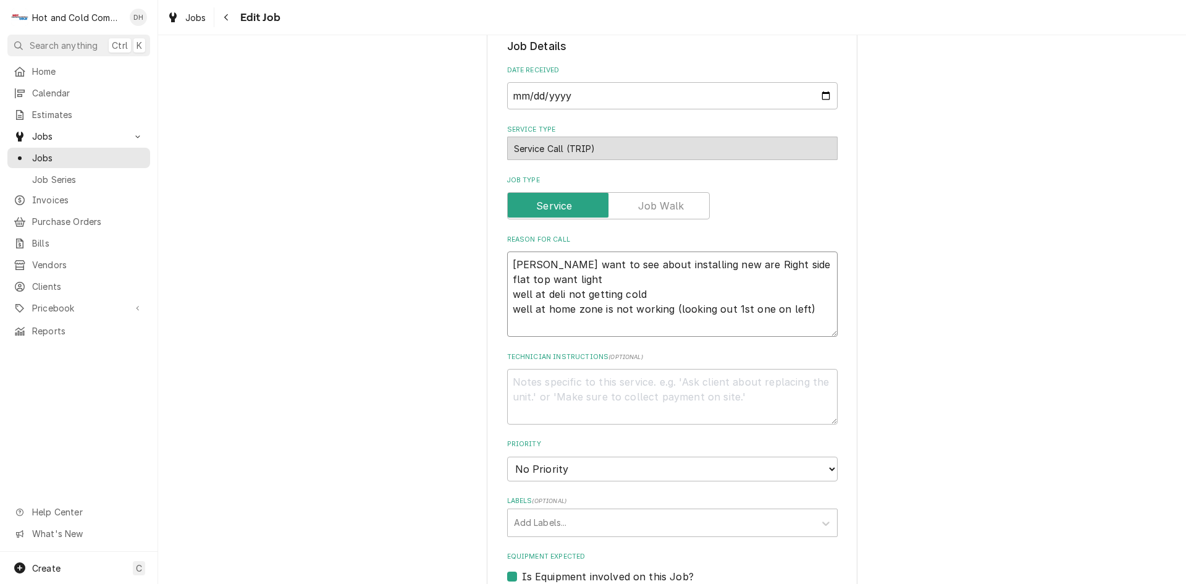
type textarea "x"
type textarea "Rhoad want to see about installing new are sRight side flat top want light well…"
type textarea "x"
type textarea "Rhoad want to see about installing new are soRight side flat top want light wel…"
type textarea "x"
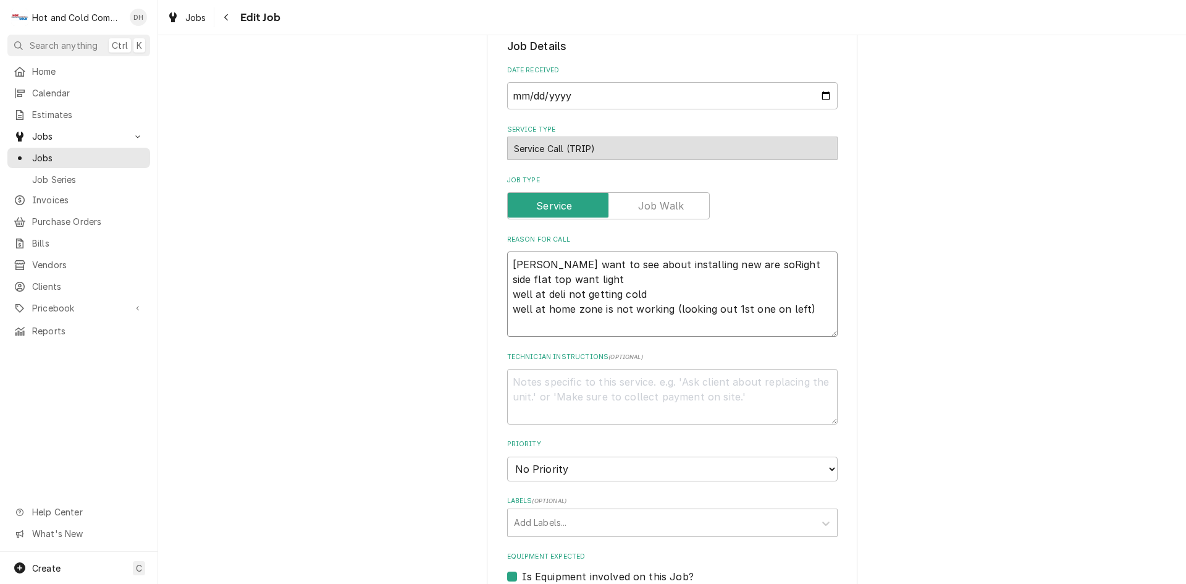
type textarea "Rhoad want to see about installing new are somRight side flat top want light we…"
type textarea "x"
type textarea "Rhoad want to see about installing new are someRight side flat top want light w…"
type textarea "x"
type textarea "Rhoad want to see about installing new are sometRight side flat top want light …"
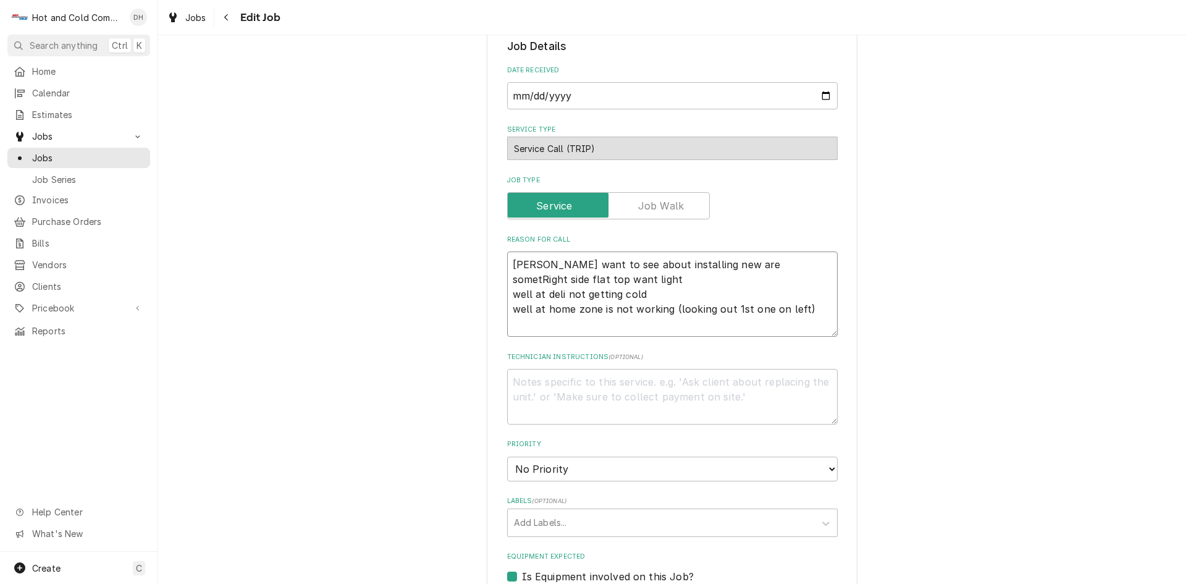
type textarea "x"
type textarea "Rhoad want to see about installing new are somethRight side flat top want light…"
type textarea "x"
type textarea "Rhoad want to see about installing new are somethiRight side flat top want ligh…"
type textarea "x"
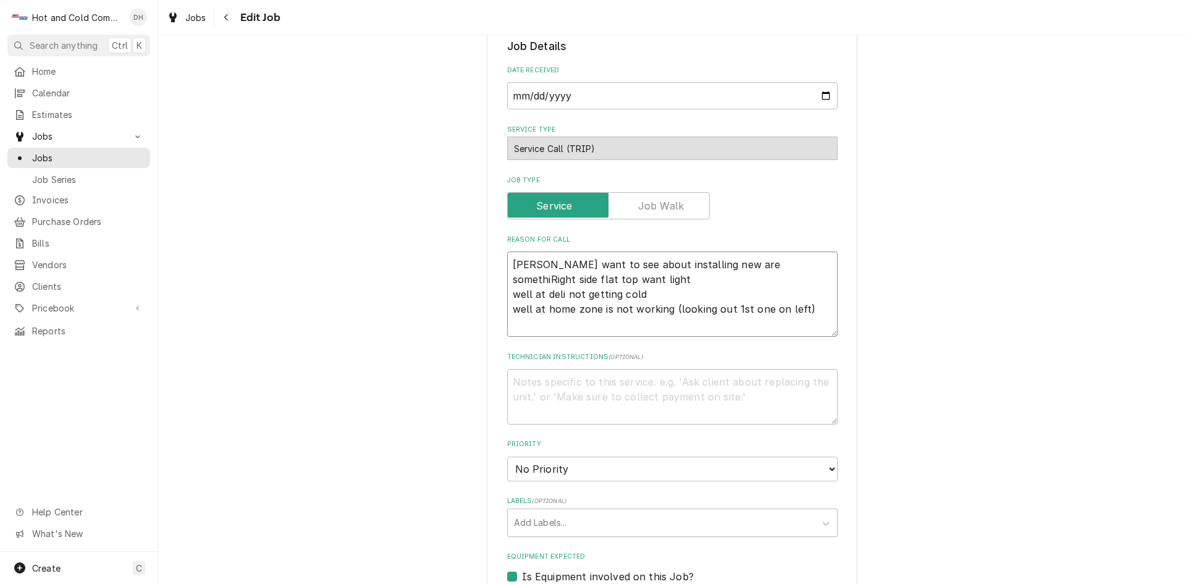
type textarea "Rhoad want to see about installing new are somethinRight side flat top want lig…"
type textarea "x"
type textarea "Rhoad want to see about installing new are somethingRight side flat top want li…"
type textarea "x"
type textarea "Rhoad want to see about installing new are something Right side flat top want l…"
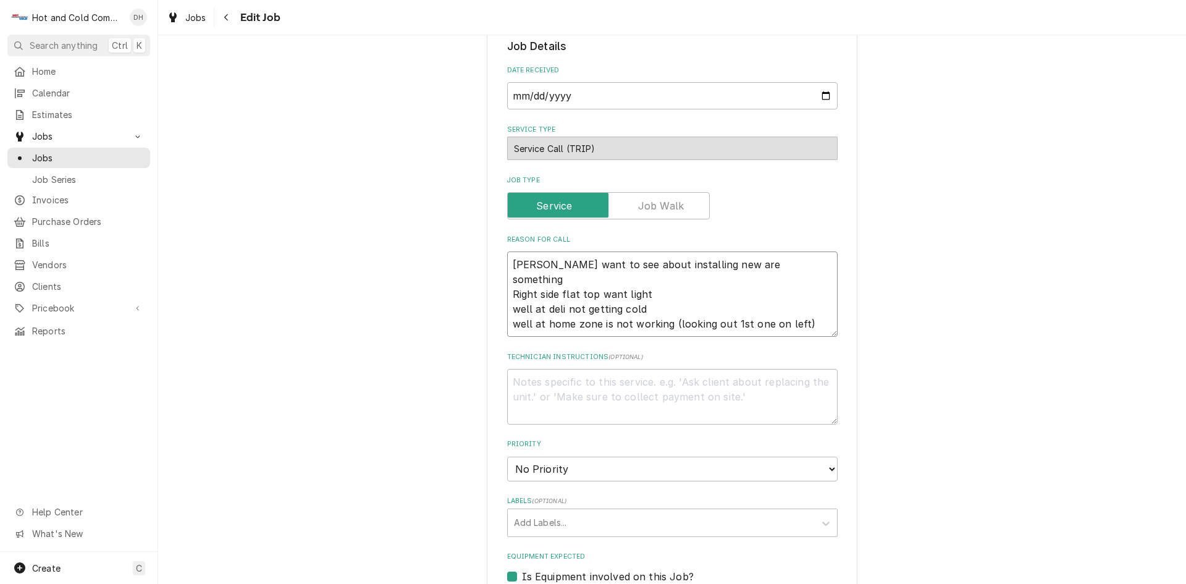
click at [508, 268] on textarea "Rhoad want to see about installing new are something Right side flat top want l…" at bounding box center [672, 293] width 330 height 85
click at [508, 281] on textarea "Rhoad want to see about installing new are something Right side flat top want l…" at bounding box center [672, 293] width 330 height 85
type textarea "x"
type textarea "Rhoad want to see about installing new are something Right side flat top want l…"
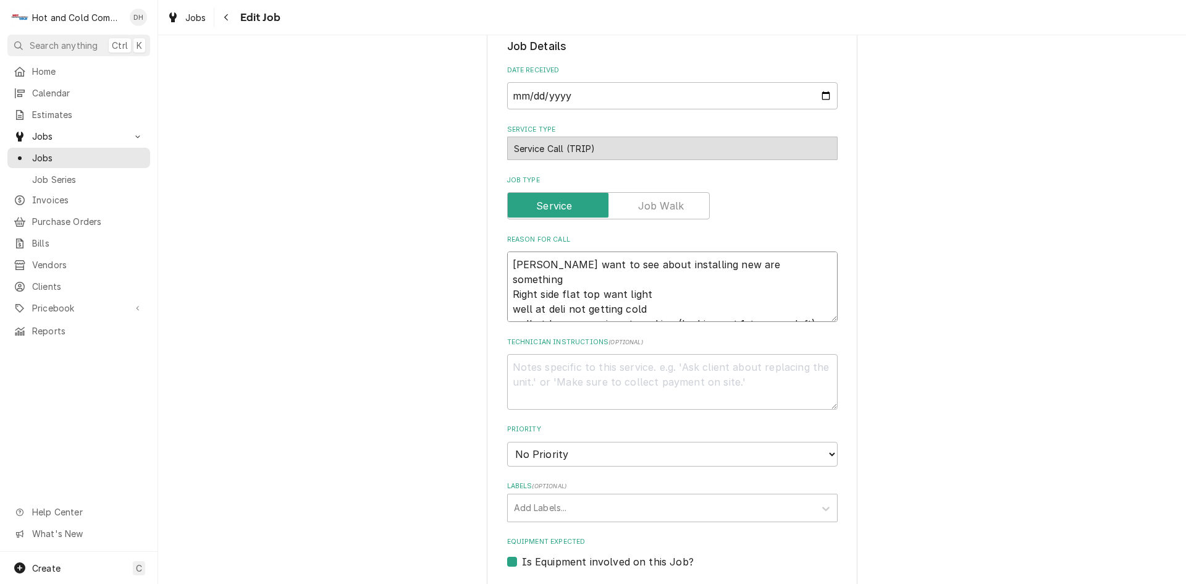
type textarea "x"
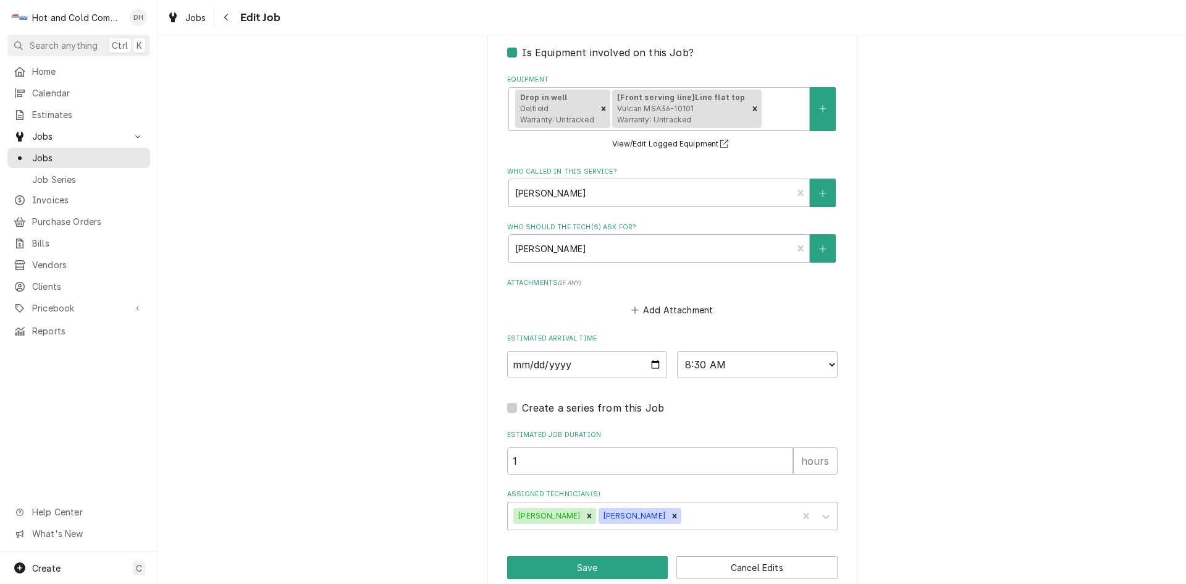
scroll to position [736, 0]
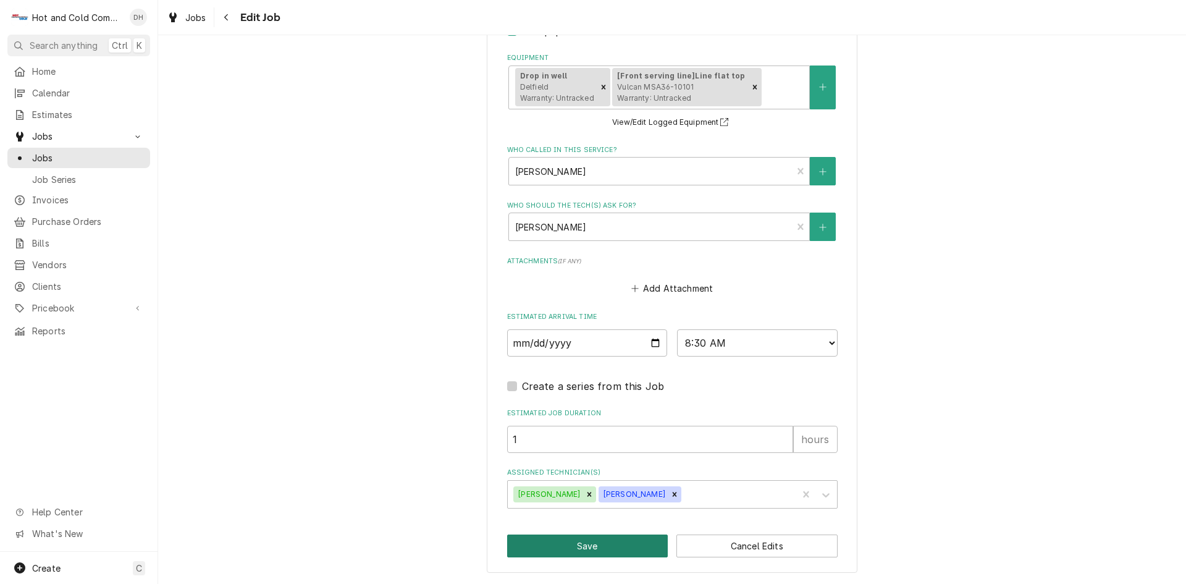
type textarea "Rhoad want to see about installing new are something Right side flat top want l…"
click at [577, 549] on button "Save" at bounding box center [587, 545] width 161 height 23
type textarea "x"
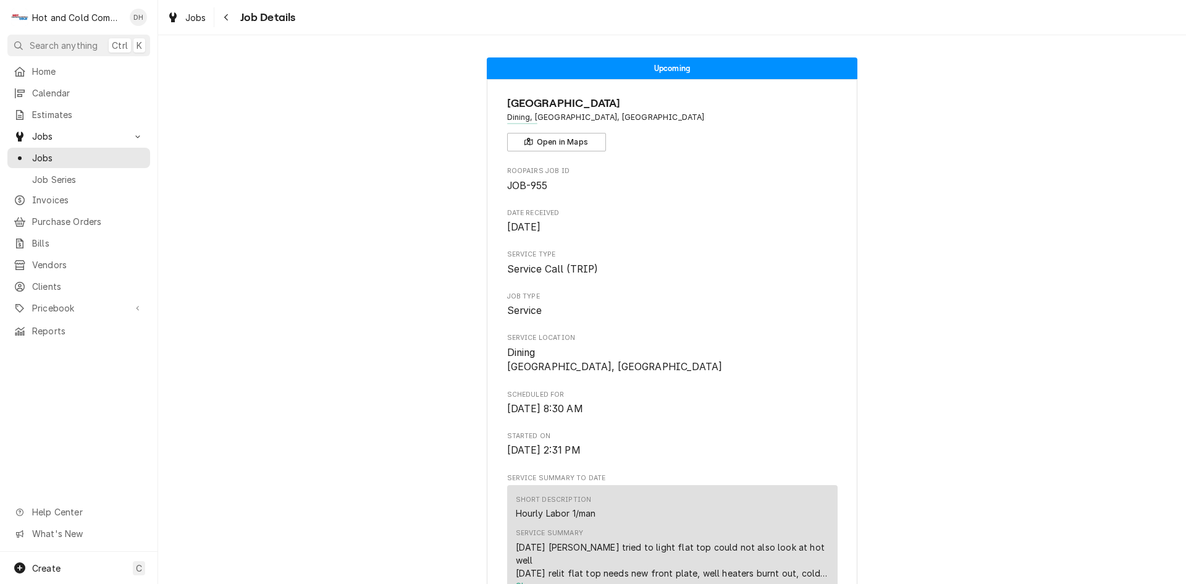
click at [280, 20] on span "Job Details" at bounding box center [266, 17] width 59 height 17
click at [251, 15] on span "Job Details" at bounding box center [266, 17] width 59 height 17
click at [55, 90] on span "Calendar" at bounding box center [88, 92] width 112 height 13
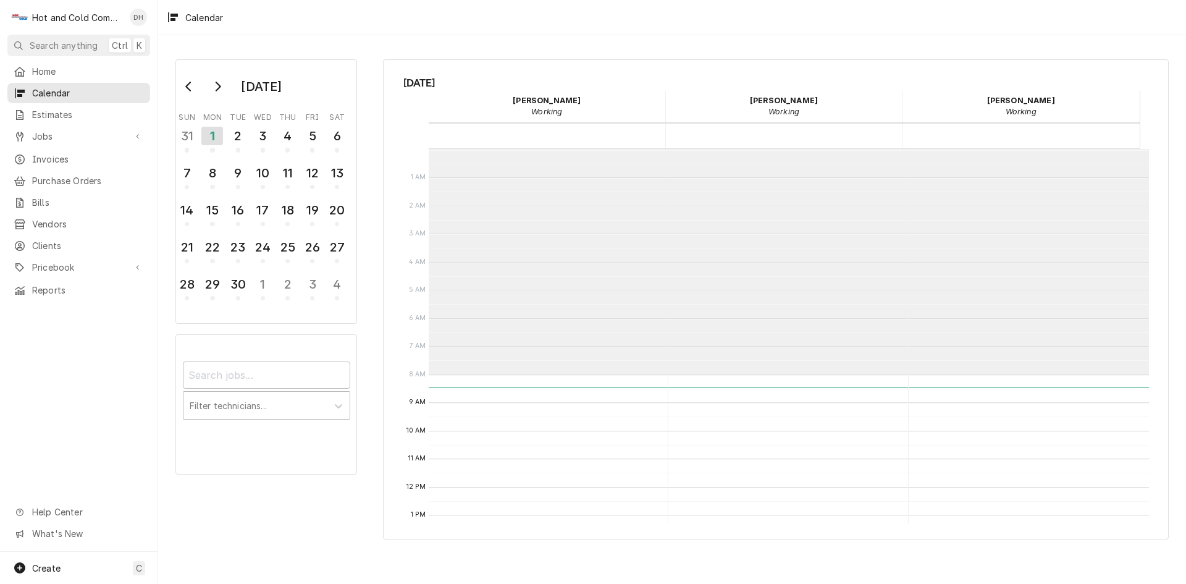
scroll to position [225, 0]
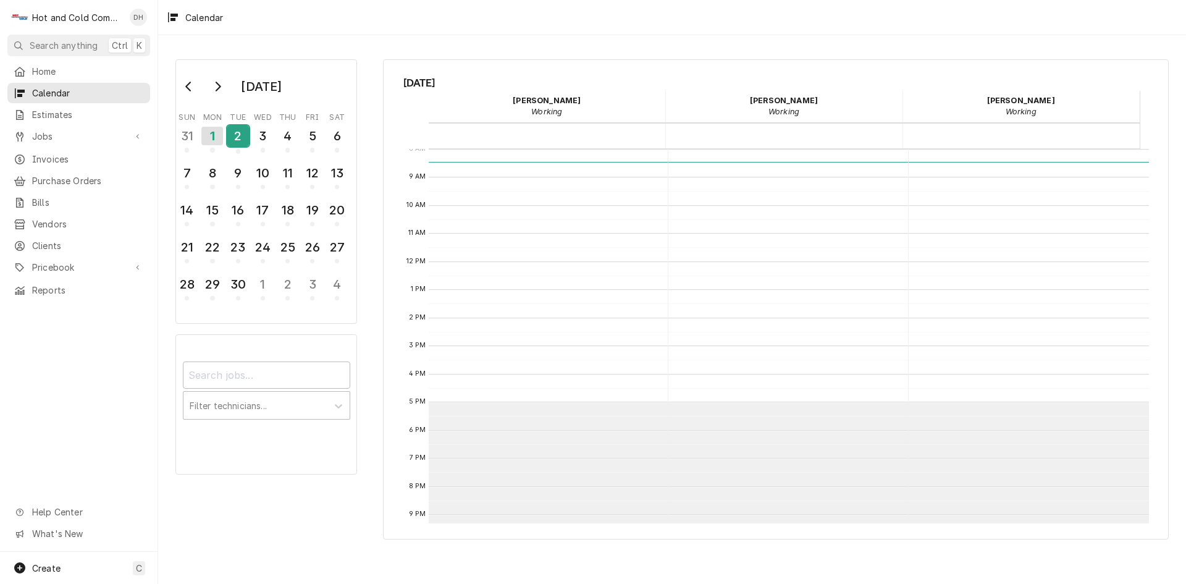
click at [235, 136] on div "2" at bounding box center [238, 135] width 22 height 21
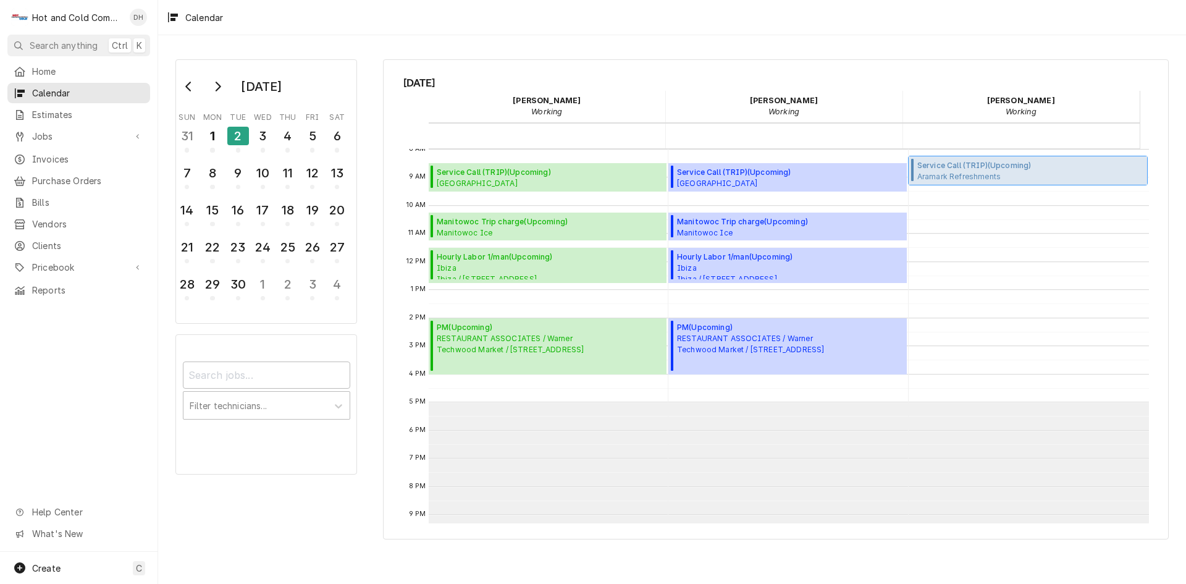
click at [975, 164] on span "Service Call (TRIP) ( Upcoming )" at bounding box center [1030, 165] width 227 height 11
click at [41, 132] on span "Jobs" at bounding box center [78, 136] width 93 height 13
click at [44, 153] on span "Jobs" at bounding box center [88, 157] width 112 height 13
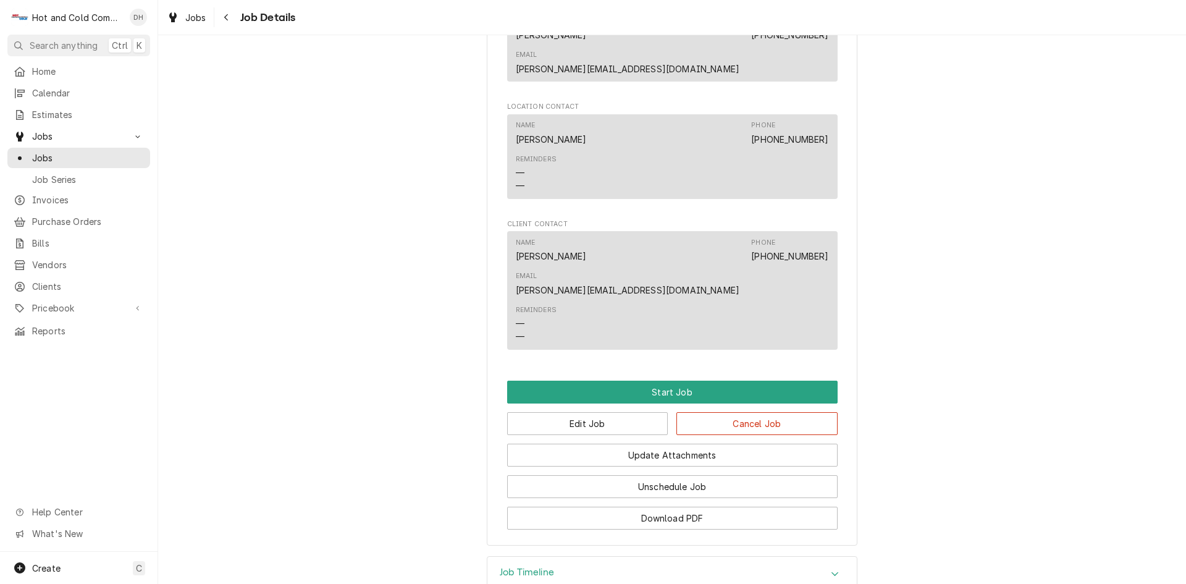
scroll to position [790, 0]
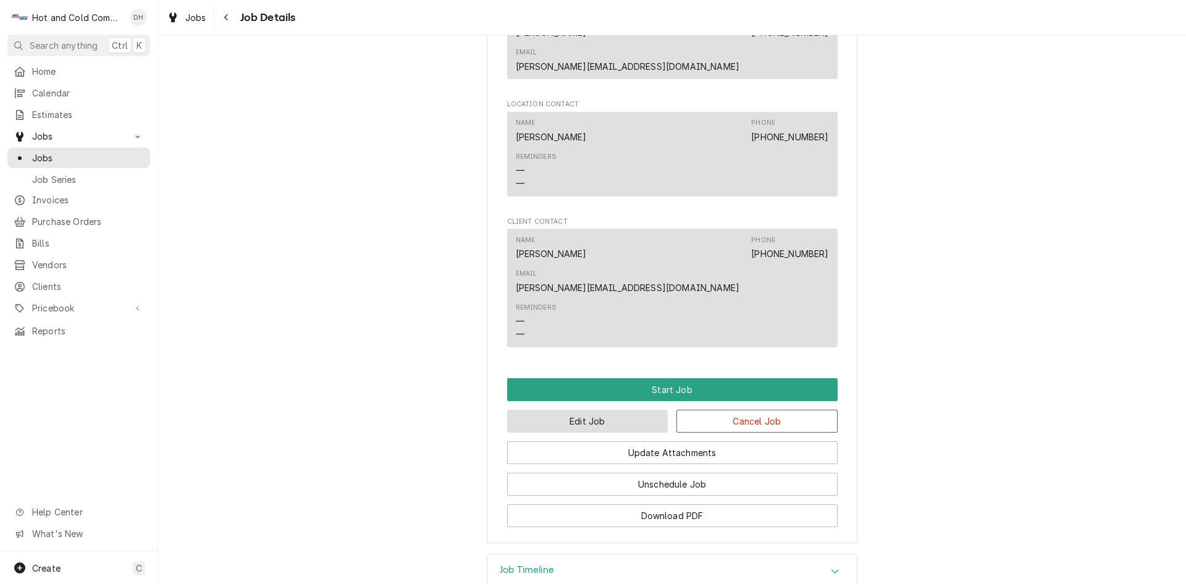
click at [603, 409] on button "Edit Job" at bounding box center [587, 420] width 161 height 23
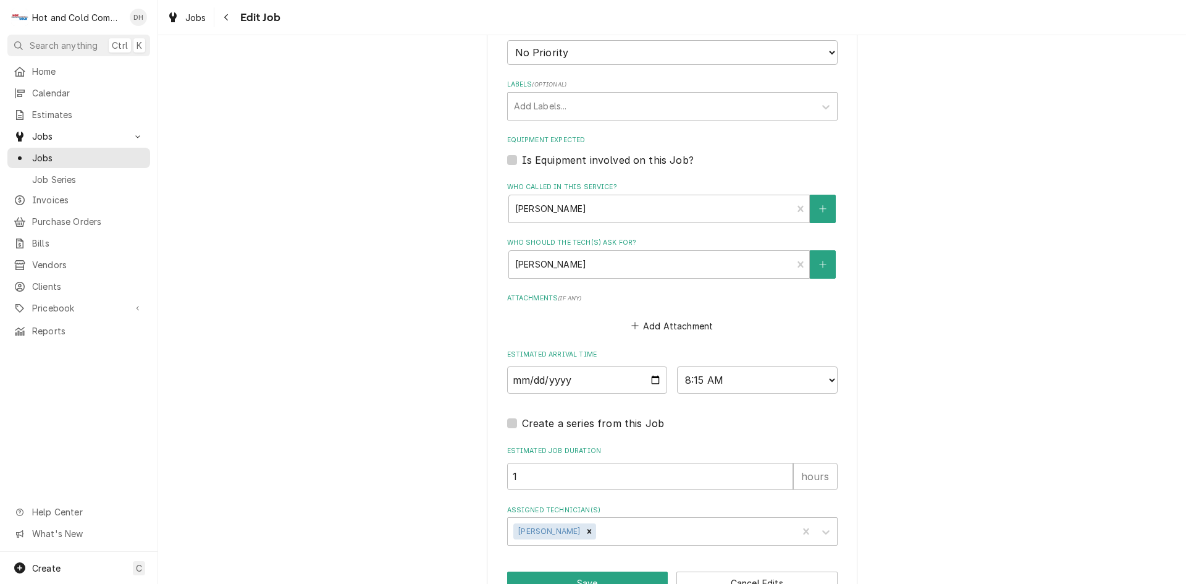
scroll to position [706, 0]
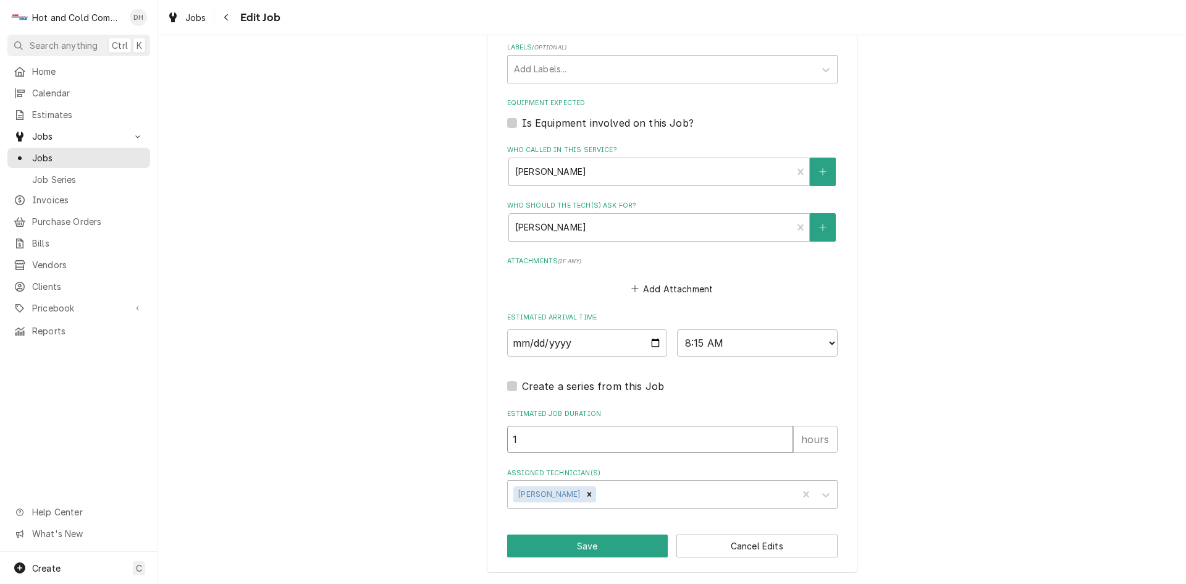
drag, startPoint x: 529, startPoint y: 440, endPoint x: 539, endPoint y: 439, distance: 10.5
click at [535, 439] on input "1" at bounding box center [650, 438] width 286 height 27
type textarea "x"
type input "4"
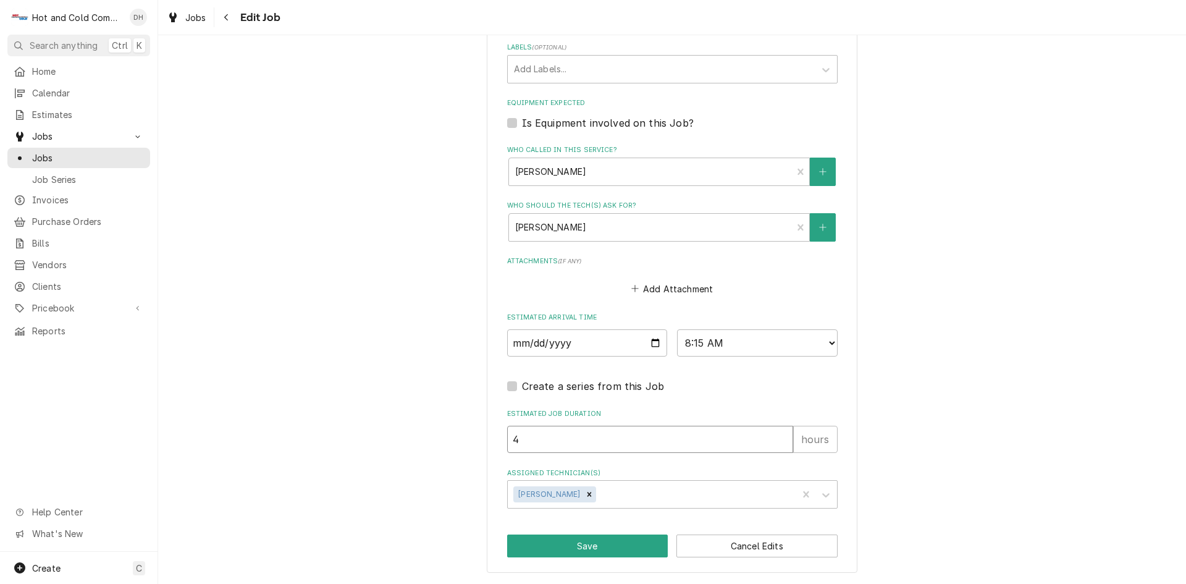
type textarea "x"
type input "4"
drag, startPoint x: 590, startPoint y: 547, endPoint x: 609, endPoint y: 537, distance: 21.8
click at [595, 546] on button "Save" at bounding box center [587, 545] width 161 height 23
type textarea "x"
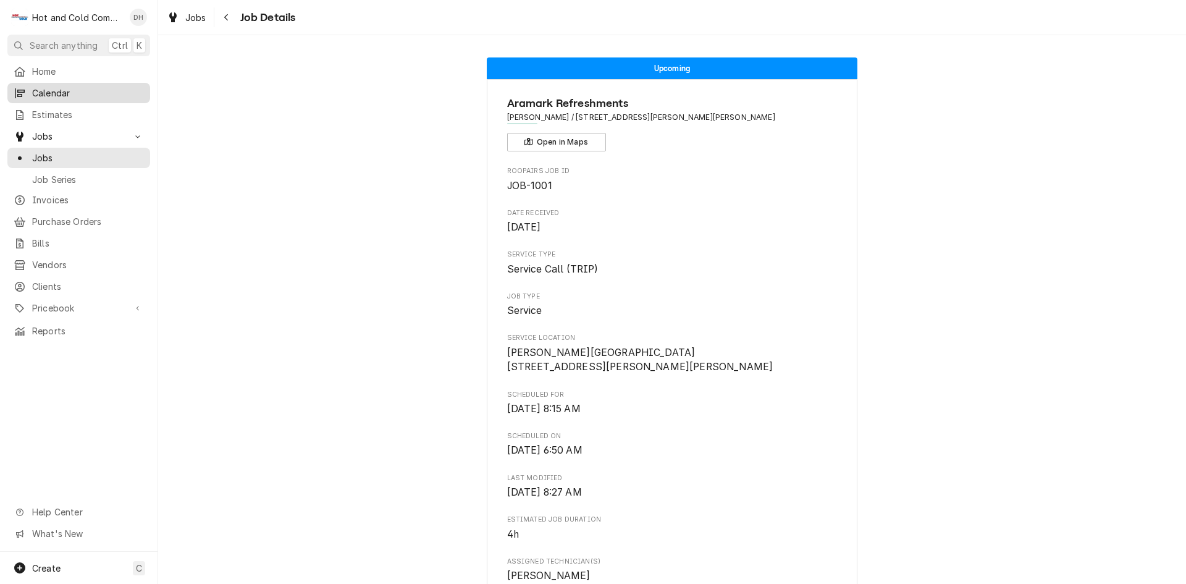
click at [89, 91] on span "Calendar" at bounding box center [88, 92] width 112 height 13
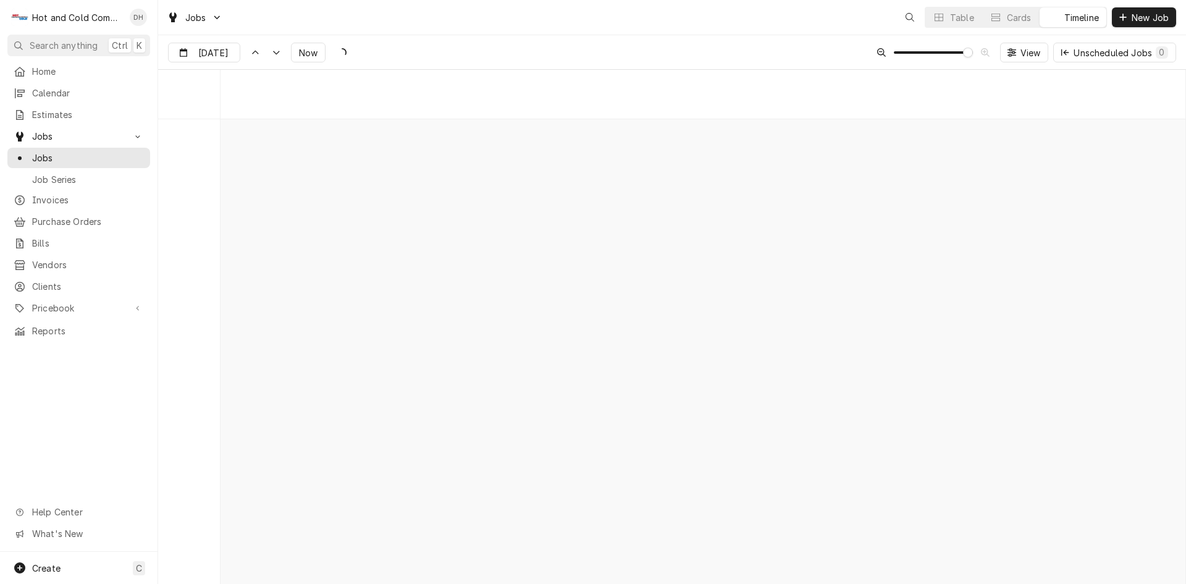
scroll to position [9678, 0]
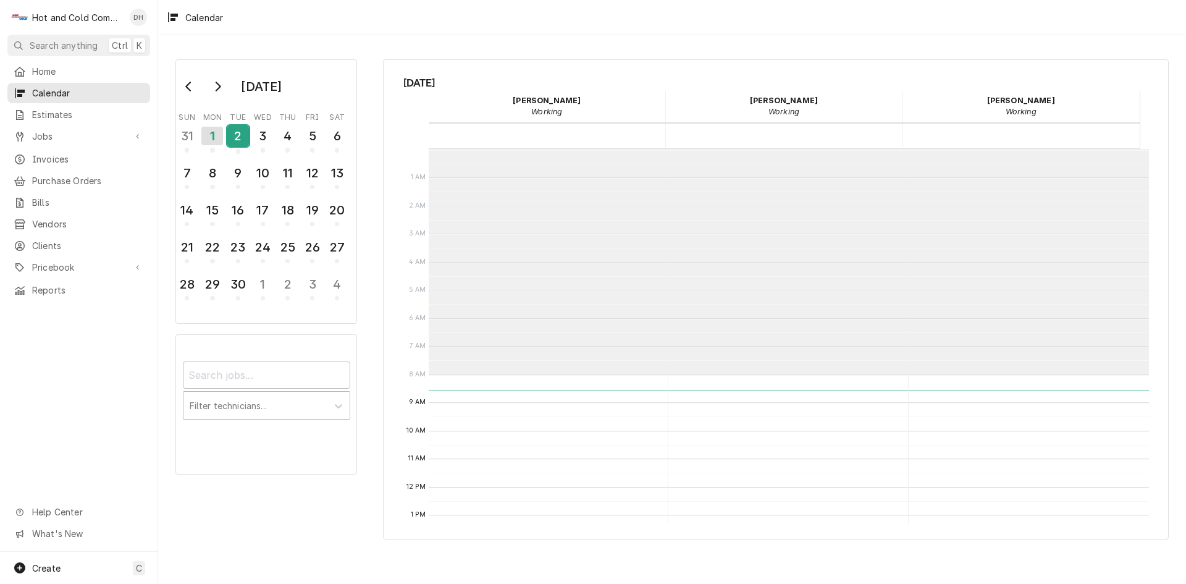
drag, startPoint x: 228, startPoint y: 136, endPoint x: 240, endPoint y: 144, distance: 14.6
click at [240, 144] on div "2" at bounding box center [238, 135] width 22 height 21
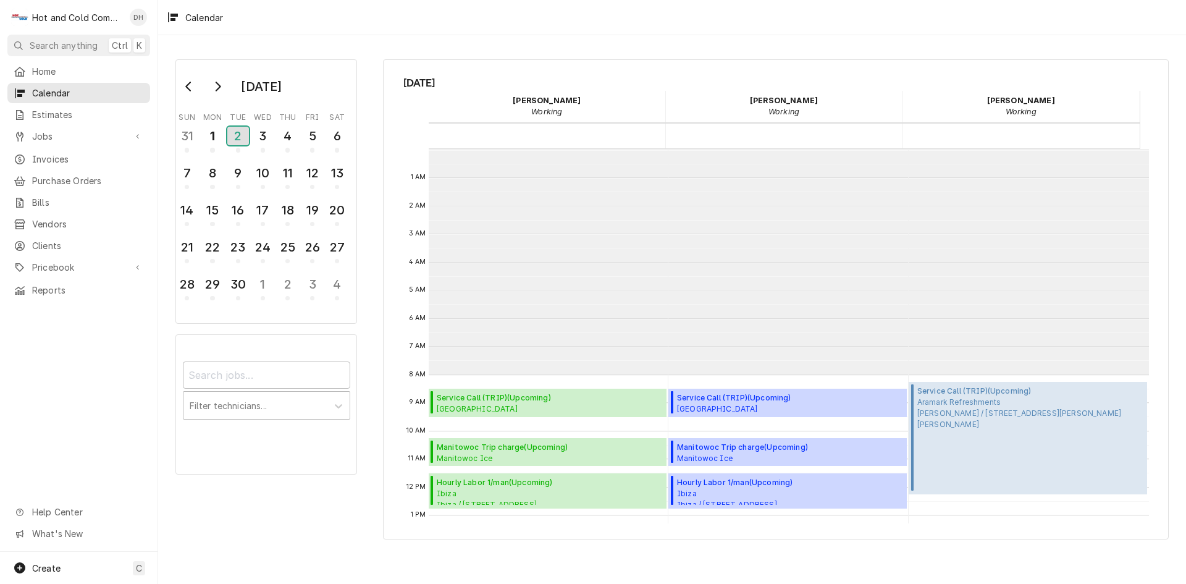
scroll to position [225, 0]
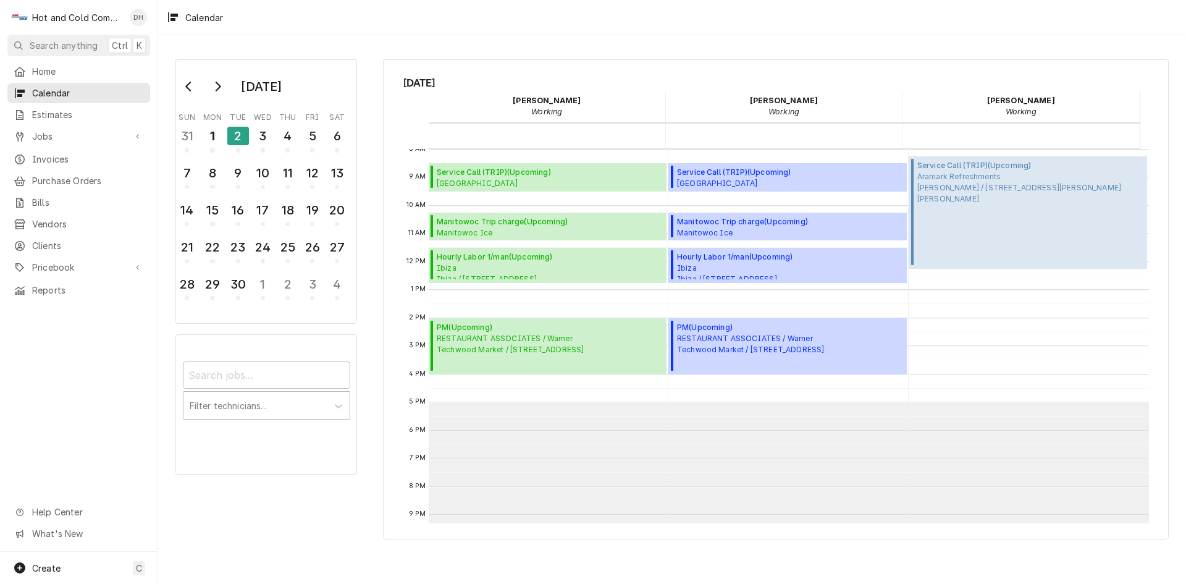
click at [825, 16] on div "Calendar" at bounding box center [672, 17] width 1028 height 35
